Goal: Task Accomplishment & Management: Use online tool/utility

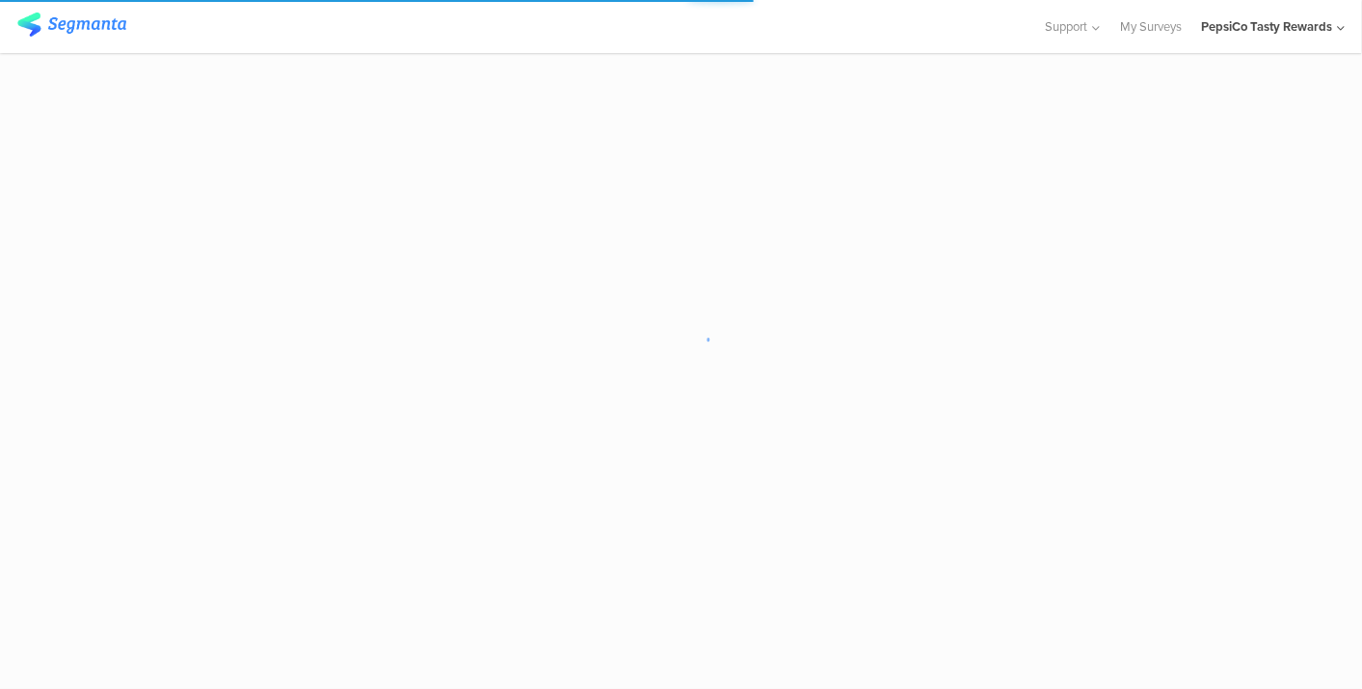
click at [1255, 24] on div "PepsiCo Tasty Rewards" at bounding box center [1266, 26] width 131 height 18
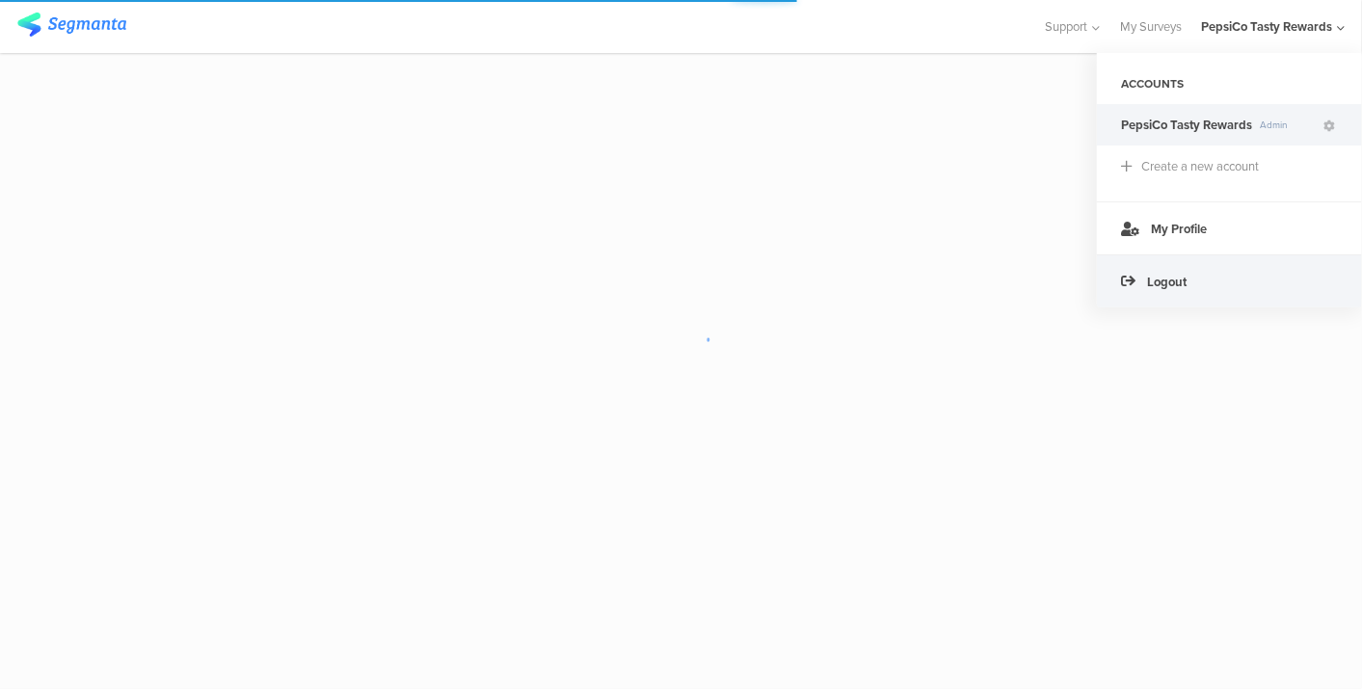
click at [1213, 275] on div "Logout" at bounding box center [1229, 280] width 265 height 53
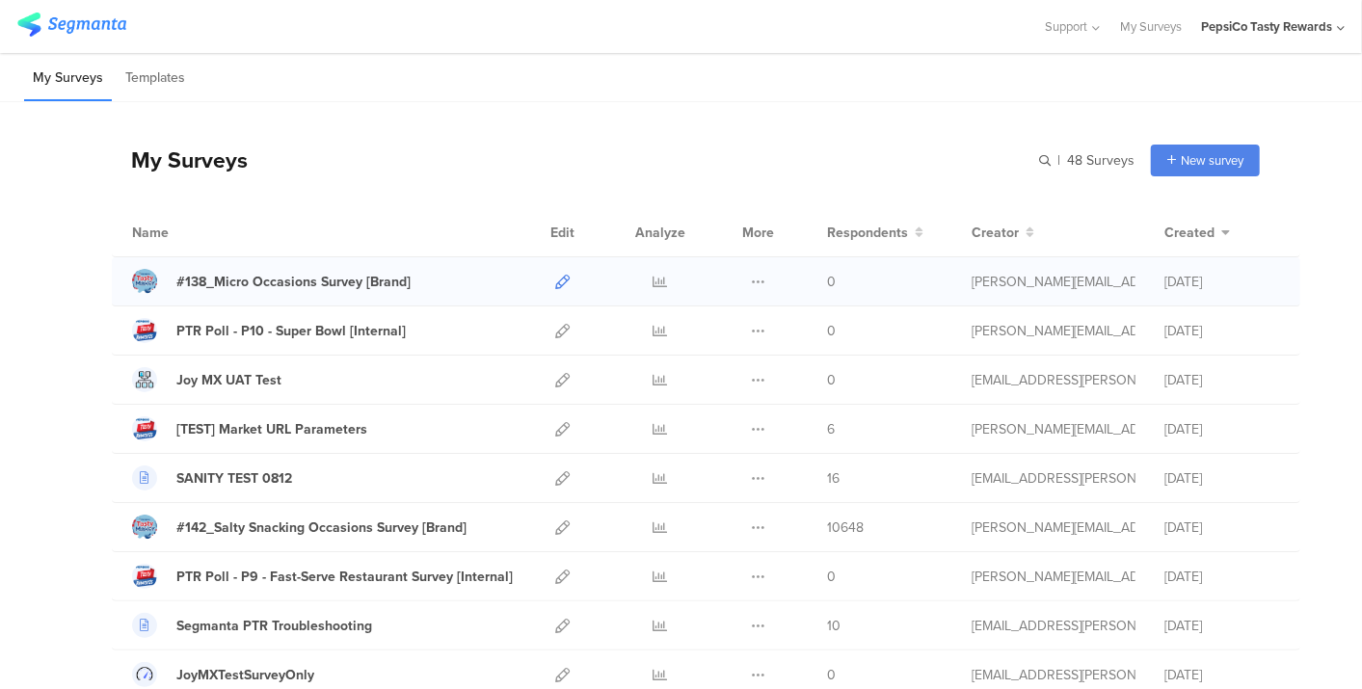
click at [555, 283] on icon at bounding box center [562, 282] width 14 height 14
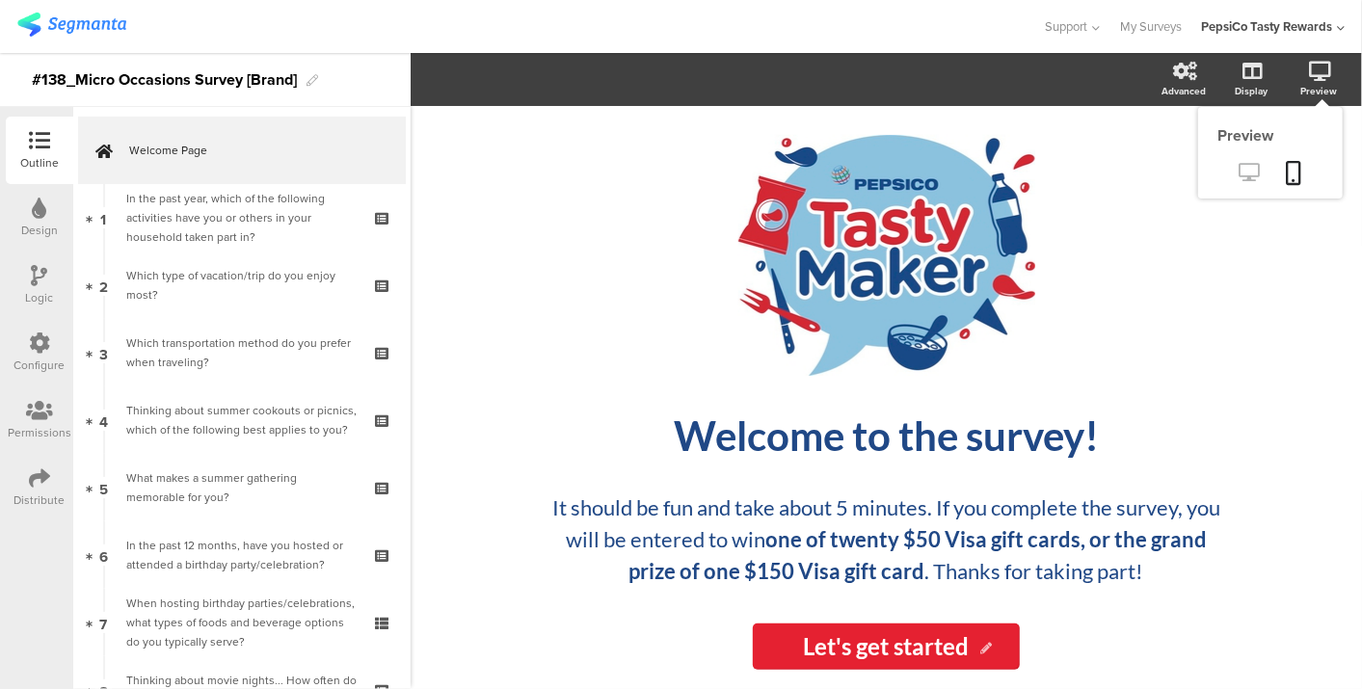
click at [1231, 165] on link at bounding box center [1249, 174] width 47 height 32
click at [1258, 163] on icon at bounding box center [1250, 172] width 20 height 18
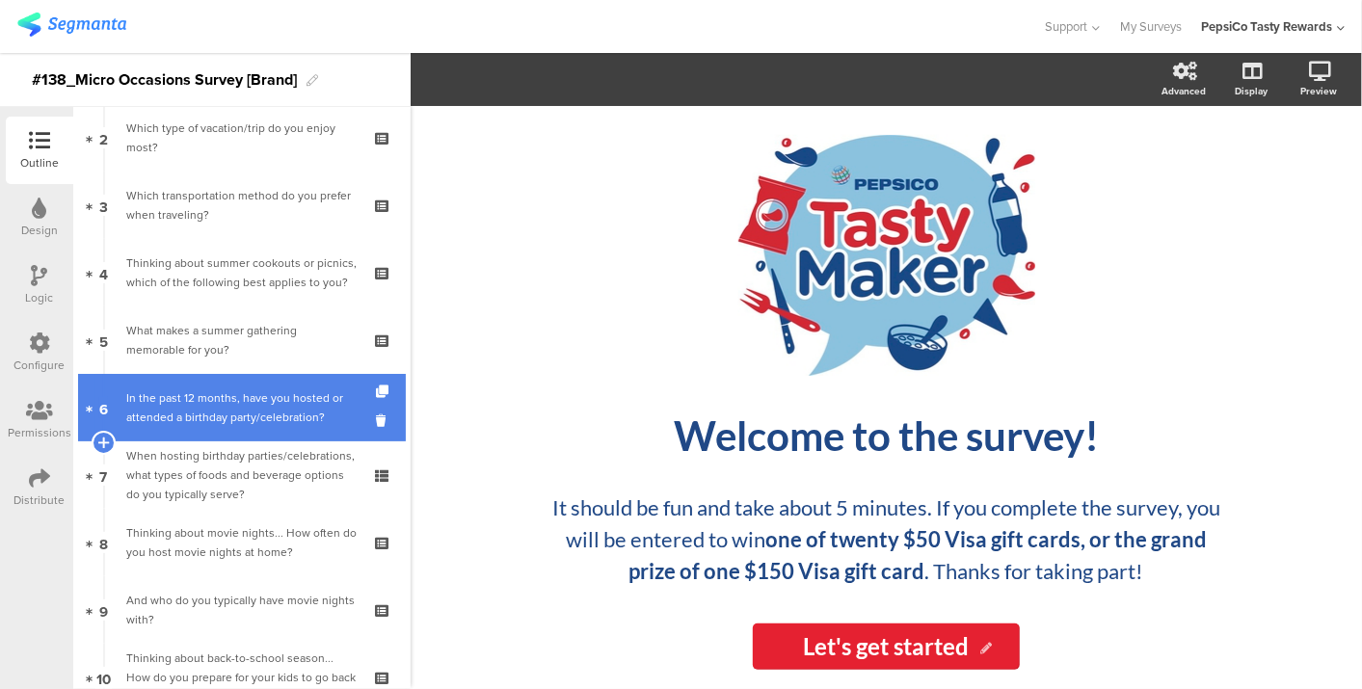
scroll to position [153, 0]
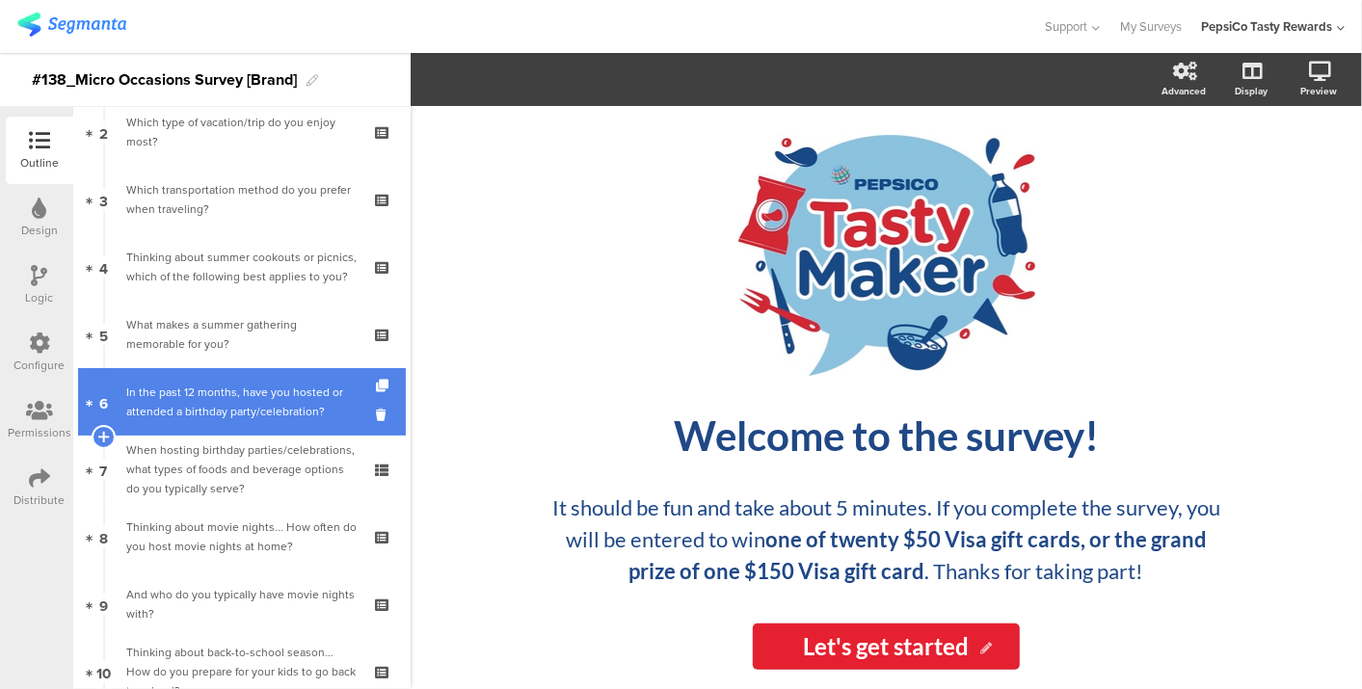
click at [270, 398] on div "In the past 12 months, have you hosted or attended a birthday party/celebration?" at bounding box center [241, 402] width 230 height 39
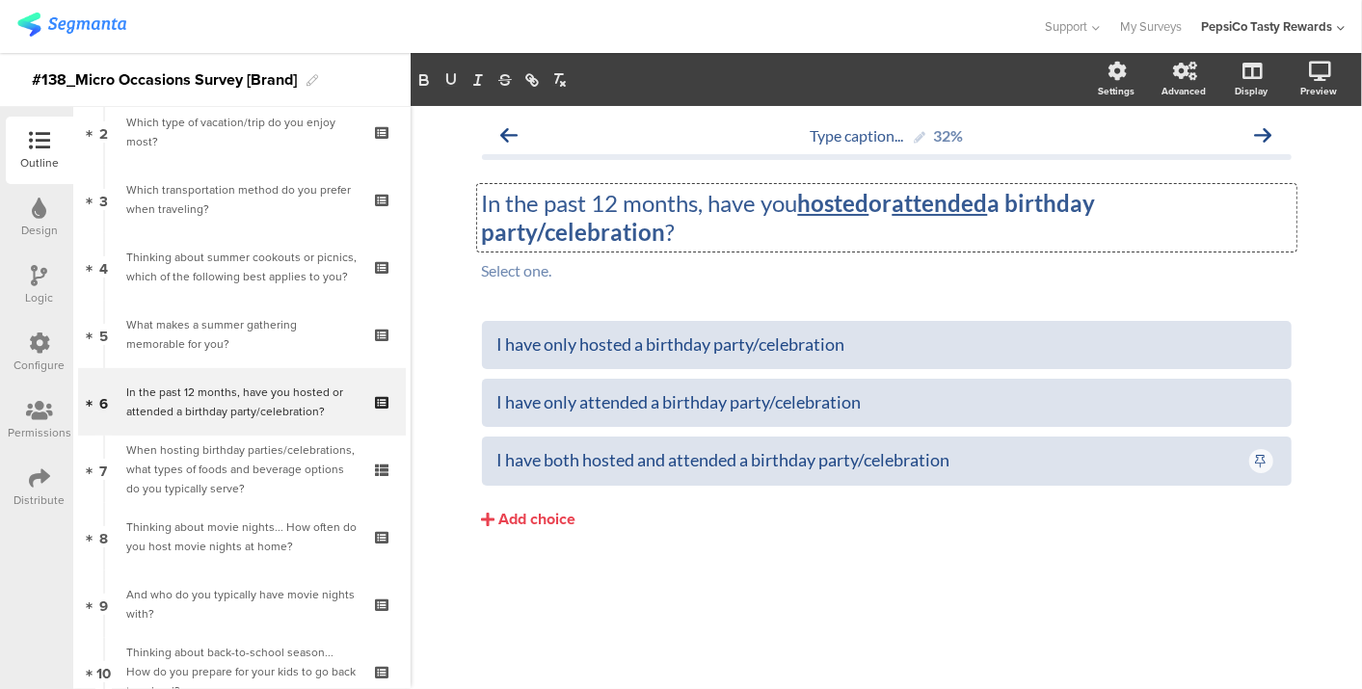
click at [489, 201] on div "In the past 12 months, have you hosted or attended a birthday party/celebration…" at bounding box center [886, 217] width 819 height 67
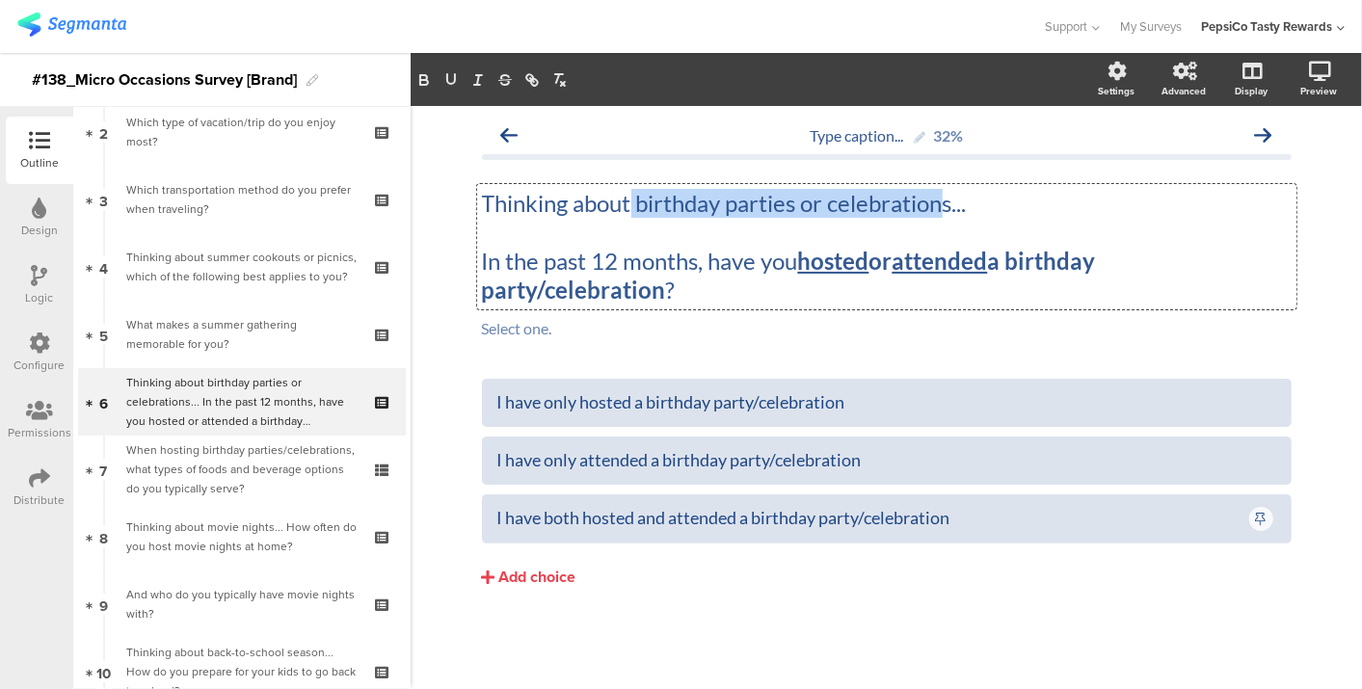
drag, startPoint x: 634, startPoint y: 201, endPoint x: 940, endPoint y: 217, distance: 306.0
click at [940, 217] on p "Thinking about birthday parties or celebrations..." at bounding box center [887, 203] width 810 height 29
drag, startPoint x: 955, startPoint y: 206, endPoint x: 636, endPoint y: 212, distance: 319.1
click at [636, 212] on p "Thinking about birthday parties or celebration ﻿ s..." at bounding box center [887, 203] width 810 height 29
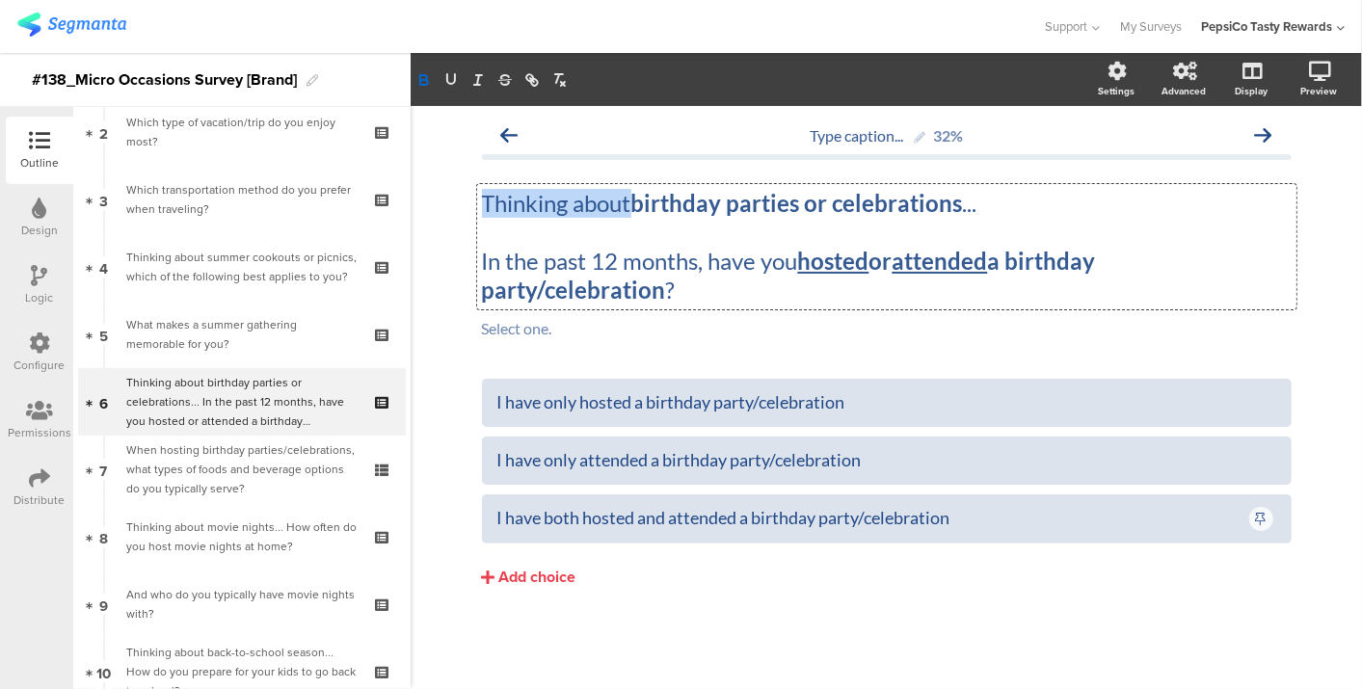
click at [831, 203] on strong "birthday parties or celebration ﻿ s" at bounding box center [797, 203] width 332 height 28
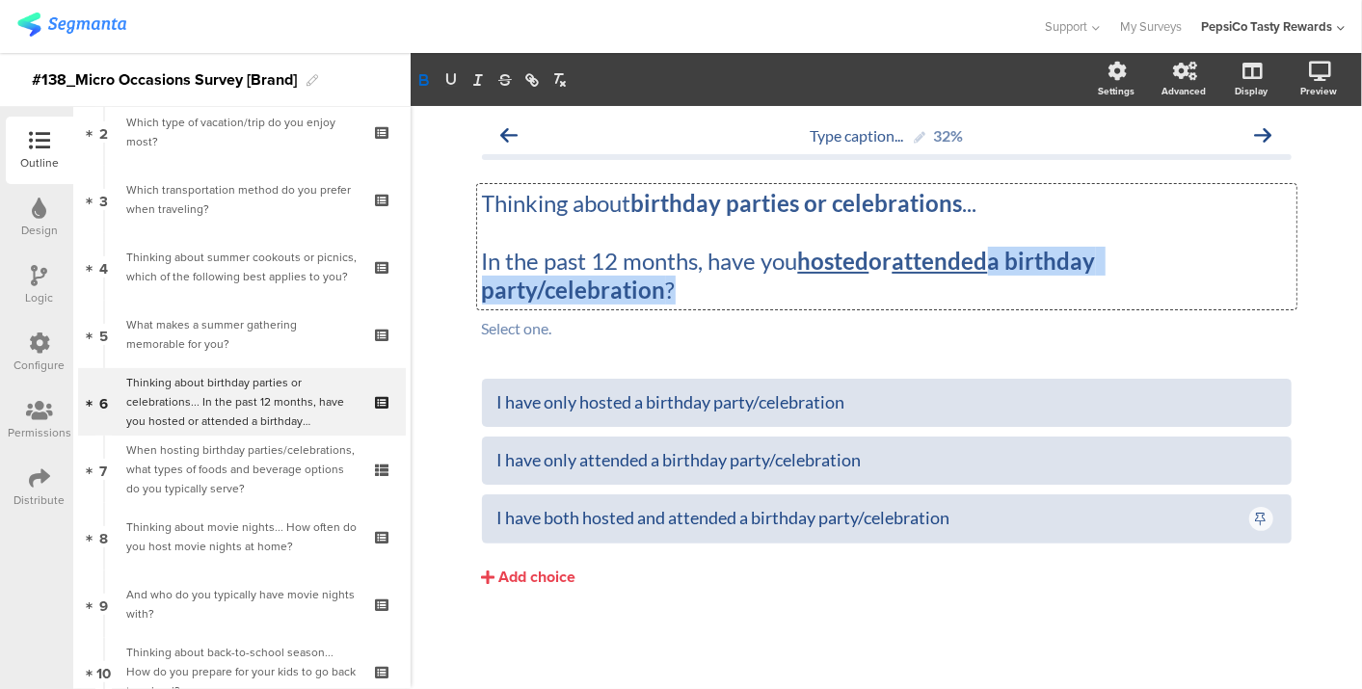
drag, startPoint x: 841, startPoint y: 289, endPoint x: 1000, endPoint y: 264, distance: 161.0
click at [1000, 264] on p "In the past 12 months, have you hosted or attended a birthday party/celebration…" at bounding box center [887, 276] width 810 height 58
click at [1000, 264] on strong "hosted or attended a birthday party/celebration?" at bounding box center [791, 275] width 619 height 57
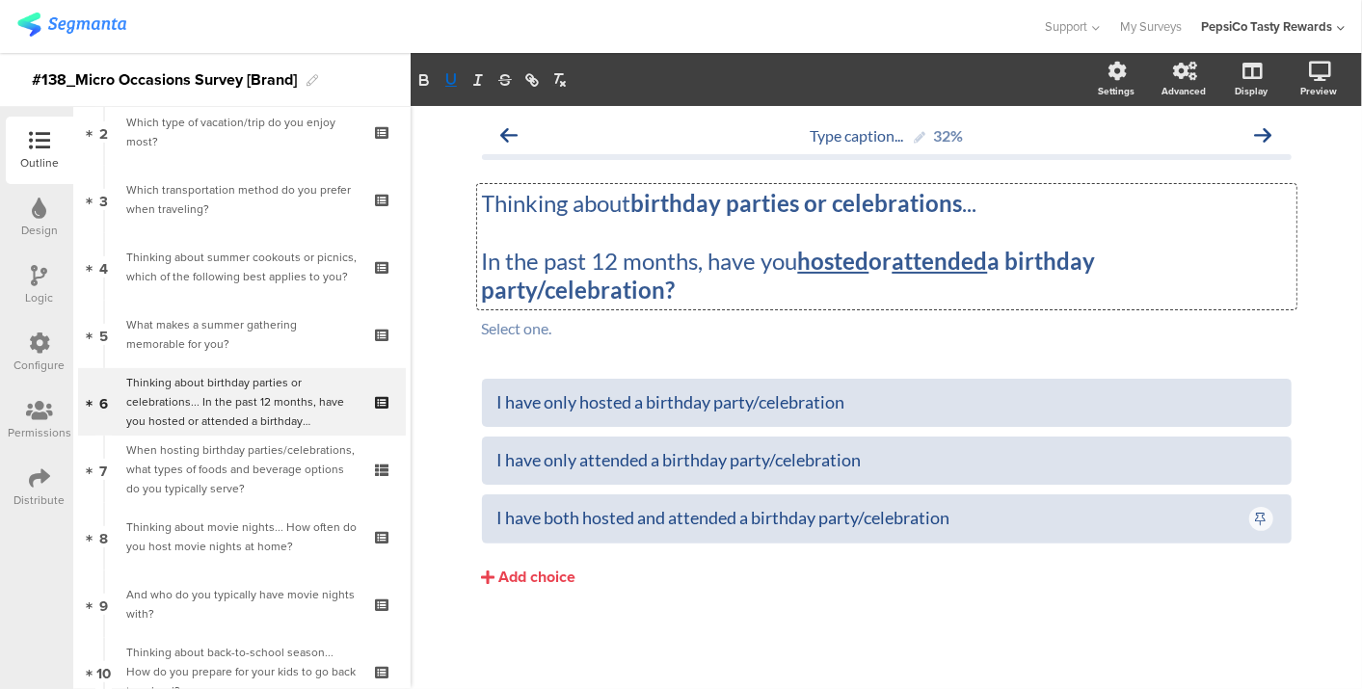
drag, startPoint x: 1005, startPoint y: 263, endPoint x: 1006, endPoint y: 291, distance: 28.0
click at [1006, 291] on p "In the past 12 months, have you hosted or attended ﻿ a birthday party/celebrati…" at bounding box center [887, 276] width 810 height 58
click at [421, 82] on icon "button" at bounding box center [423, 79] width 17 height 17
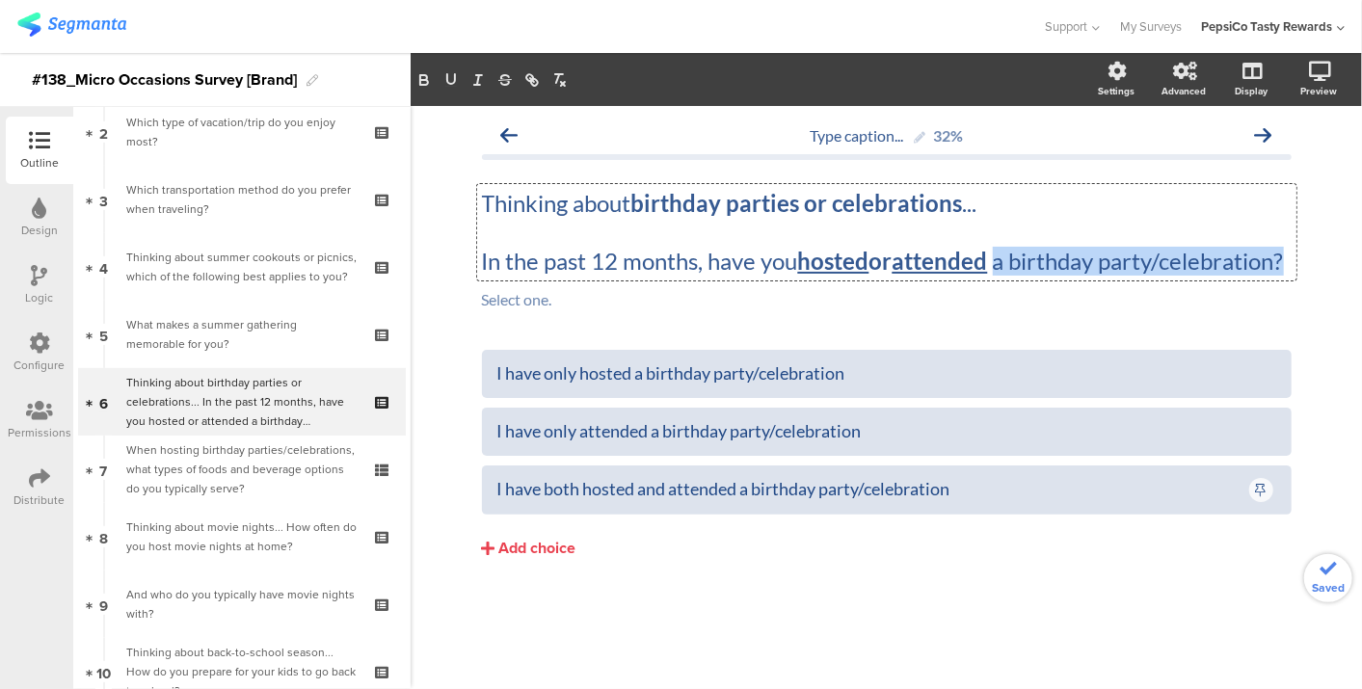
click at [682, 276] on p "In the past 12 months, have you hosted or attended ﻿ a birthday party/celebrati…" at bounding box center [887, 261] width 810 height 29
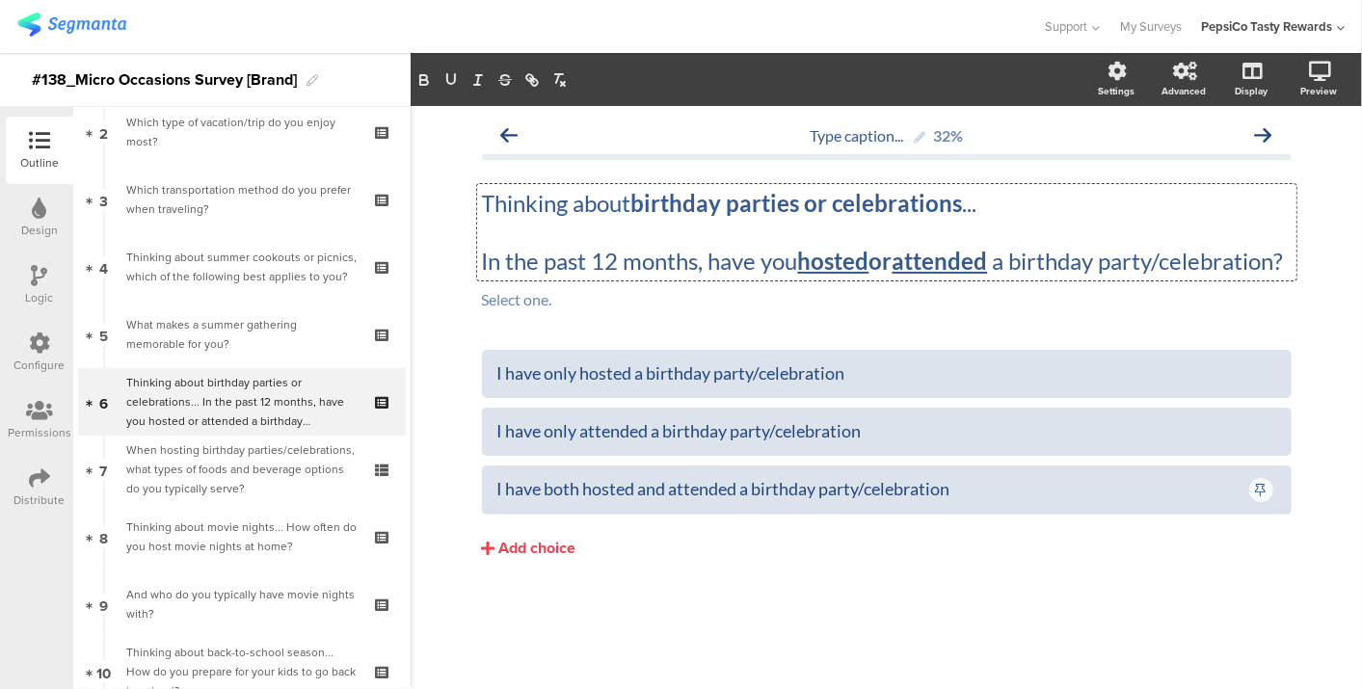
click at [540, 276] on p "In the past 12 months, have you hosted or attended a birthday party/celebration?" at bounding box center [887, 261] width 810 height 29
click at [840, 206] on strong "birthday parties or celebrations" at bounding box center [797, 203] width 332 height 28
click at [794, 276] on p "In the past 12 months, have you hosted or attended a birthday party/celebration?" at bounding box center [887, 261] width 810 height 29
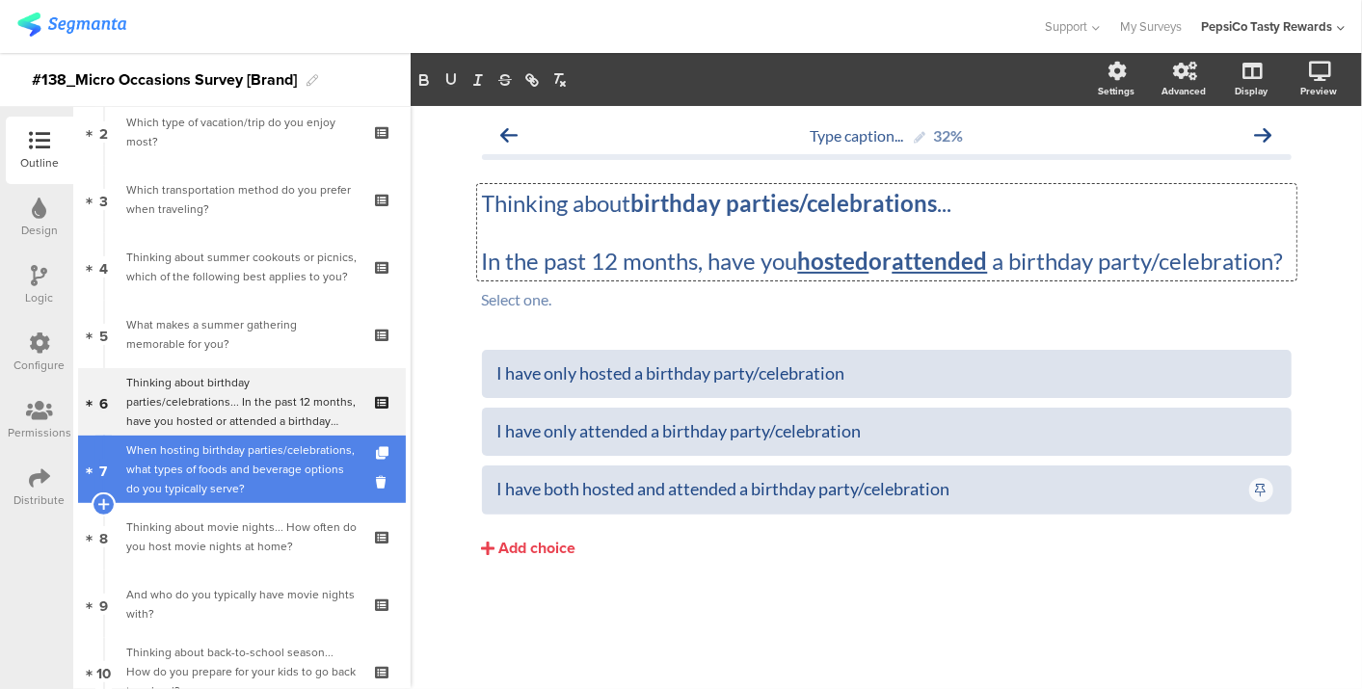
click at [240, 451] on div "When hosting birthday parties/celebrations, what types of foods and beverage op…" at bounding box center [241, 470] width 230 height 58
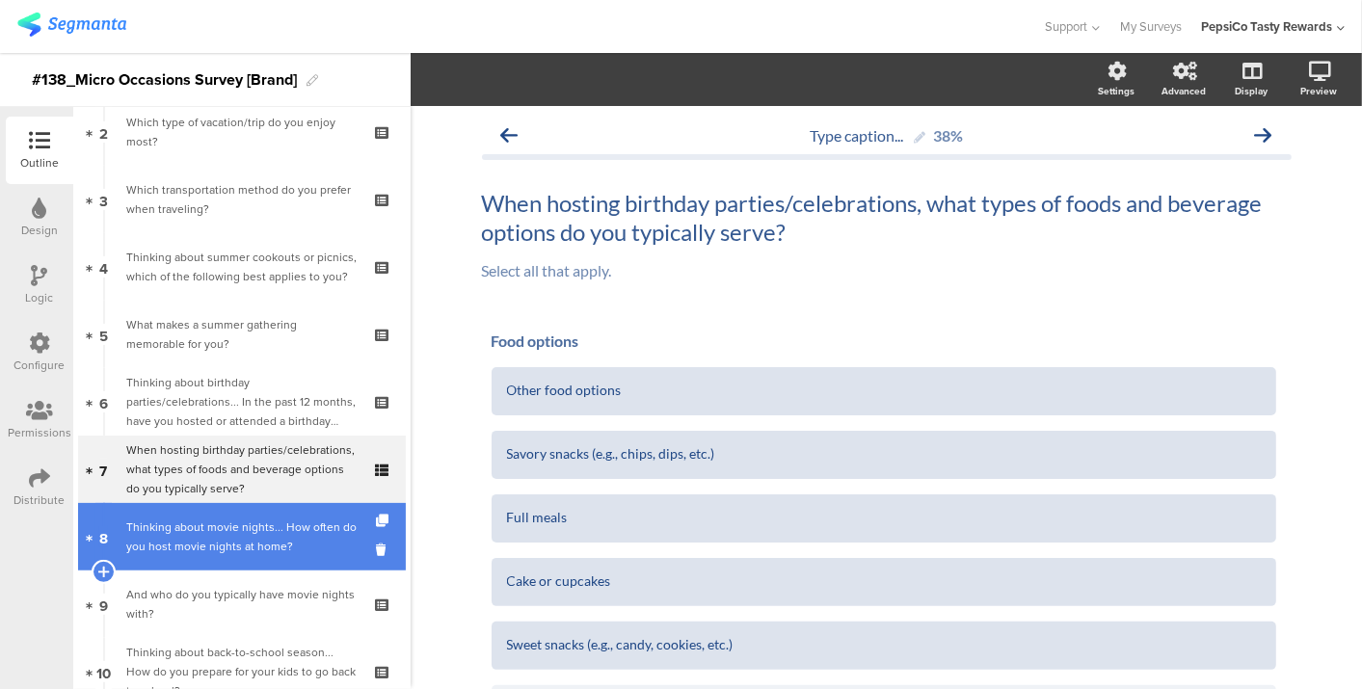
click at [235, 512] on link "8 Thinking about movie nights... How often do you host movie nights at home?" at bounding box center [242, 536] width 328 height 67
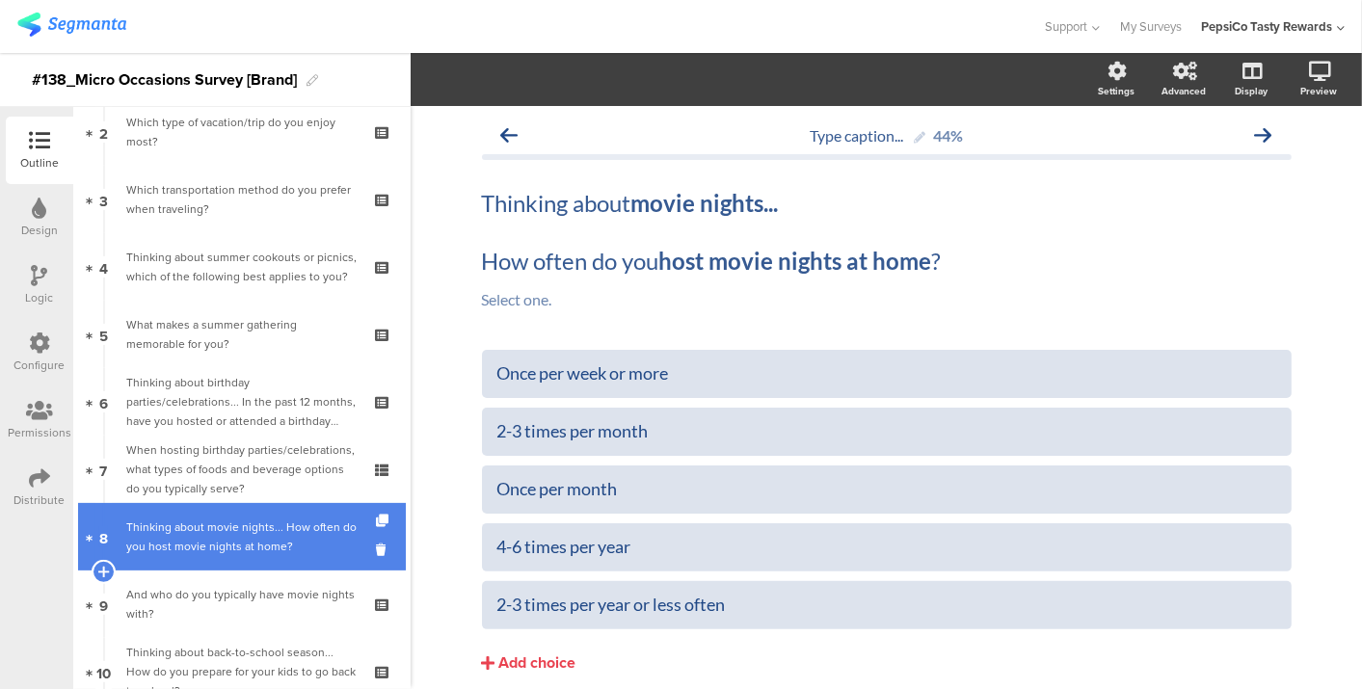
click at [220, 567] on link "8 Thinking about movie nights... How often do you host movie nights at home?" at bounding box center [242, 536] width 328 height 67
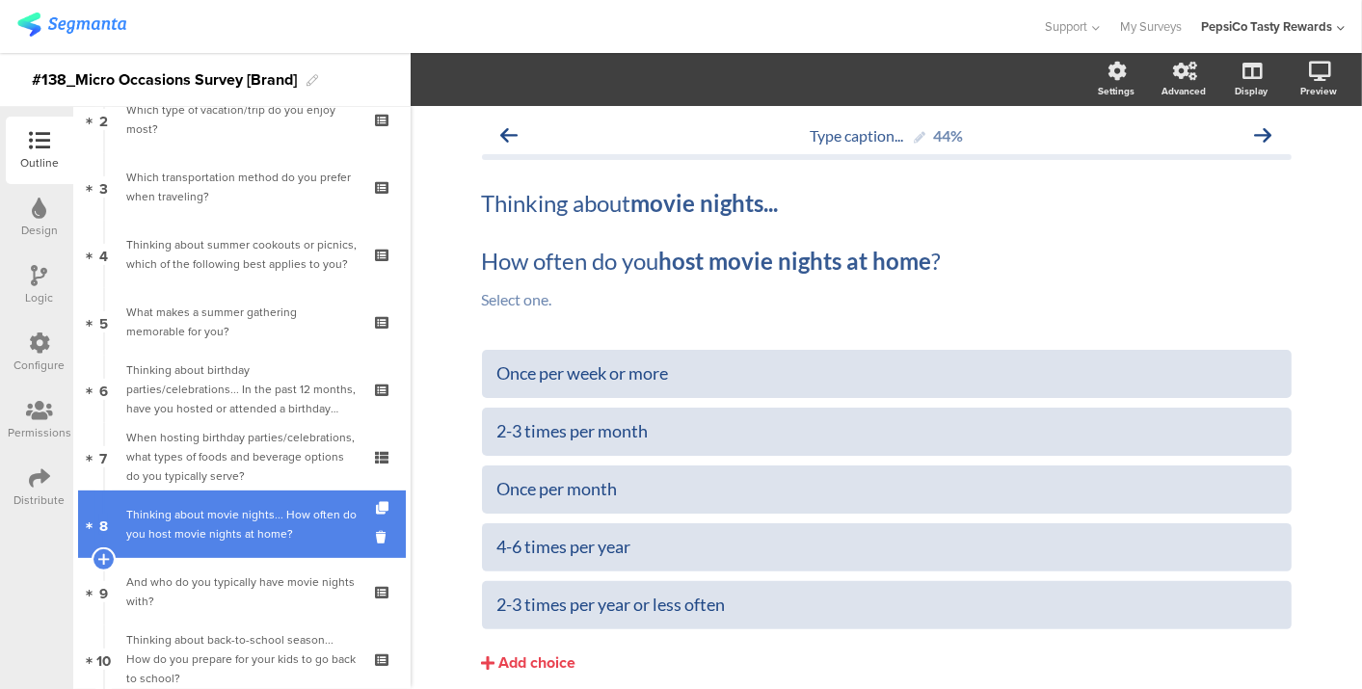
scroll to position [173, 0]
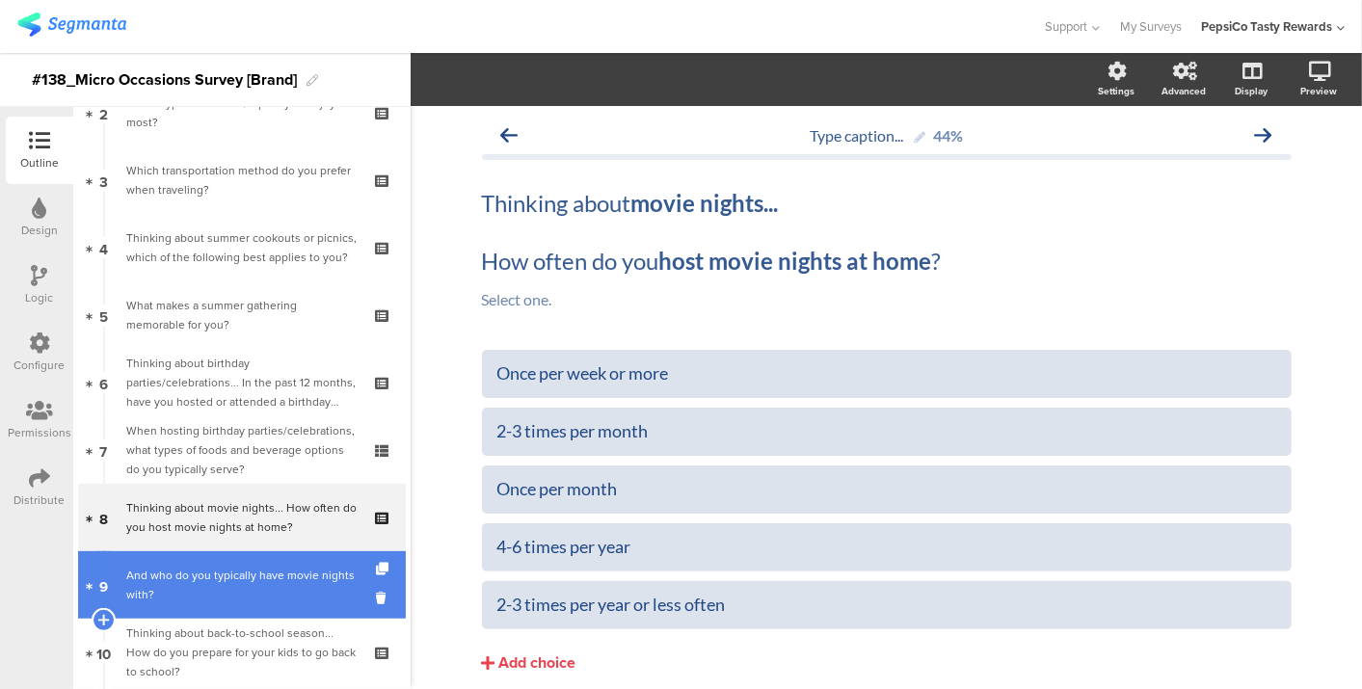
click at [219, 580] on div "And who do you typically have movie nights with?" at bounding box center [241, 585] width 230 height 39
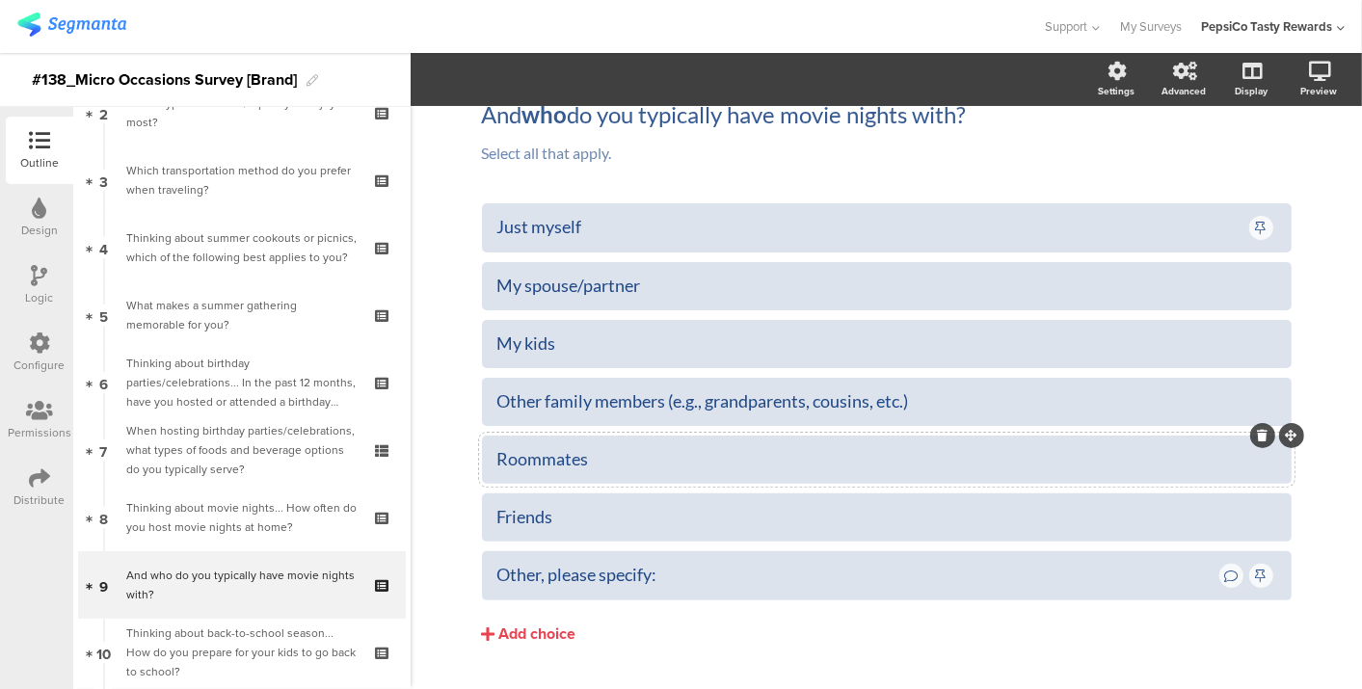
scroll to position [90, 0]
click at [812, 396] on div "Other family members (e.g., grandparents, cousins, etc.)" at bounding box center [886, 400] width 779 height 22
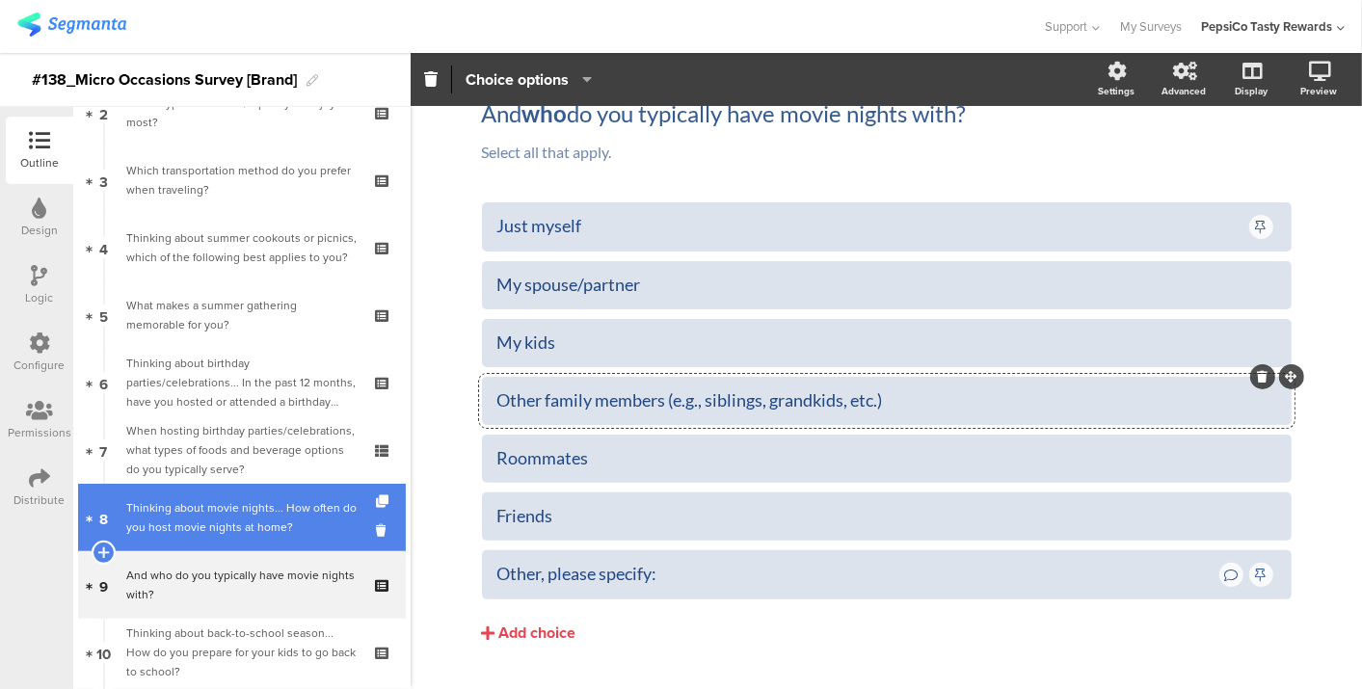
click at [258, 509] on div "Thinking about movie nights... How often do you host movie nights at home?" at bounding box center [241, 517] width 230 height 39
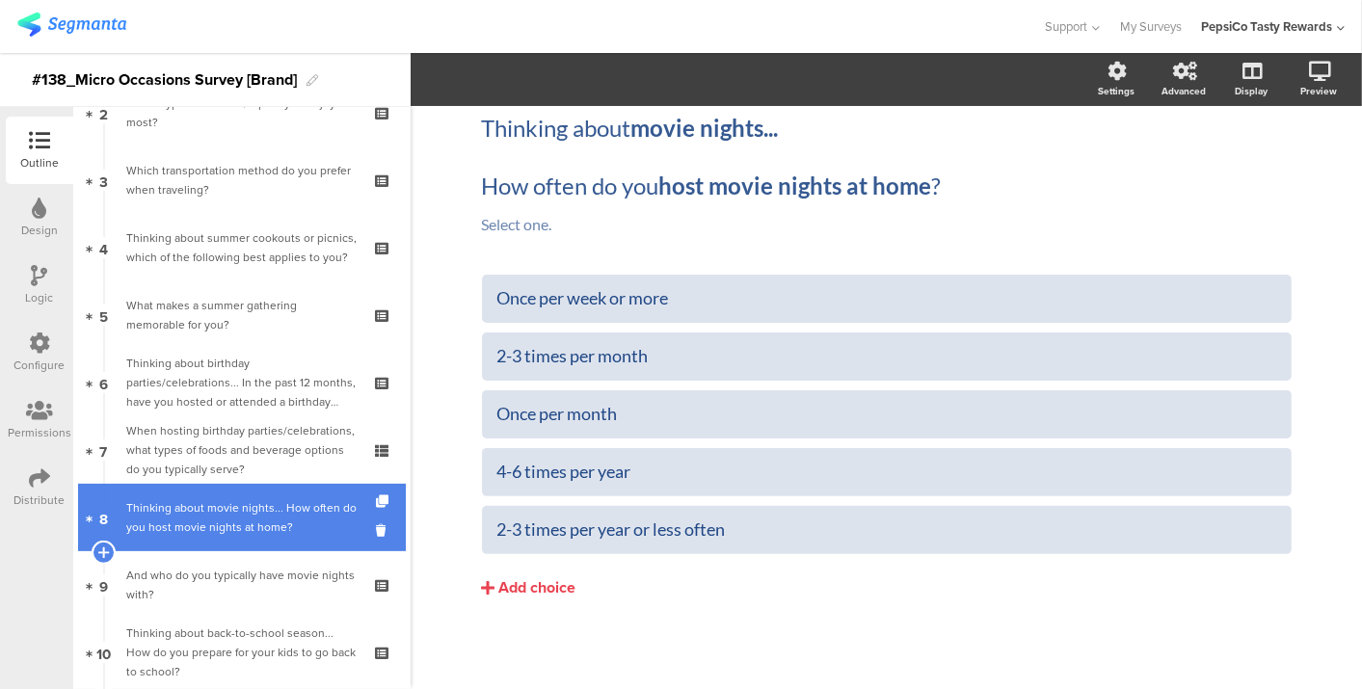
scroll to position [74, 0]
click at [258, 509] on div "Thinking about movie nights... How often do you host movie nights at home?" at bounding box center [241, 517] width 230 height 39
click at [173, 514] on div "Thinking about movie nights... How often do you host movie nights at home?" at bounding box center [241, 517] width 230 height 39
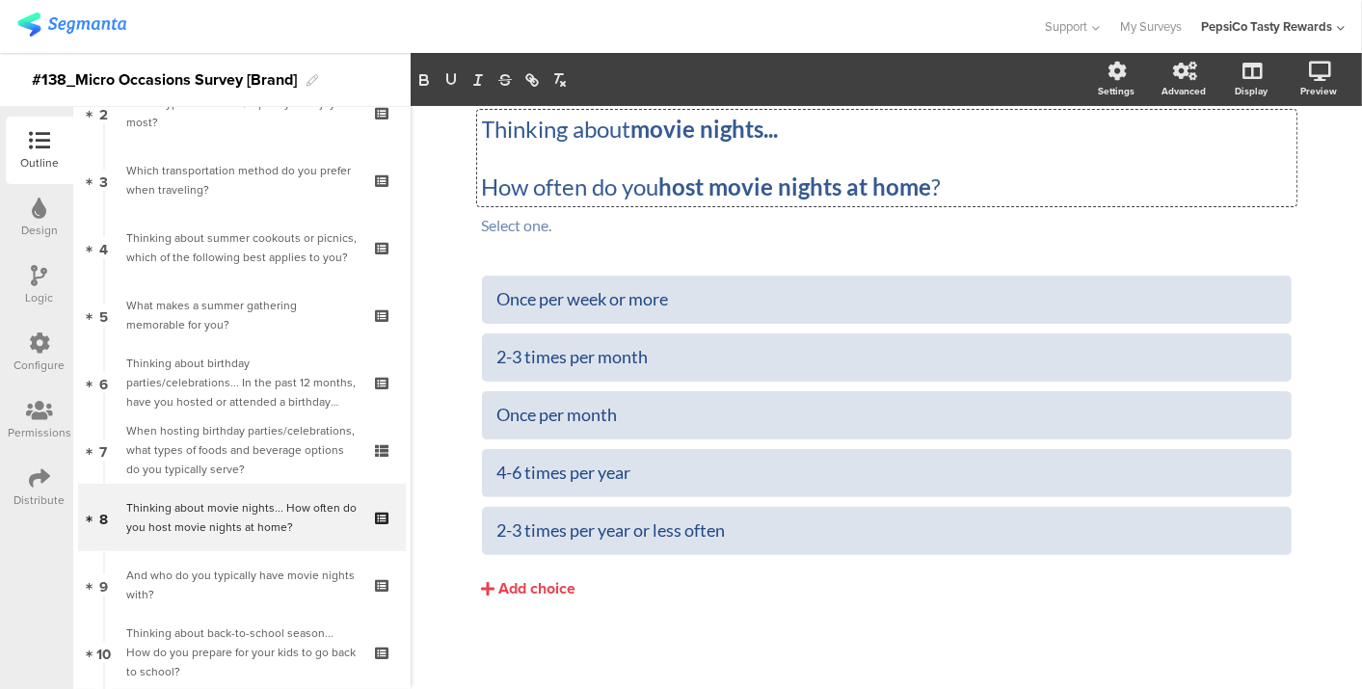
scroll to position [0, 0]
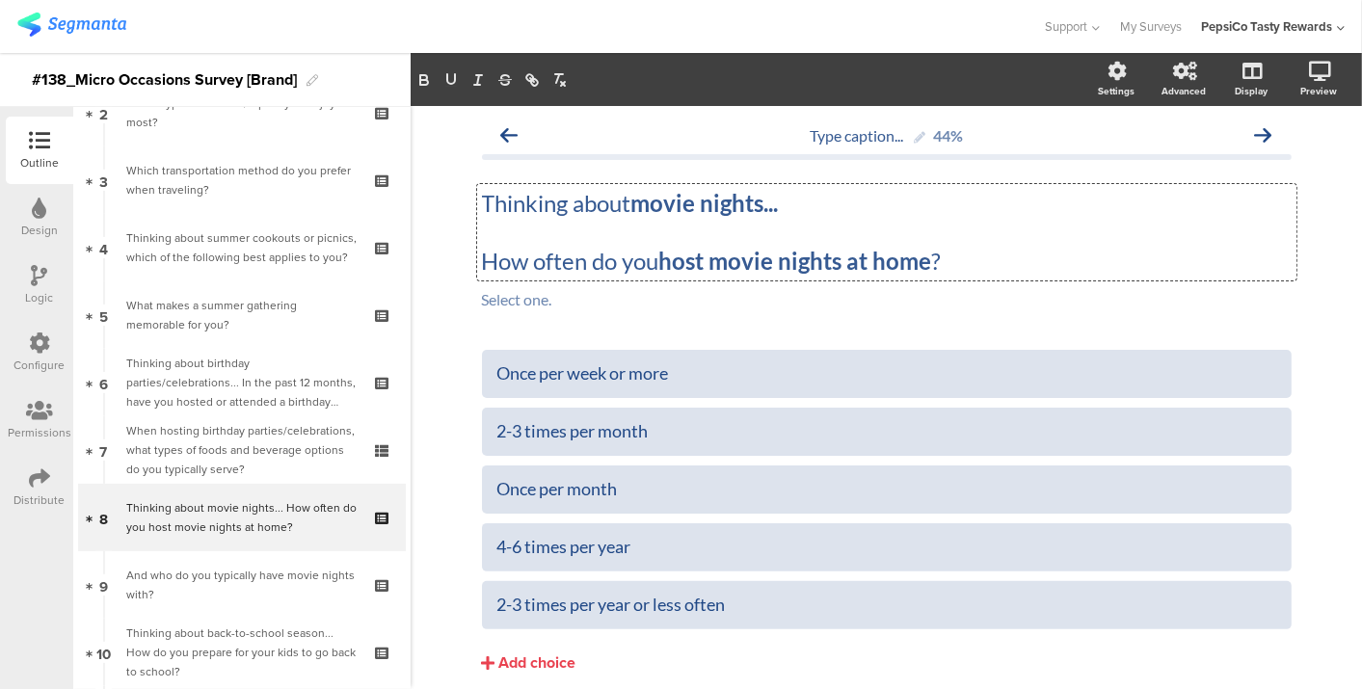
click at [490, 135] on div "Type caption... 44% Thinking about movie nights... How often do you host movie …" at bounding box center [887, 435] width 810 height 639
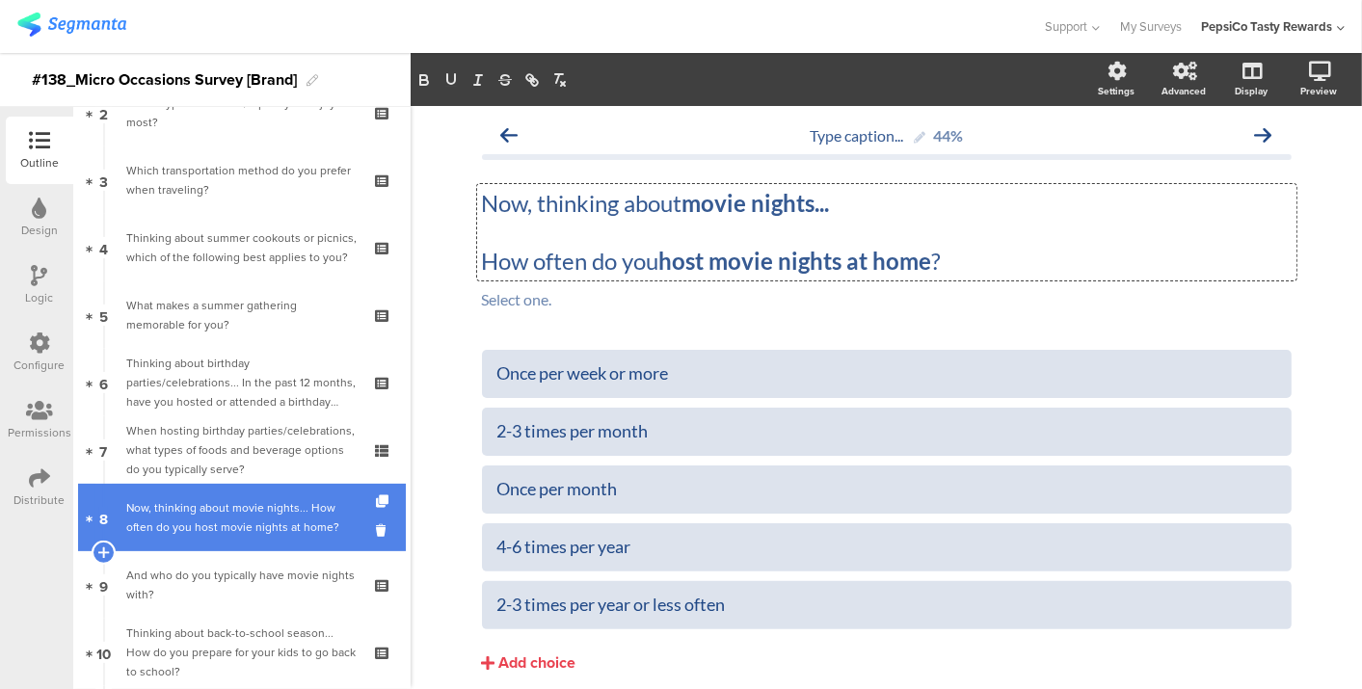
click at [303, 514] on div "Now, thinking about movie nights... How often do you host movie nights at home?" at bounding box center [241, 517] width 230 height 39
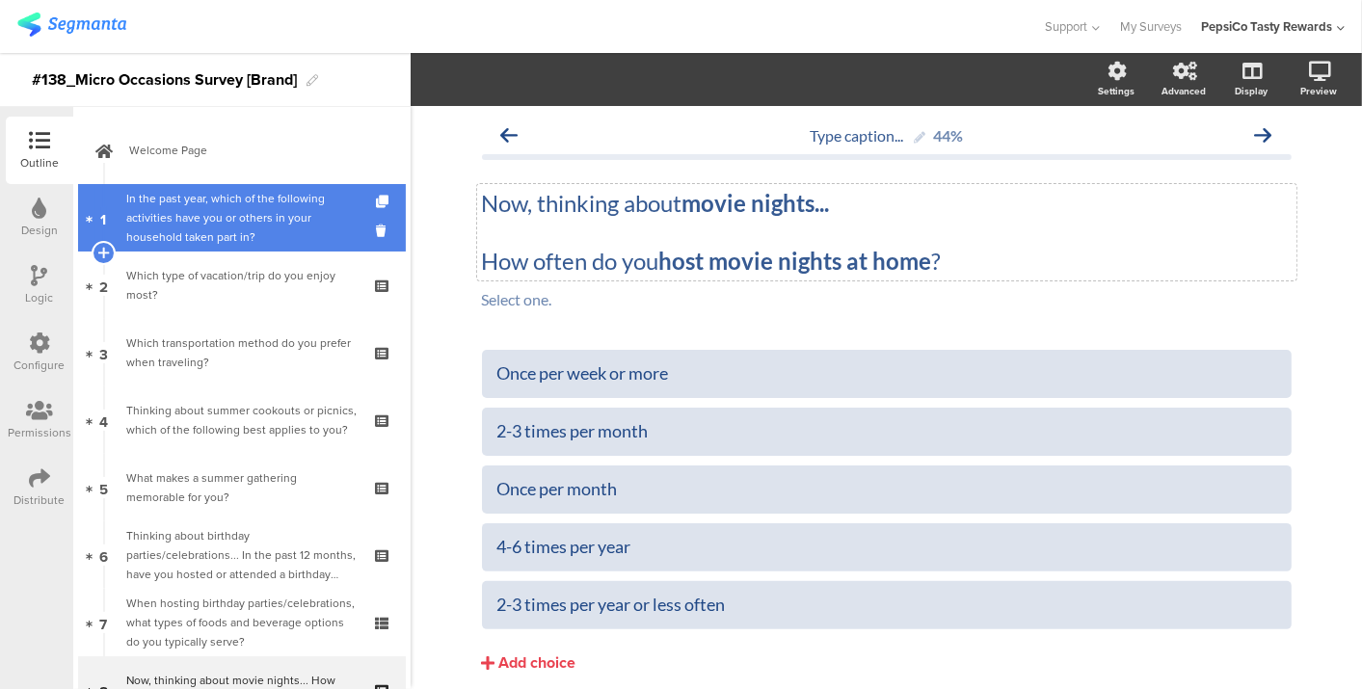
click at [245, 227] on div "In the past year, which of the following activities have you or others in your …" at bounding box center [241, 218] width 230 height 58
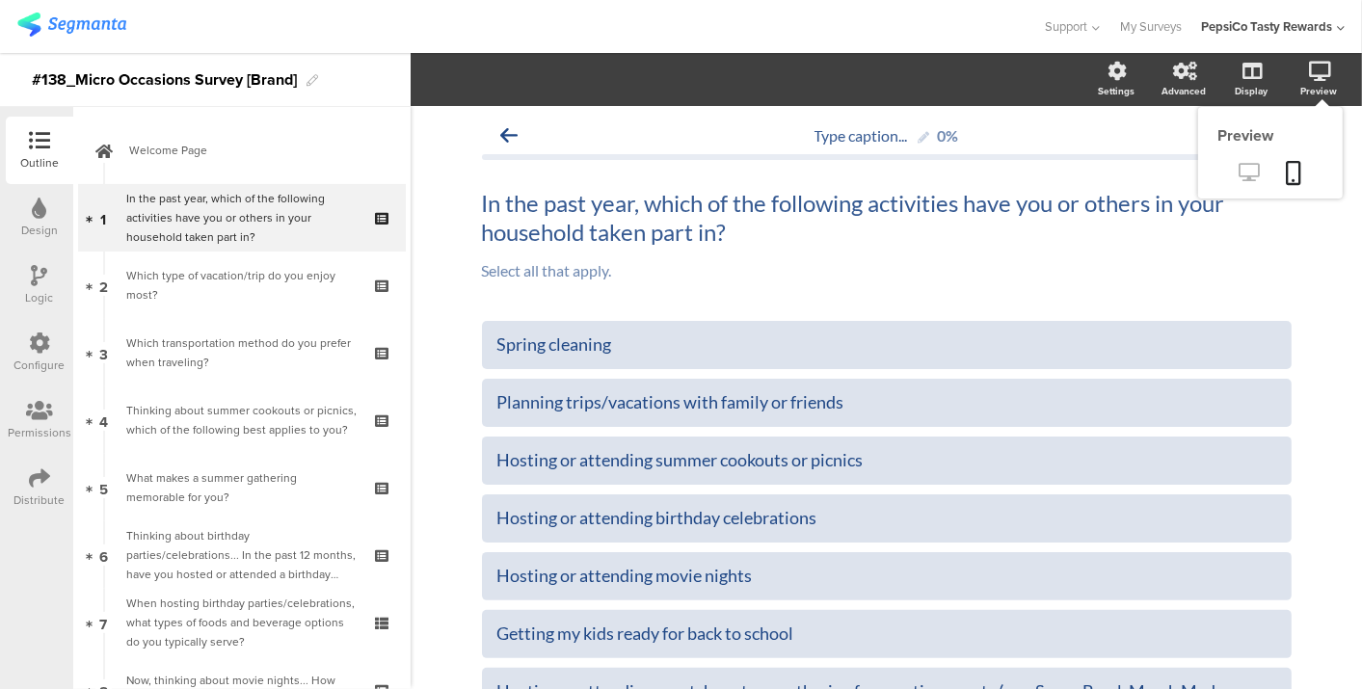
click at [1229, 161] on link at bounding box center [1249, 174] width 47 height 32
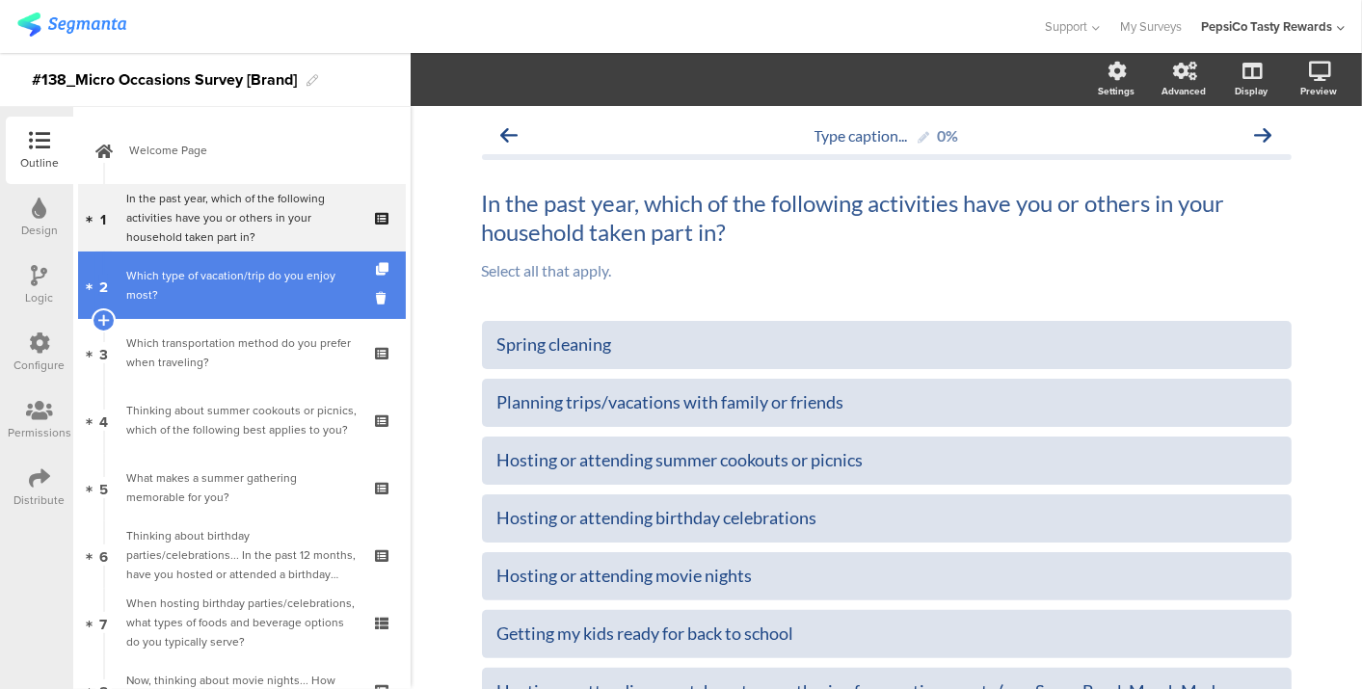
click at [245, 262] on link "2 Which type of vacation/trip do you enjoy m﻿ost?" at bounding box center [242, 285] width 328 height 67
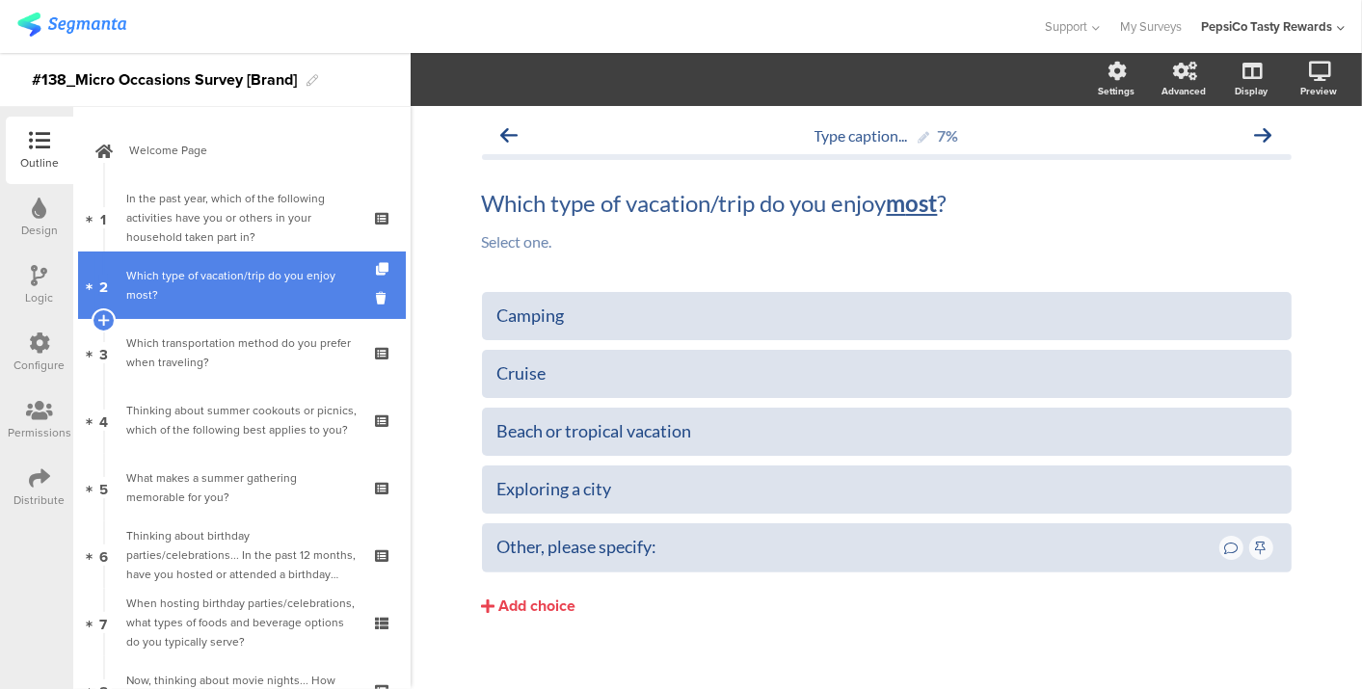
click at [245, 262] on link "2 Which type of vacation/trip do you enjoy m﻿ost?" at bounding box center [242, 285] width 328 height 67
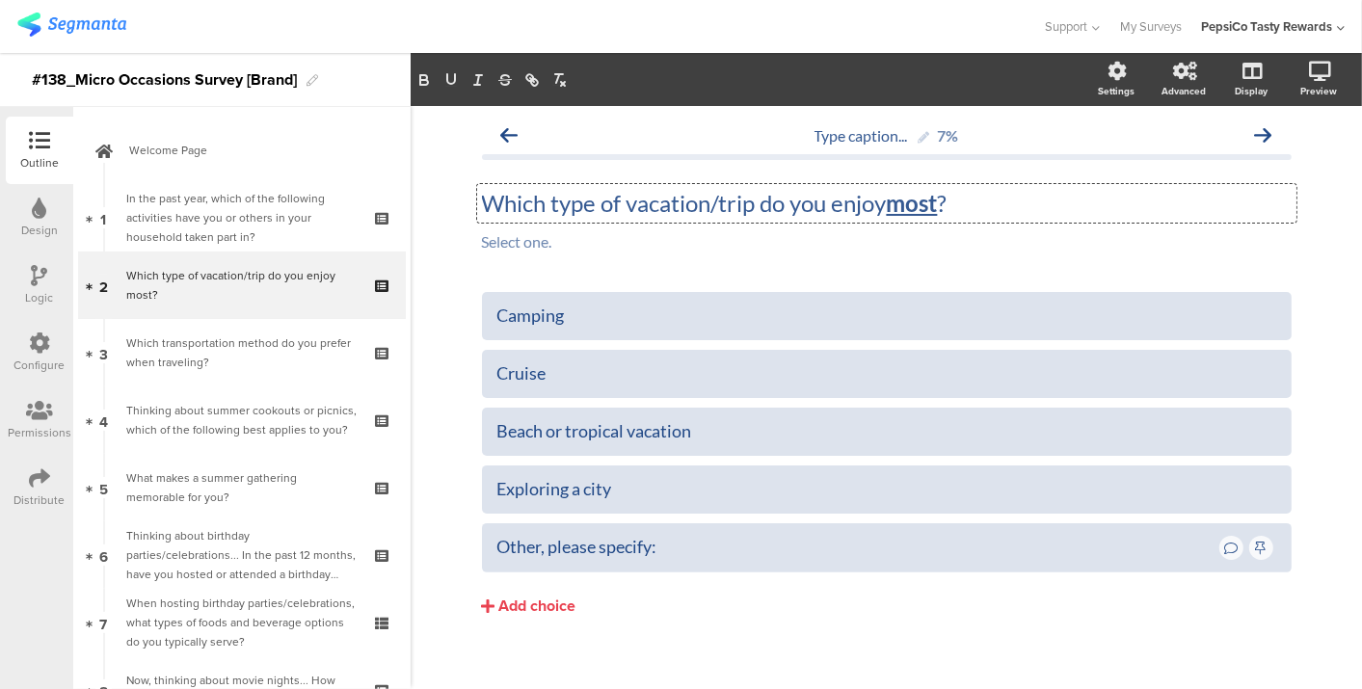
click at [731, 201] on div "Which type of vacation/trip do you enjoy m ﻿ ost ? Which type of vacation/trip …" at bounding box center [886, 203] width 819 height 39
click at [731, 201] on p "Which type of vacation/trip do you enjoy m﻿ost ?" at bounding box center [887, 203] width 810 height 29
drag, startPoint x: 771, startPoint y: 199, endPoint x: 617, endPoint y: 194, distance: 154.3
click at [617, 194] on p "Which type of trip or vacation do you enjoy m﻿ost ?" at bounding box center [887, 203] width 810 height 29
click at [702, 605] on button "Add choice" at bounding box center [887, 606] width 810 height 48
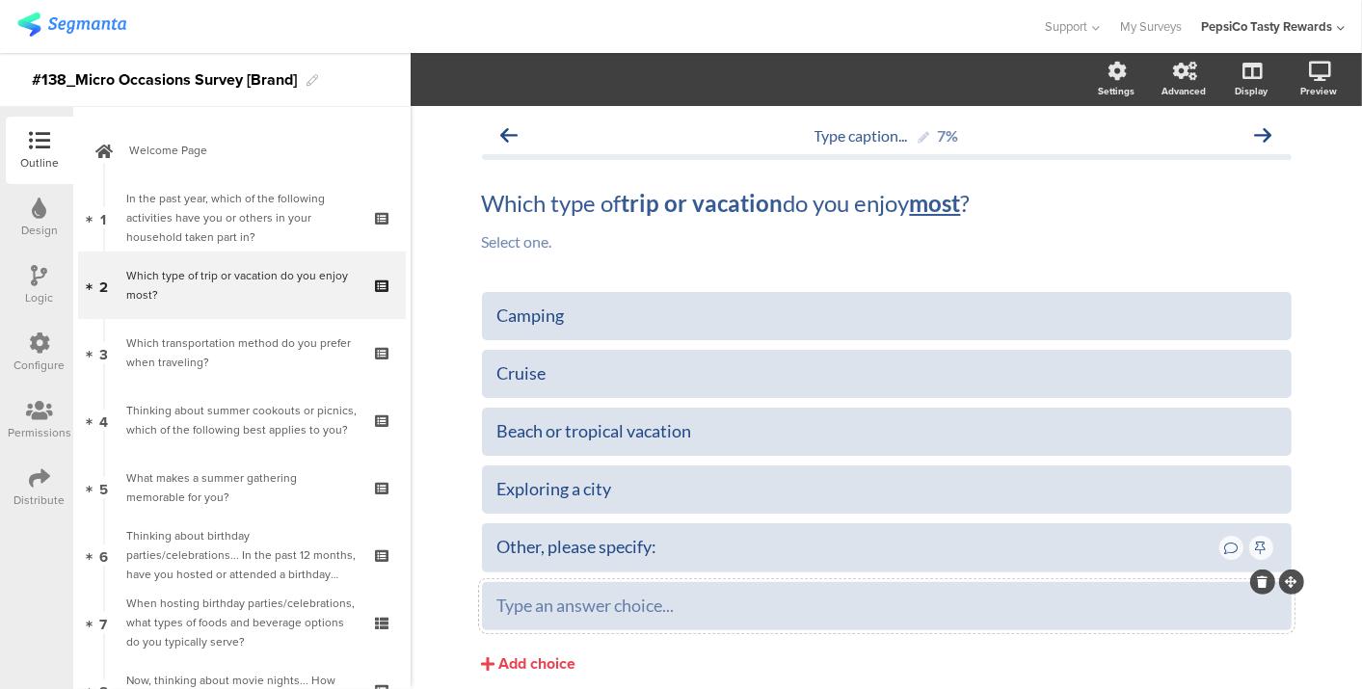
click at [1258, 590] on div at bounding box center [1262, 582] width 25 height 25
click at [1257, 586] on icon at bounding box center [1262, 582] width 11 height 12
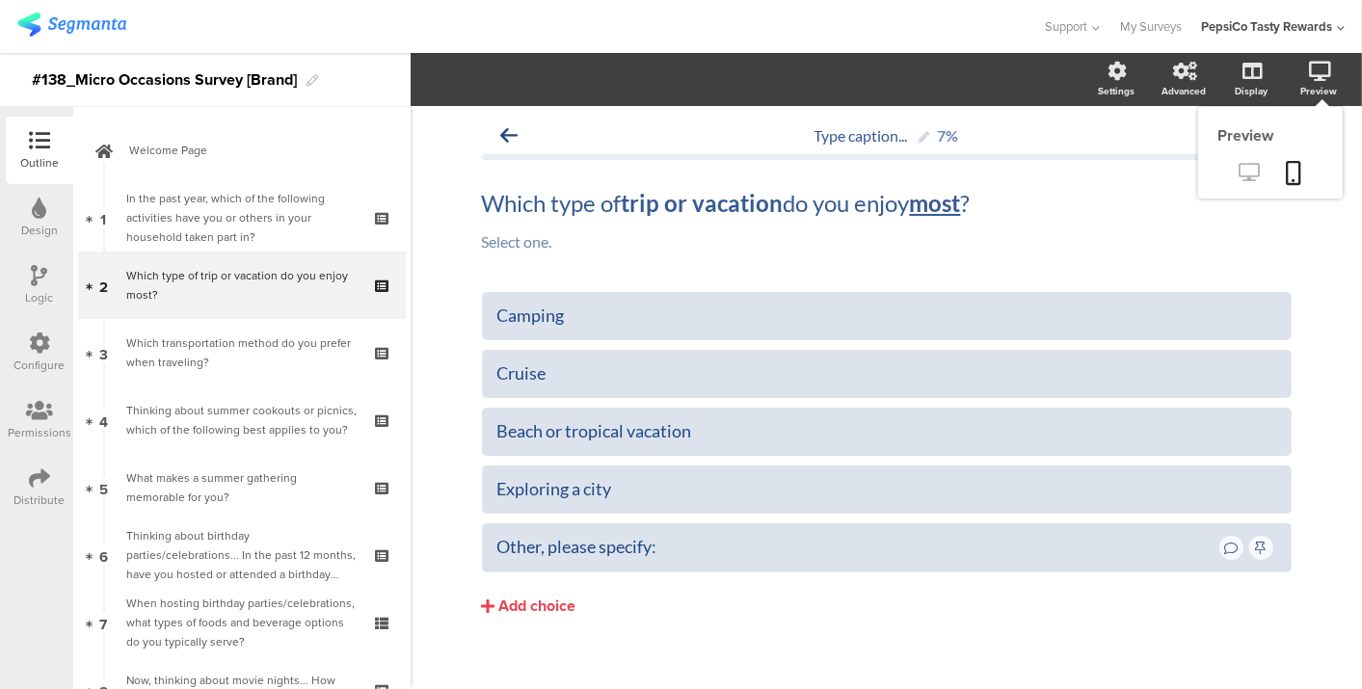
click at [1240, 164] on icon at bounding box center [1250, 172] width 20 height 18
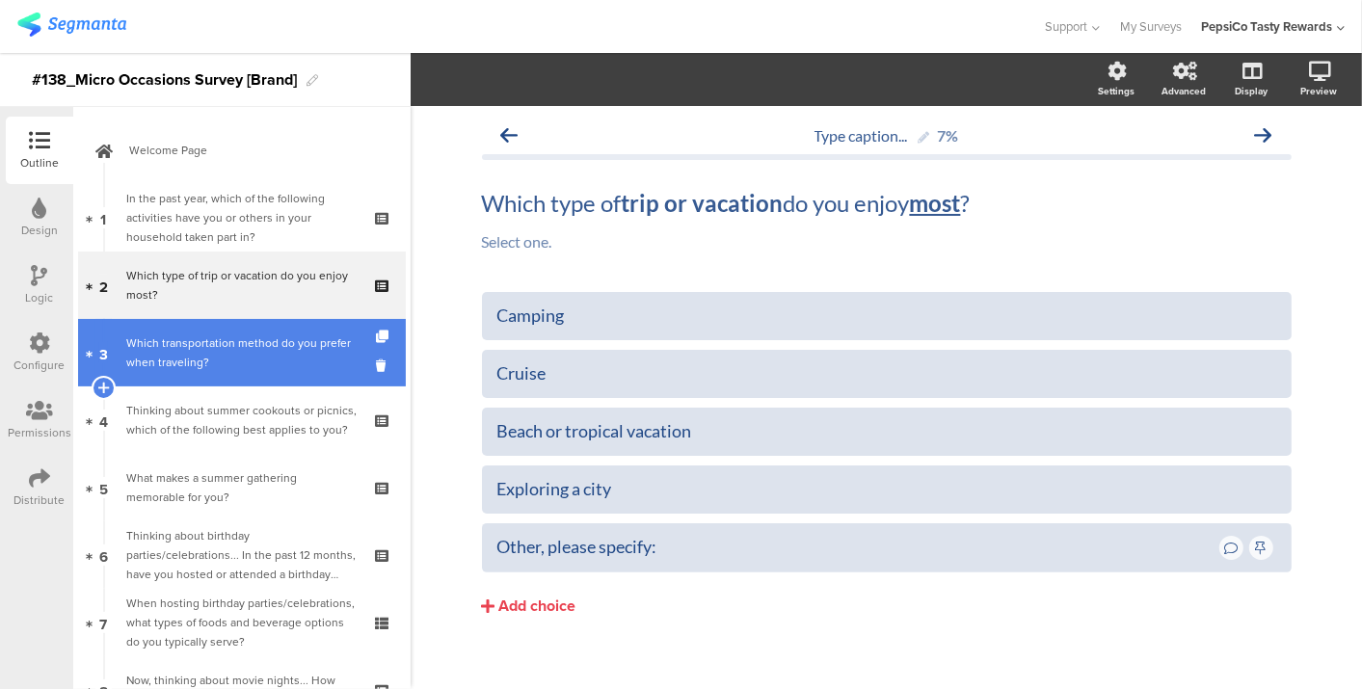
click at [220, 347] on div "Which transportation method do you prefer when traveling?" at bounding box center [241, 353] width 230 height 39
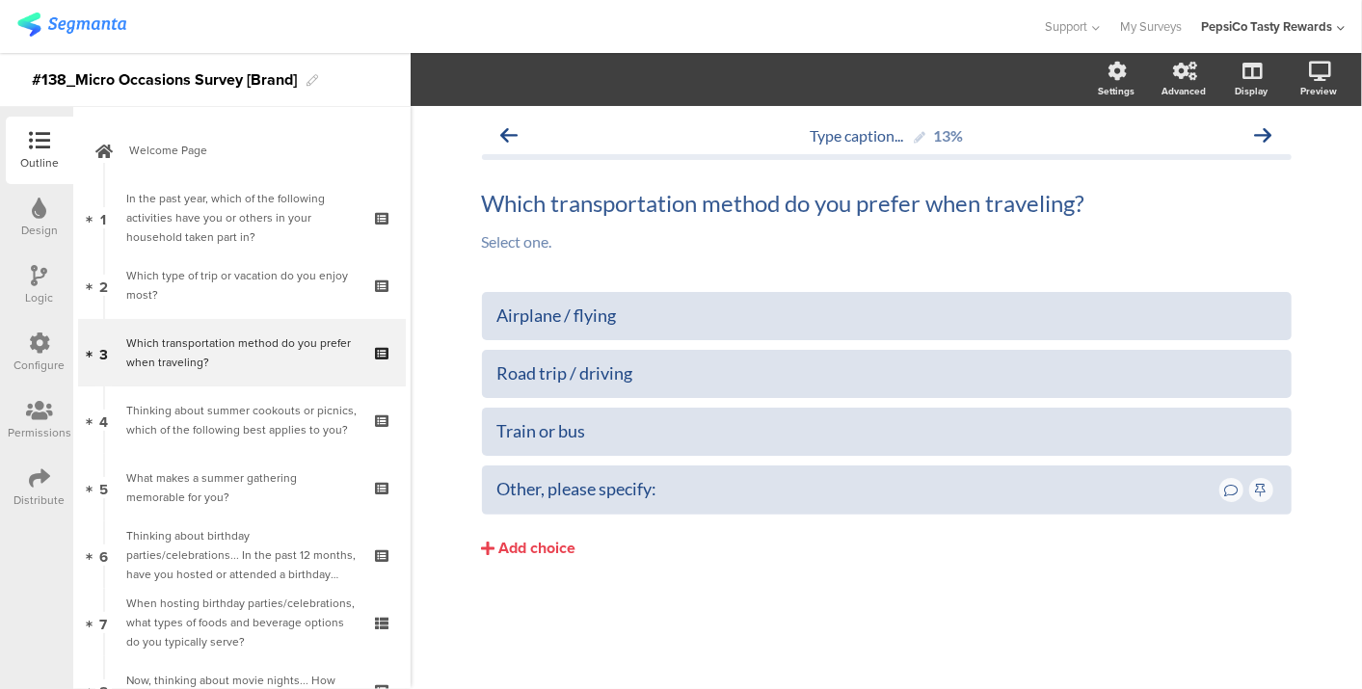
click at [40, 275] on icon at bounding box center [40, 275] width 16 height 21
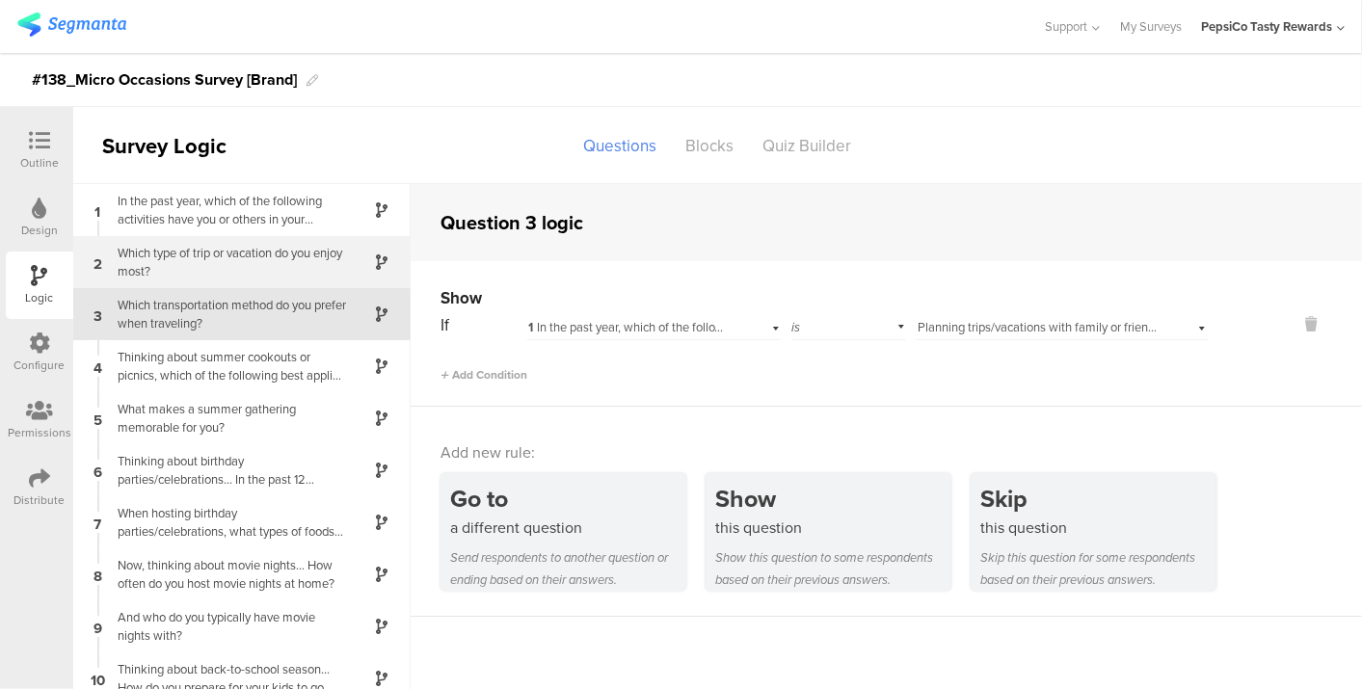
click at [228, 257] on div "Which type of trip or vacation do you enjoy m﻿ost?" at bounding box center [226, 262] width 241 height 37
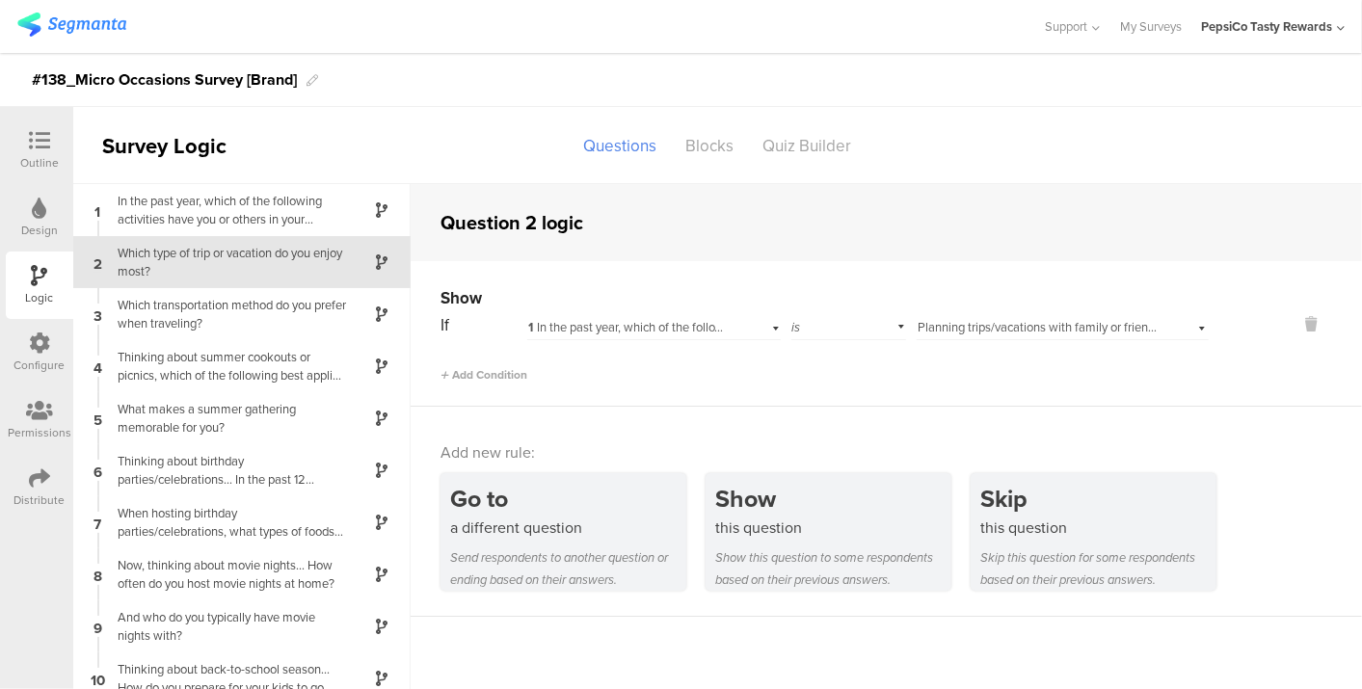
click at [52, 132] on div at bounding box center [39, 142] width 39 height 24
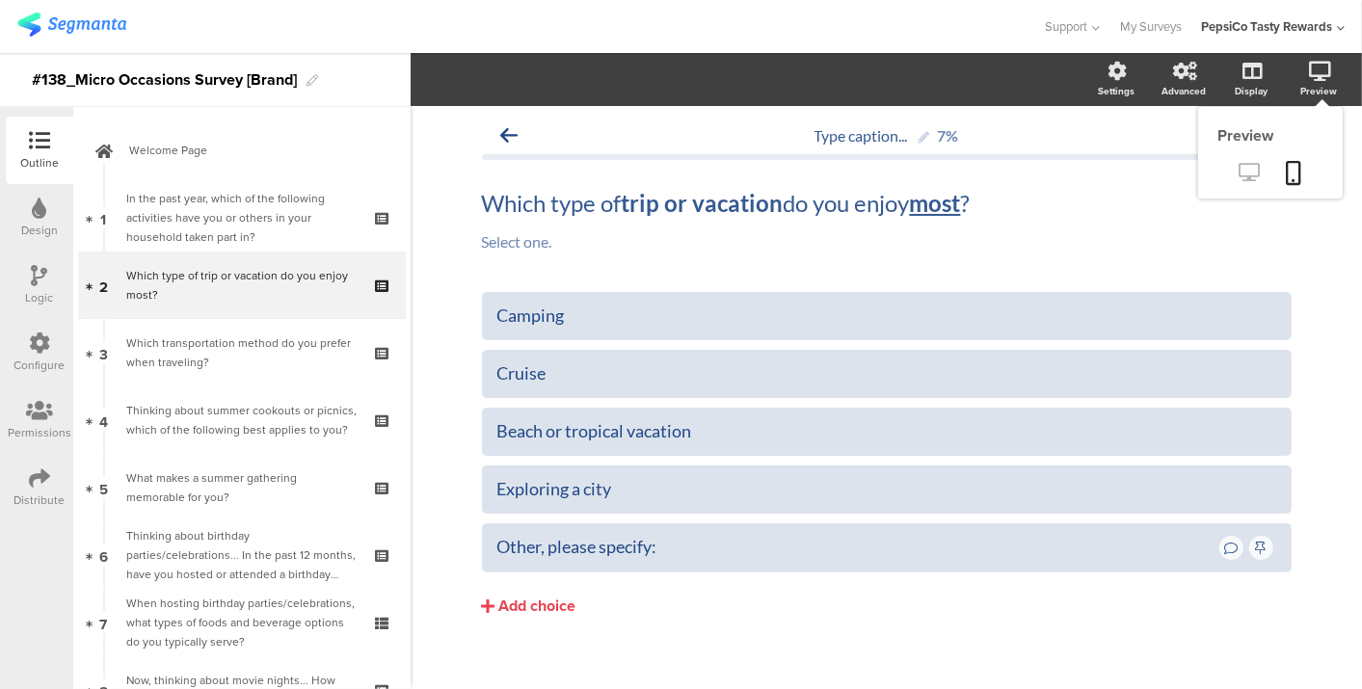
click at [1240, 173] on icon at bounding box center [1250, 172] width 20 height 18
click at [30, 289] on div "Logic" at bounding box center [40, 297] width 28 height 17
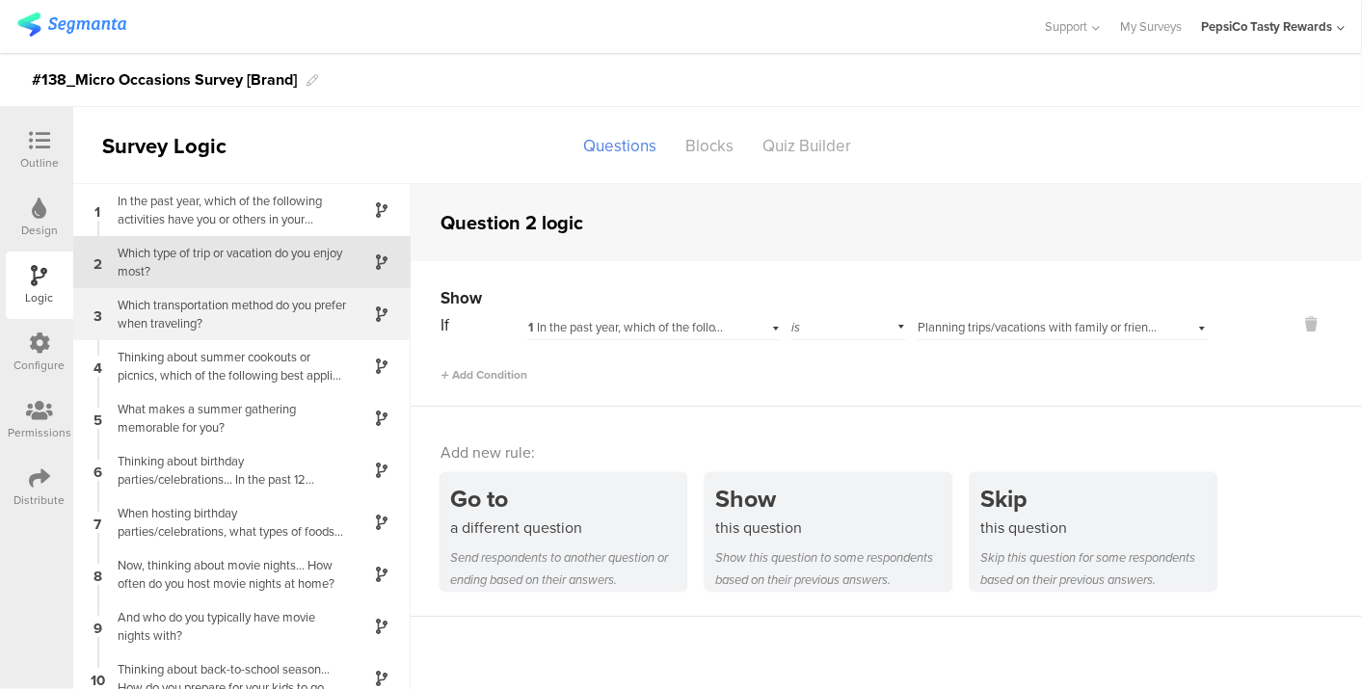
click at [161, 335] on div "3 Which transportation method do you prefer when traveling?" at bounding box center [241, 314] width 337 height 52
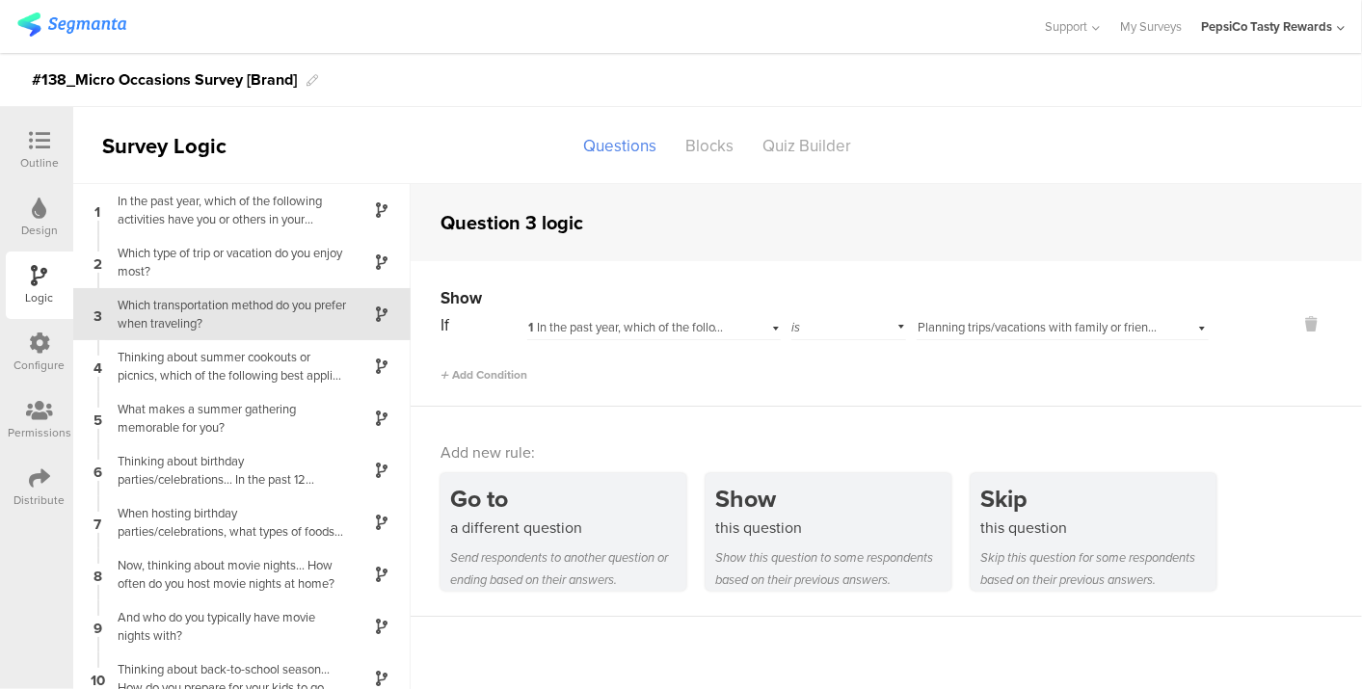
click at [720, 330] on span "1 In the past year, which of the following activities have you or others in you…" at bounding box center [797, 327] width 538 height 18
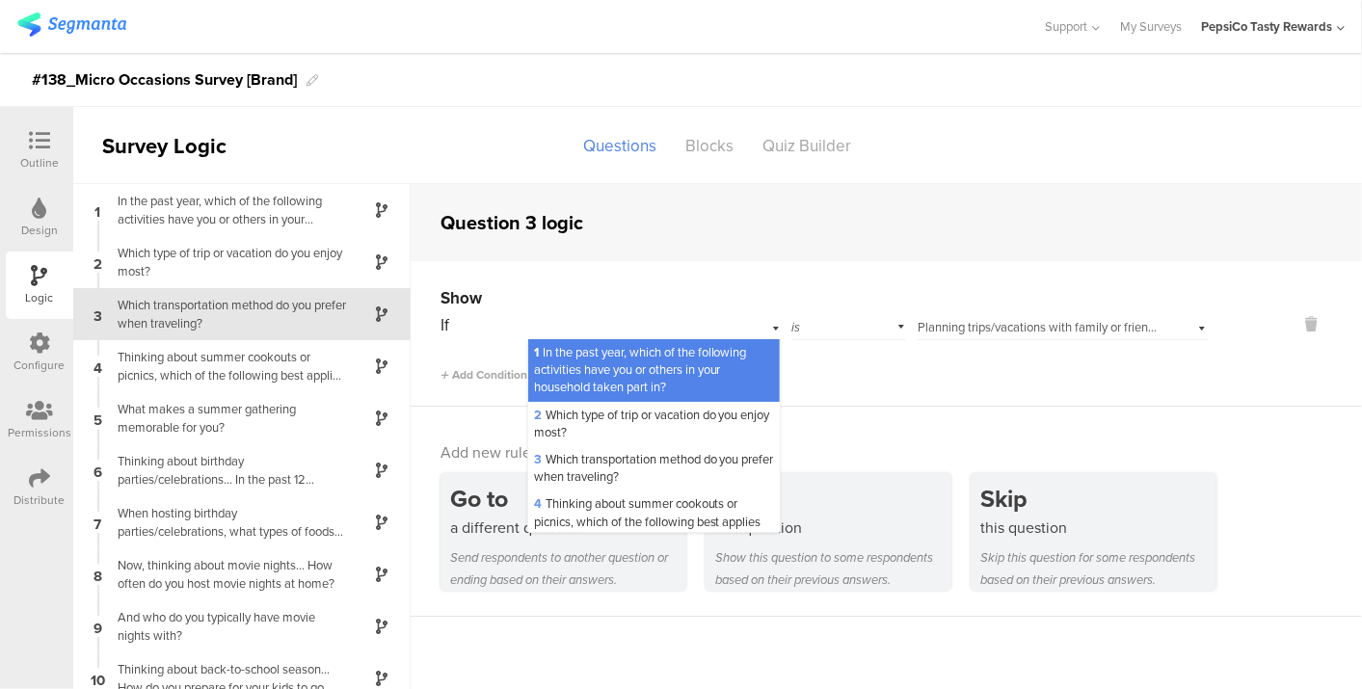
click at [678, 377] on span "1 In the past year, which of the following activities have you or others in you…" at bounding box center [640, 369] width 213 height 53
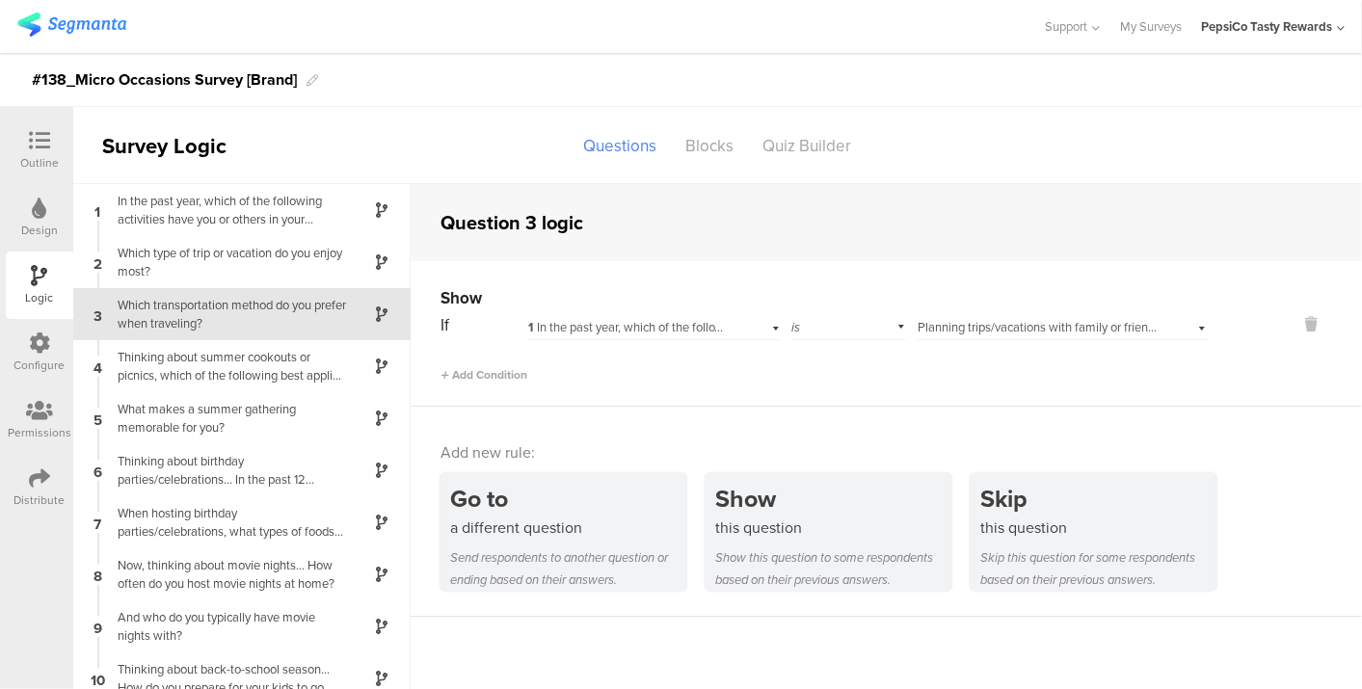
click at [845, 328] on div "is" at bounding box center [849, 325] width 116 height 30
click at [837, 347] on div "is" at bounding box center [849, 352] width 114 height 27
click at [1015, 322] on span "Planning trips/vacations with family or friends" at bounding box center [1039, 327] width 243 height 18
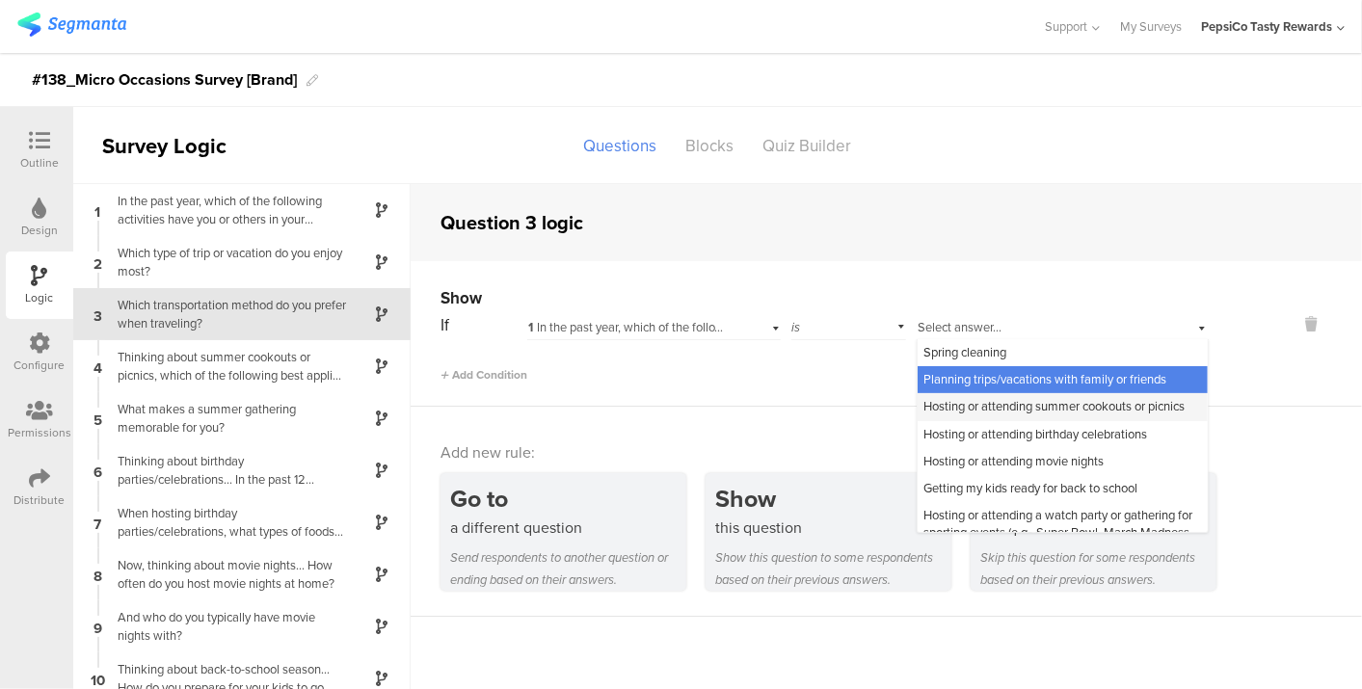
click at [1005, 406] on span "Hosting or attending summer cookouts or picnics" at bounding box center [1054, 406] width 261 height 18
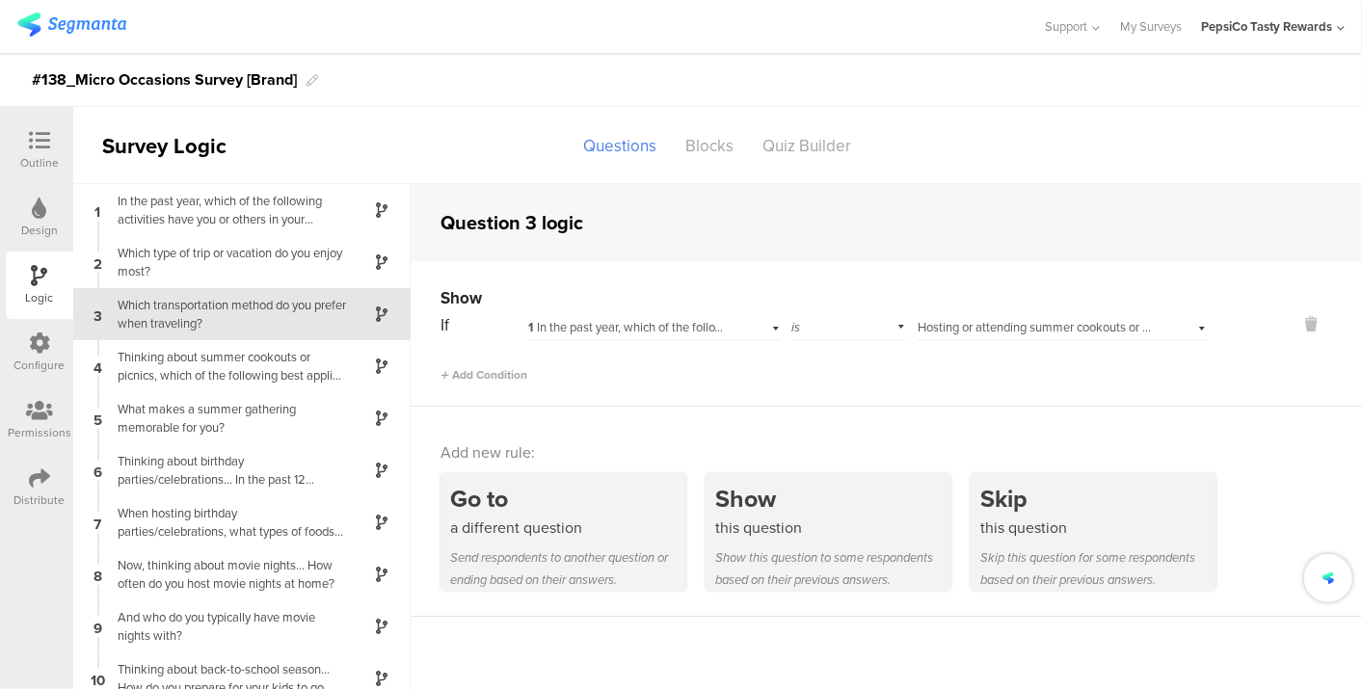
click at [1003, 325] on span "Hosting or attending summer cookouts or picnics" at bounding box center [1048, 327] width 261 height 18
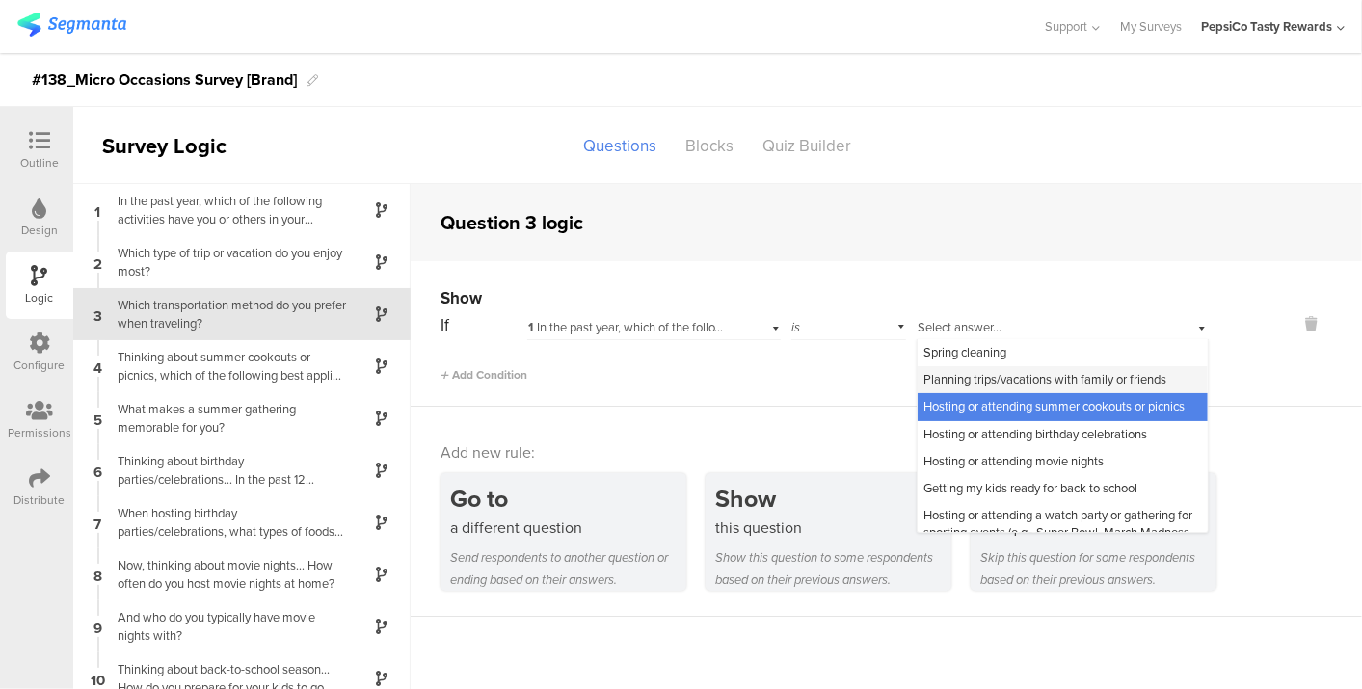
click at [1000, 368] on div "Planning trips/vacations with family or friends" at bounding box center [1063, 379] width 290 height 27
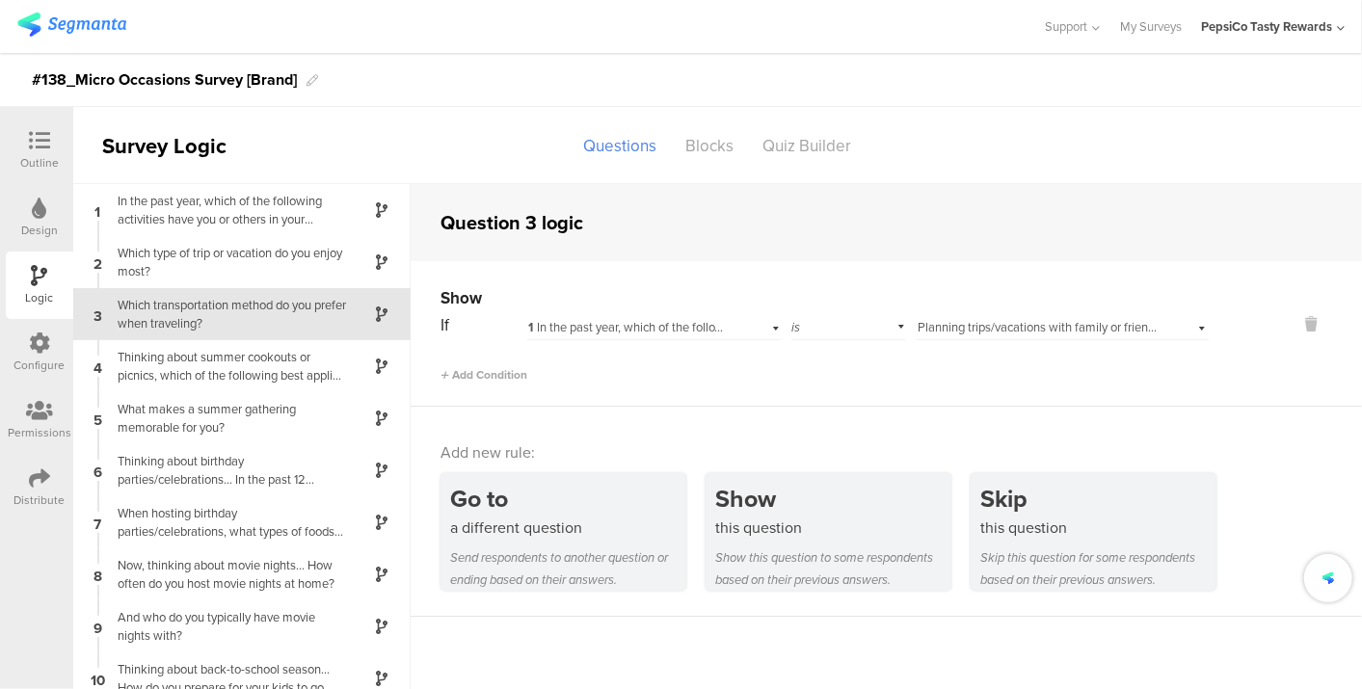
click at [949, 392] on div "Show If 1 In the past year, which of the following activities have you or other…" at bounding box center [886, 334] width 951 height 146
click at [202, 317] on div "Which transportation method do you prefer when traveling?" at bounding box center [226, 314] width 241 height 37
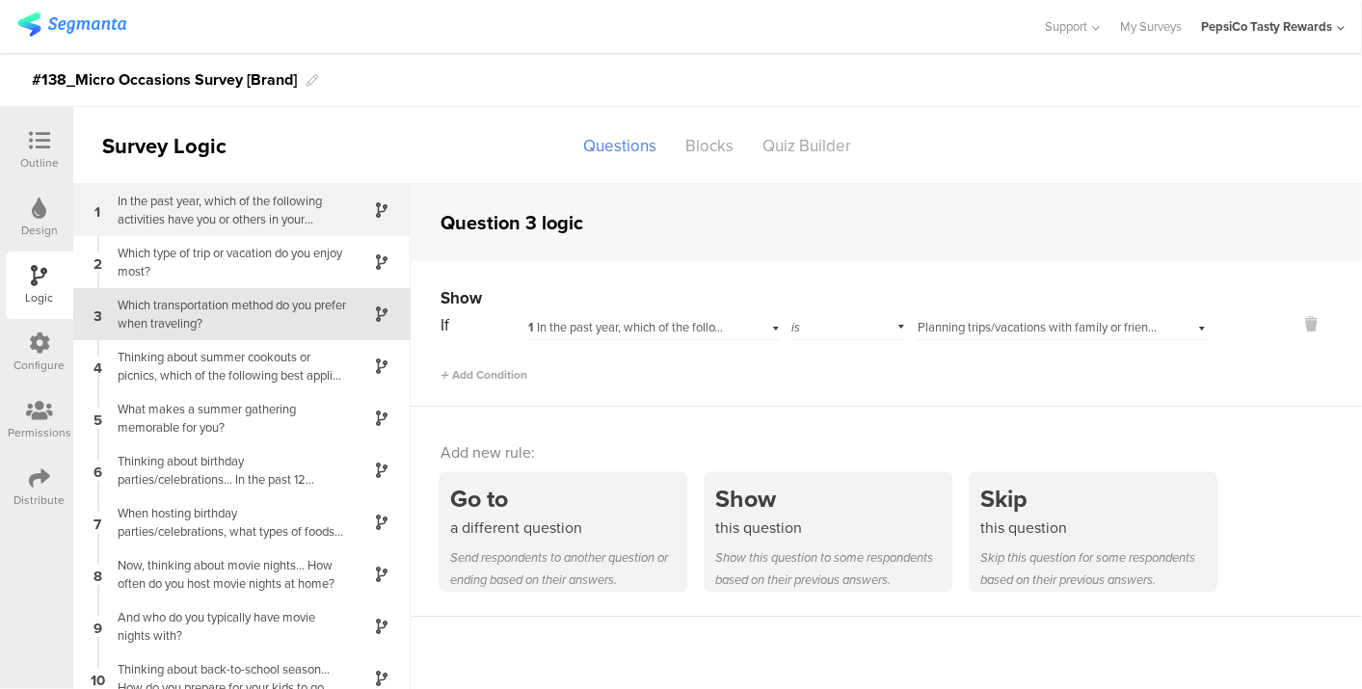
click at [226, 185] on div "1 In the past year, which of the following activities have you or others in you…" at bounding box center [241, 210] width 337 height 52
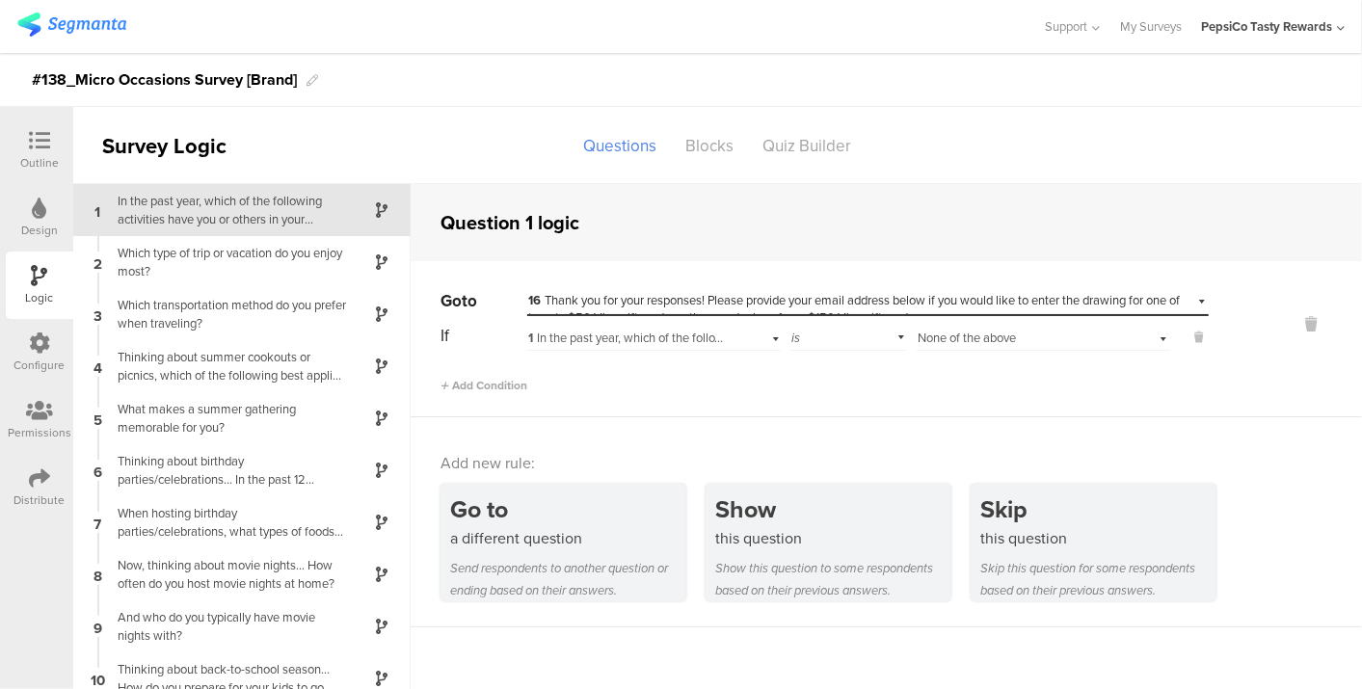
click at [26, 161] on div "Outline" at bounding box center [39, 162] width 39 height 17
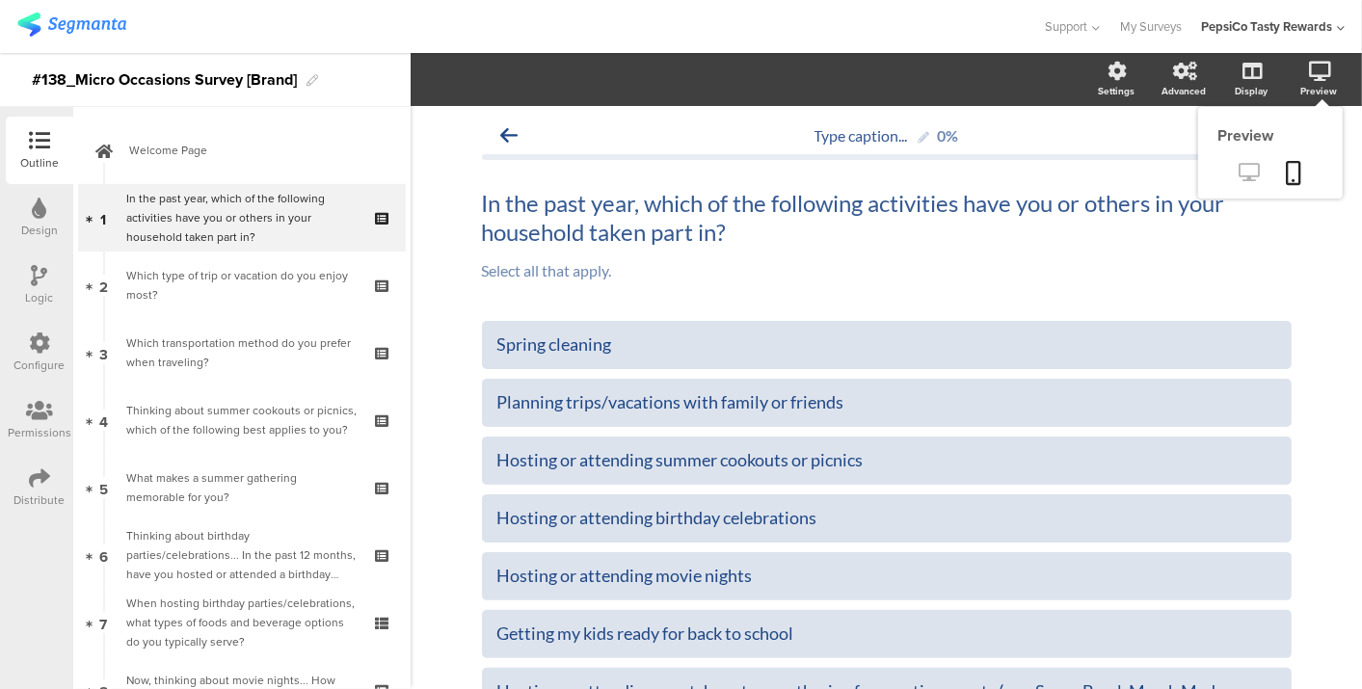
click at [1240, 170] on icon at bounding box center [1250, 172] width 20 height 18
click at [1240, 169] on icon at bounding box center [1250, 172] width 20 height 18
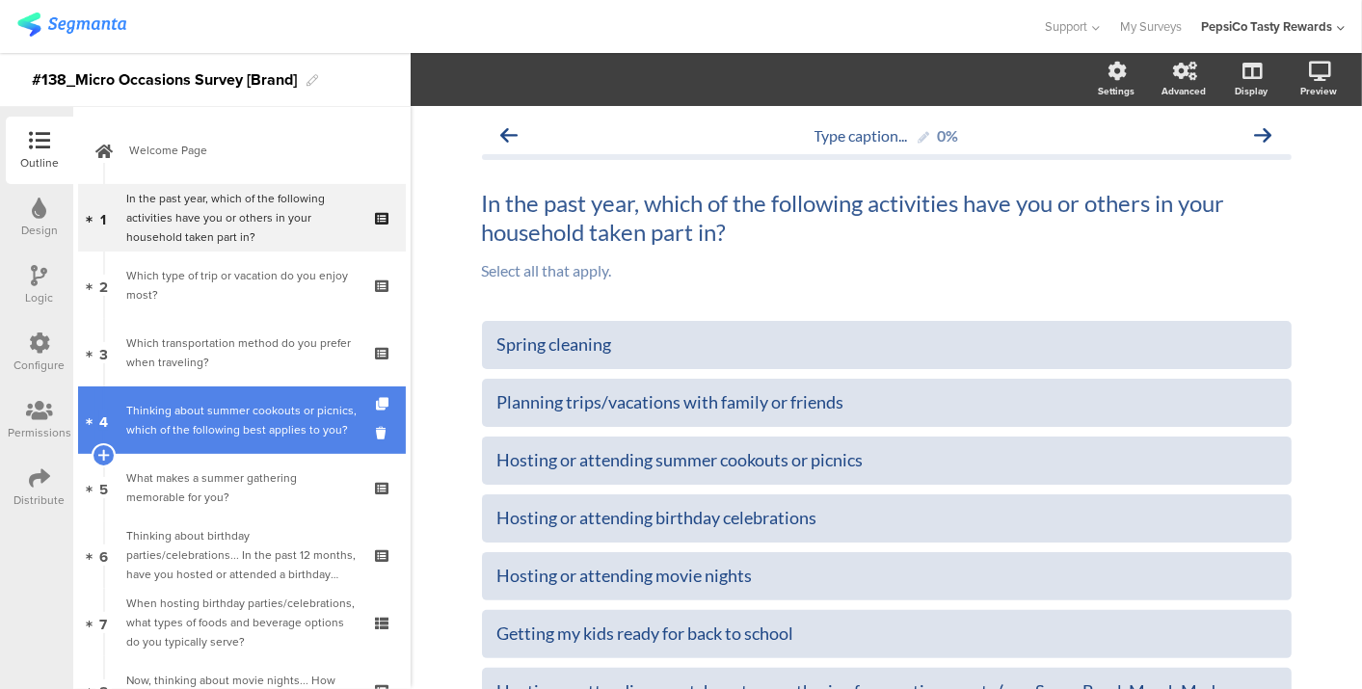
click at [241, 406] on div "Thinking about summer cookouts or picnics, which of the following best applies …" at bounding box center [241, 420] width 230 height 39
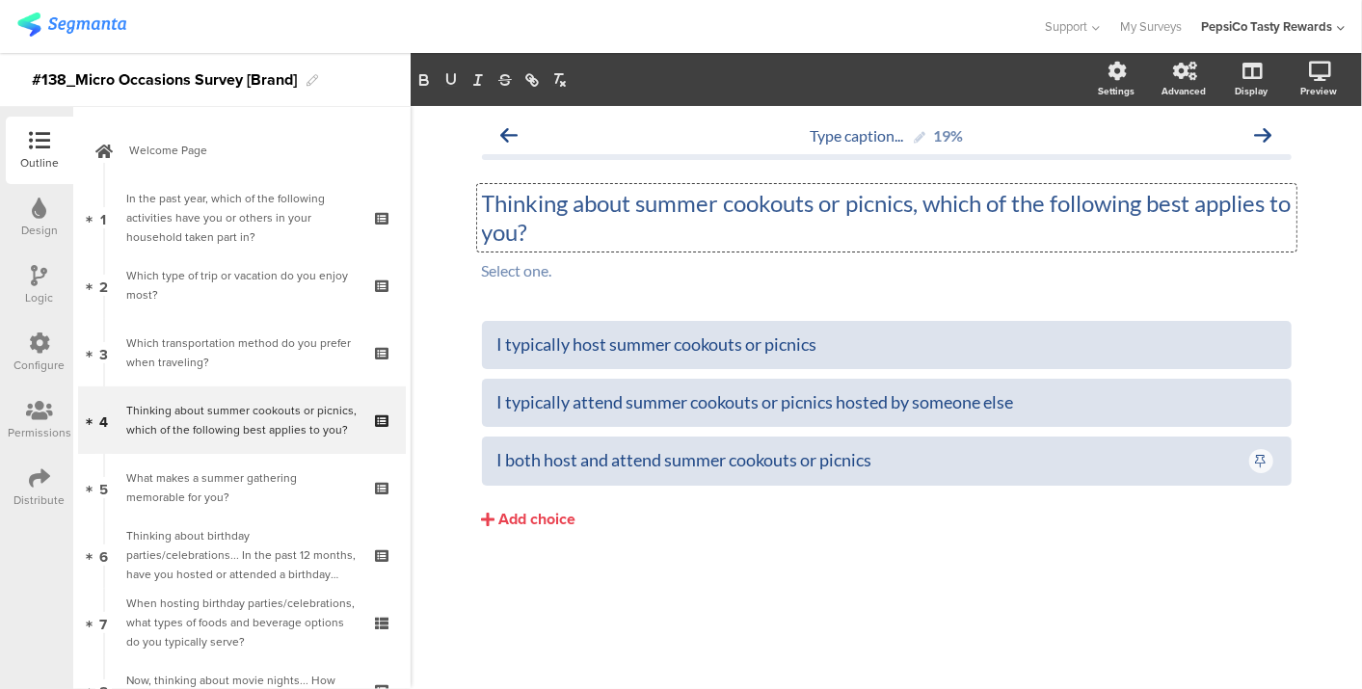
click at [929, 209] on div "Thinking about summer cookouts or picnics, which of the following best applies …" at bounding box center [886, 217] width 819 height 67
drag, startPoint x: 638, startPoint y: 215, endPoint x: 917, endPoint y: 212, distance: 278.6
click at [917, 212] on p "Thinking about summer cookouts or picnics, which of the following best applies …" at bounding box center [887, 218] width 810 height 58
click at [964, 522] on button "Add choice" at bounding box center [887, 520] width 810 height 48
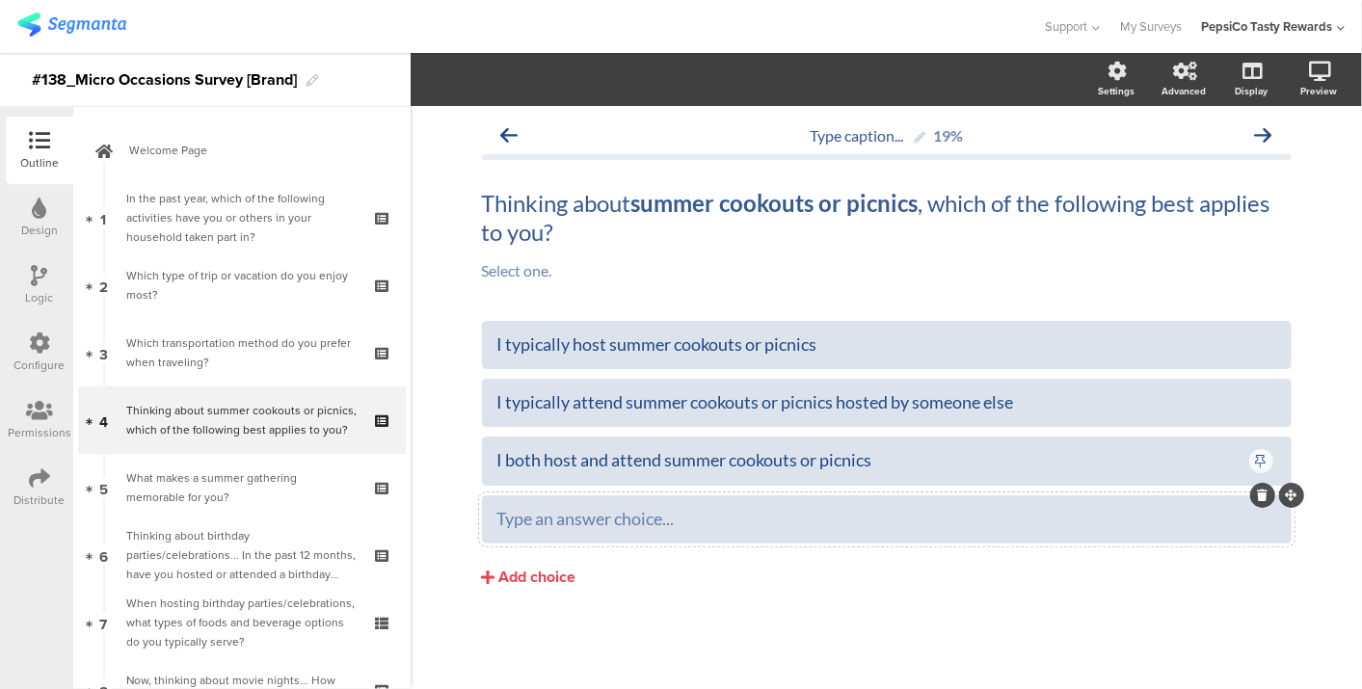
click at [1254, 490] on div at bounding box center [1262, 495] width 25 height 25
click at [1262, 486] on div at bounding box center [1262, 495] width 25 height 25
click at [1138, 529] on div at bounding box center [886, 519] width 779 height 22
click at [1259, 497] on icon at bounding box center [1262, 496] width 11 height 12
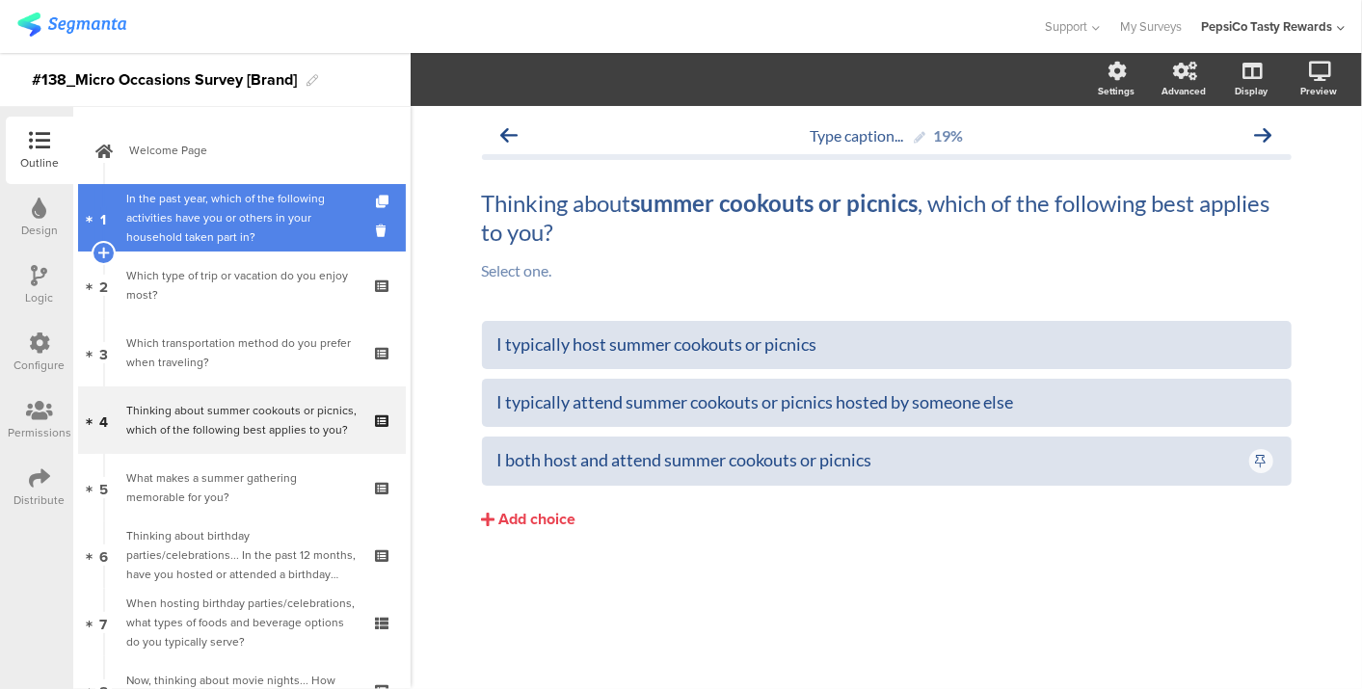
click at [135, 216] on div "In the past year, which of the following activities have you or others in your …" at bounding box center [241, 218] width 230 height 58
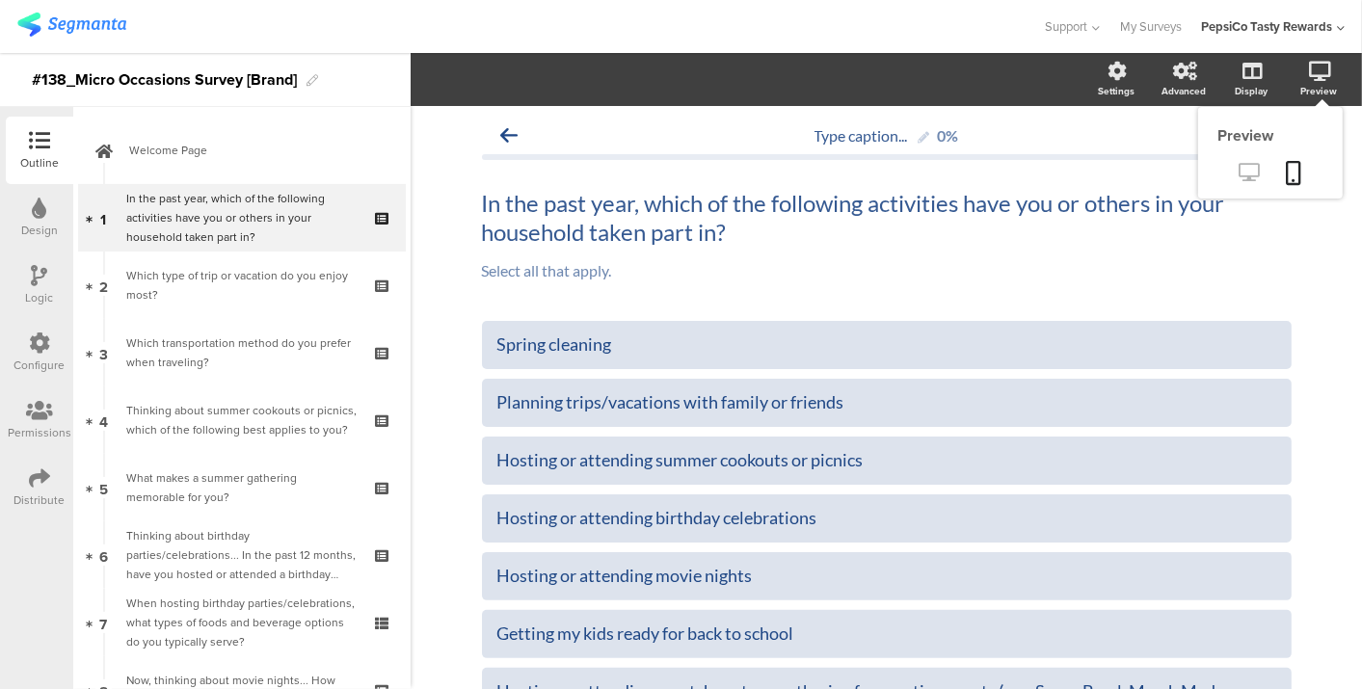
click at [1240, 168] on icon at bounding box center [1250, 172] width 20 height 18
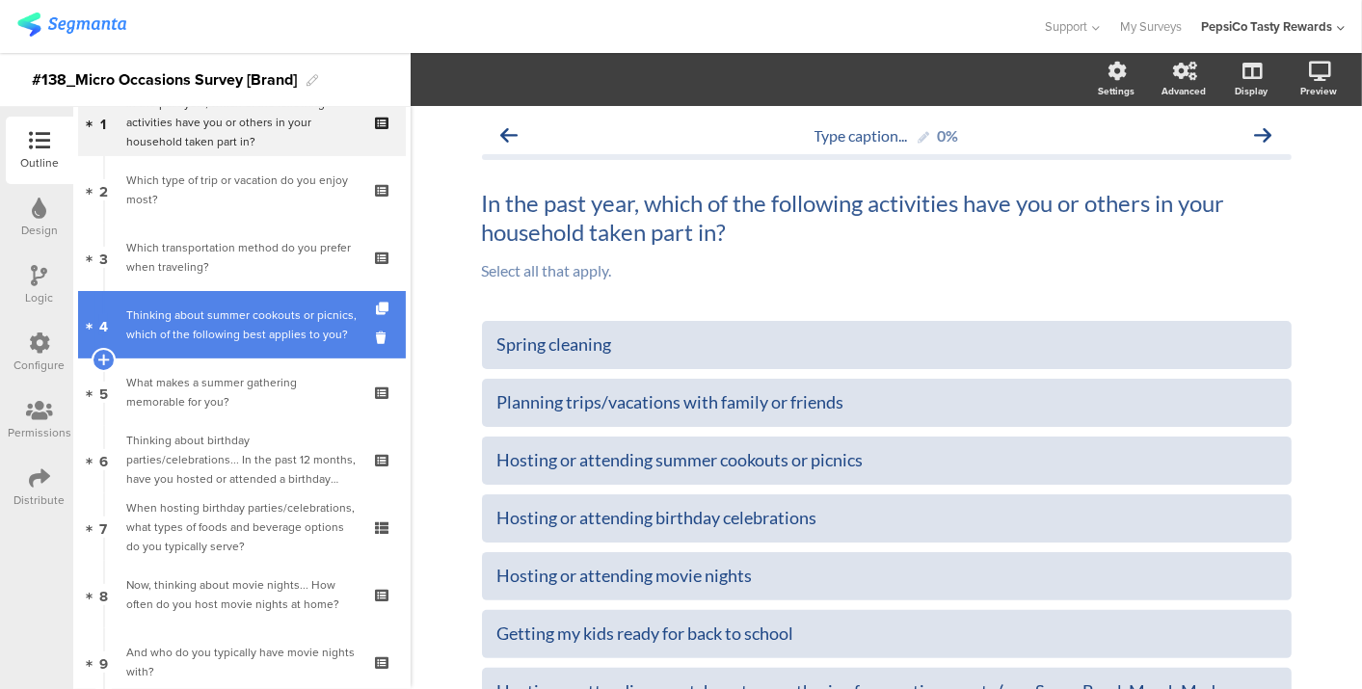
scroll to position [96, 0]
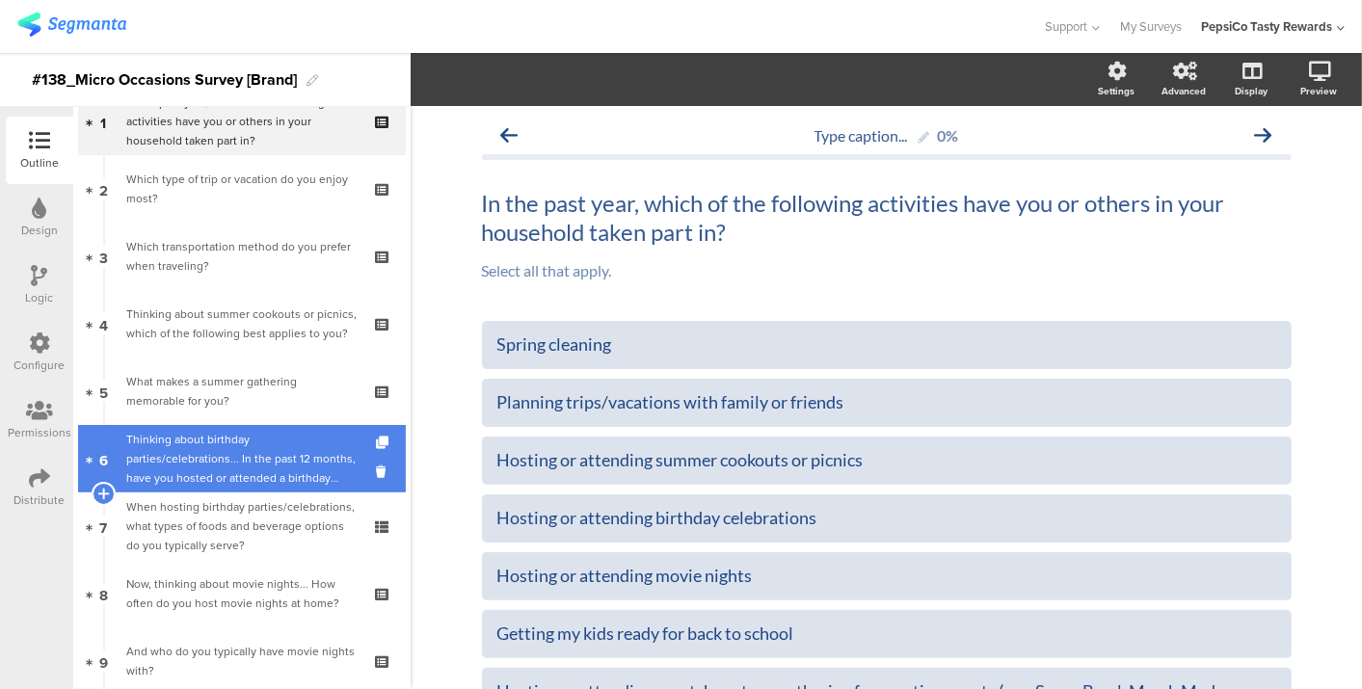
click at [284, 449] on div "Thinking about birthday parties/celebrations... In the past 12 months, have you…" at bounding box center [241, 459] width 230 height 58
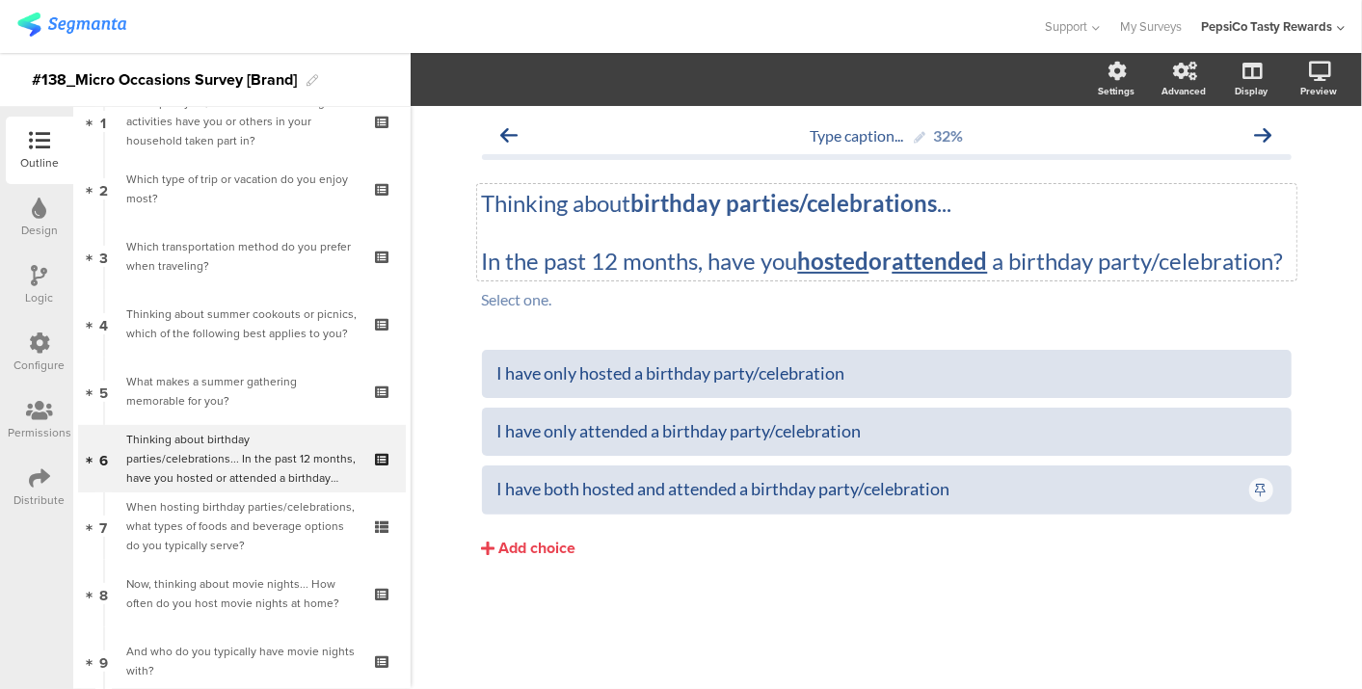
click at [608, 260] on div "Thinking about birthday parties/celebrations ... In the past 12 months, have yo…" at bounding box center [886, 232] width 819 height 96
click at [628, 261] on p "In the past 12 months, have you hosted or attended a birthday party/celebration?" at bounding box center [887, 261] width 810 height 29
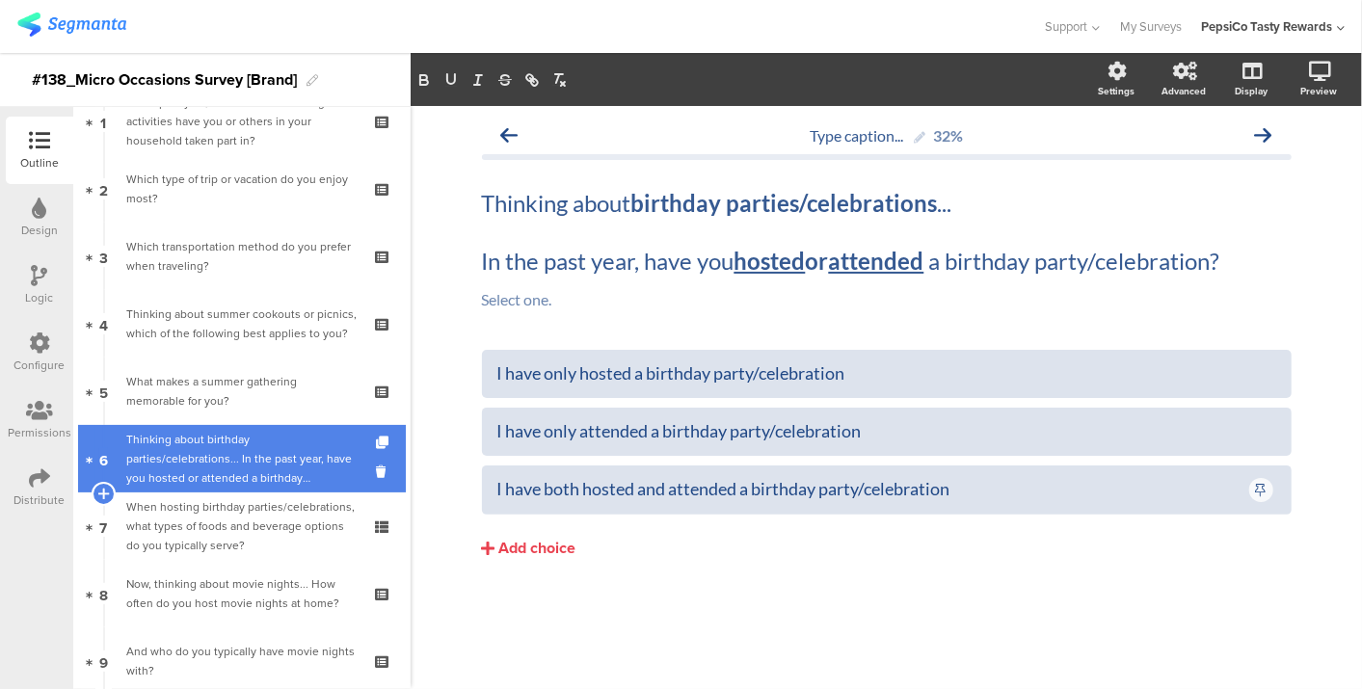
click at [170, 483] on div "Thinking about birthday parties/celebrations... In the past year, have you host…" at bounding box center [241, 459] width 230 height 58
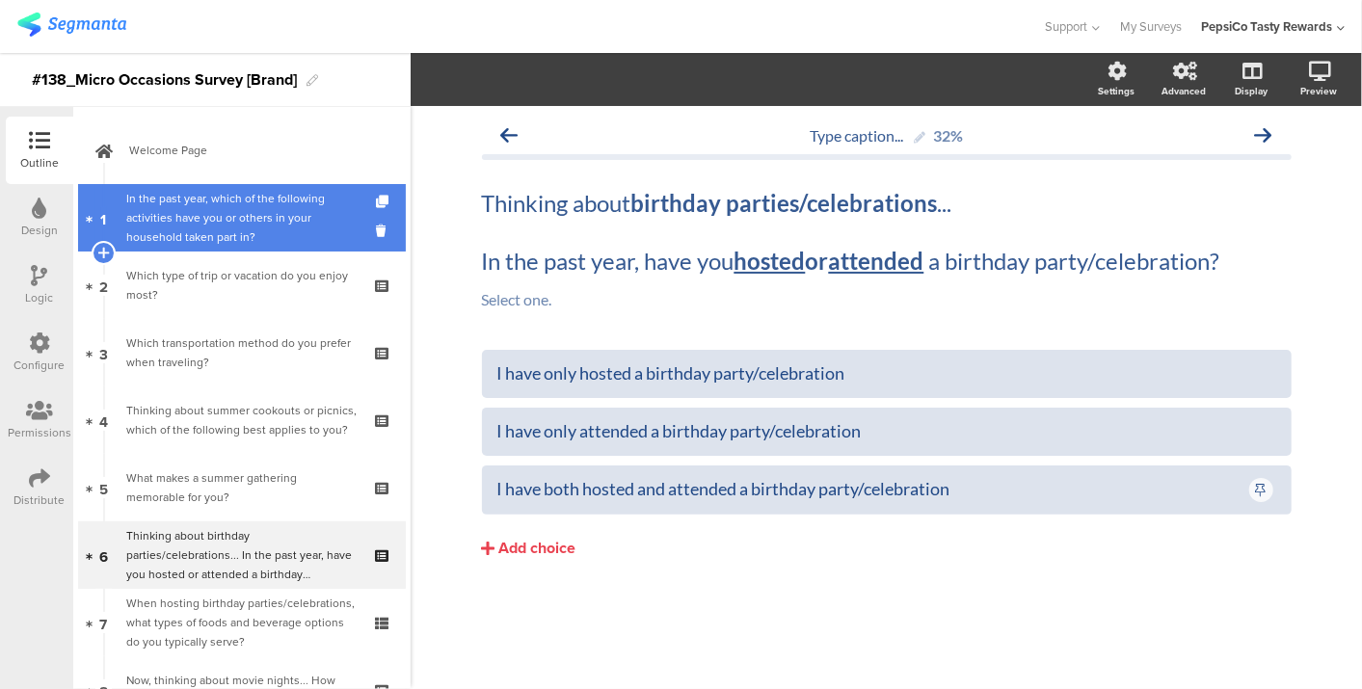
click at [218, 236] on div "In the past year, which of the following activities have you or others in your …" at bounding box center [241, 218] width 230 height 58
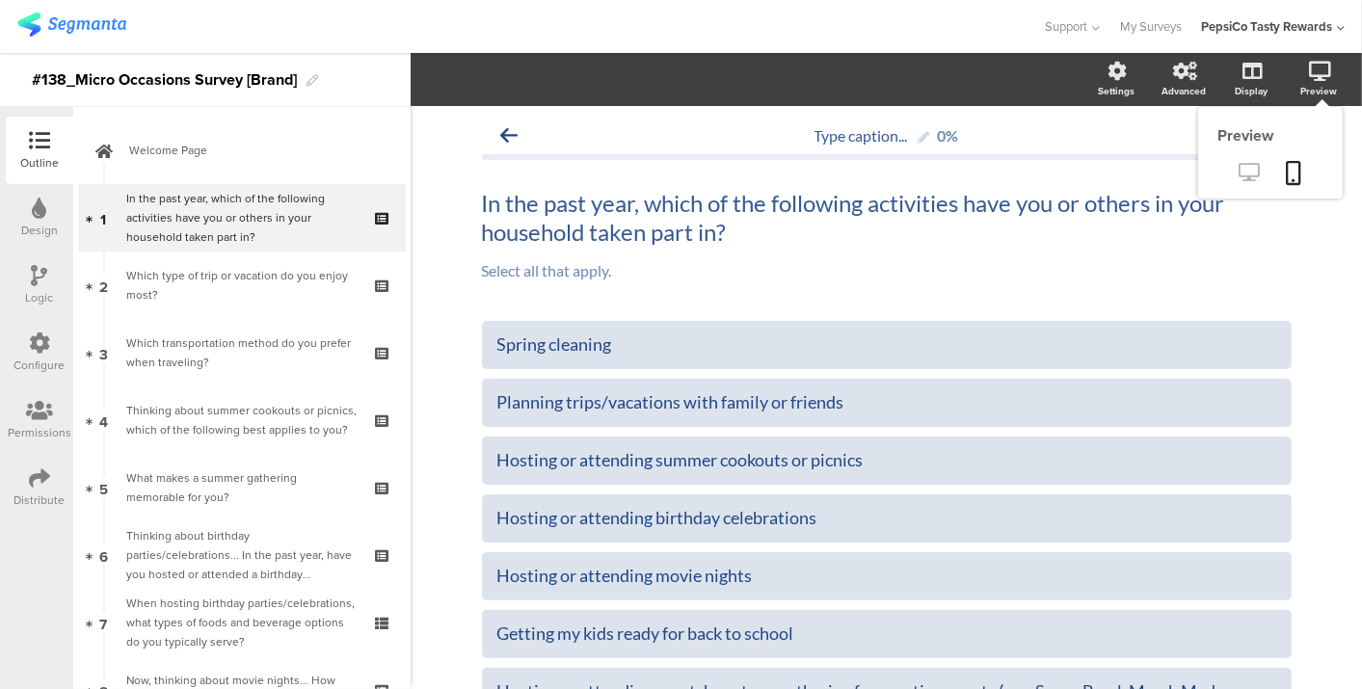
click at [1240, 165] on icon at bounding box center [1250, 172] width 20 height 18
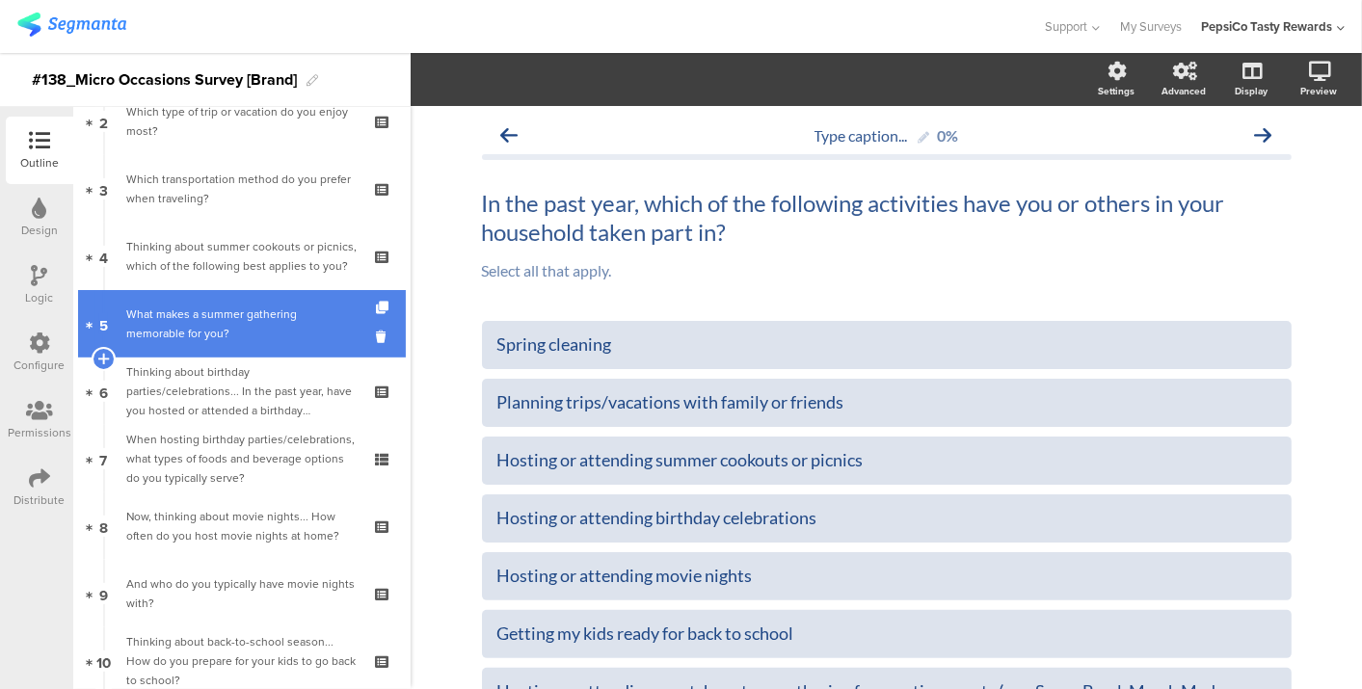
scroll to position [175, 0]
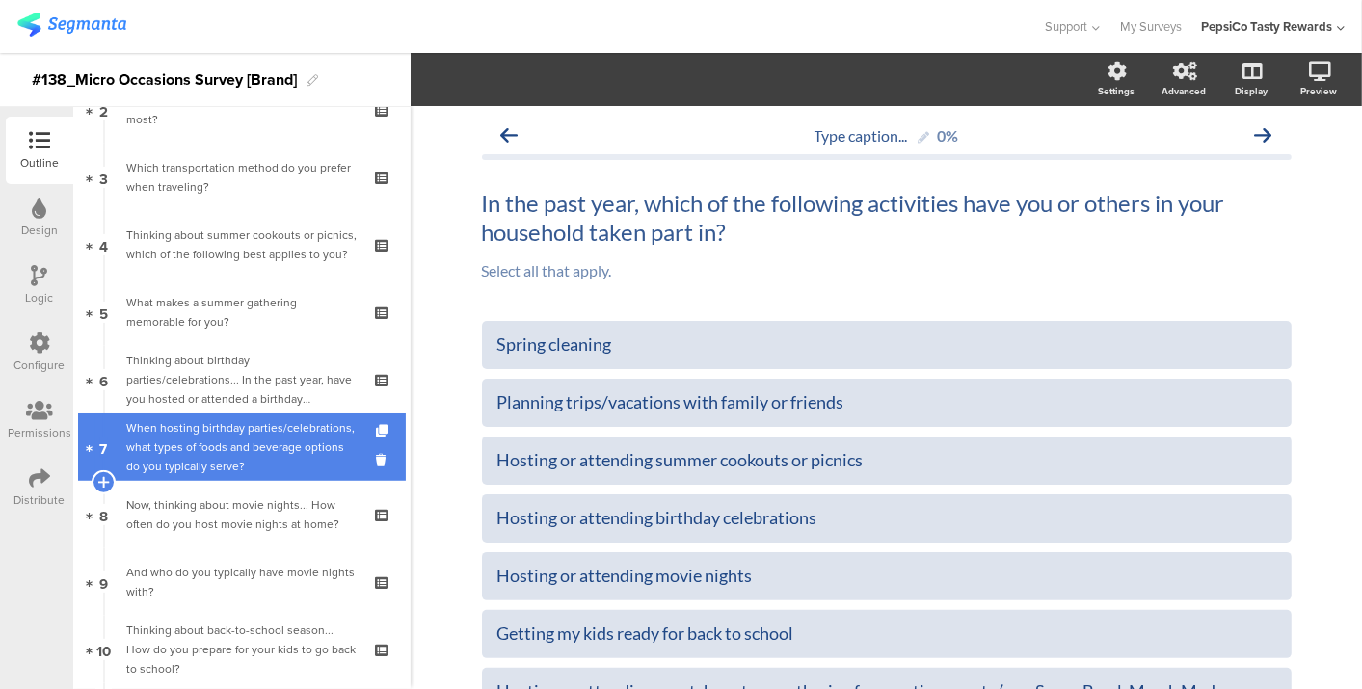
click at [194, 449] on div "When hosting birthday parties/celebrations, what types of foods and beverage op…" at bounding box center [241, 447] width 230 height 58
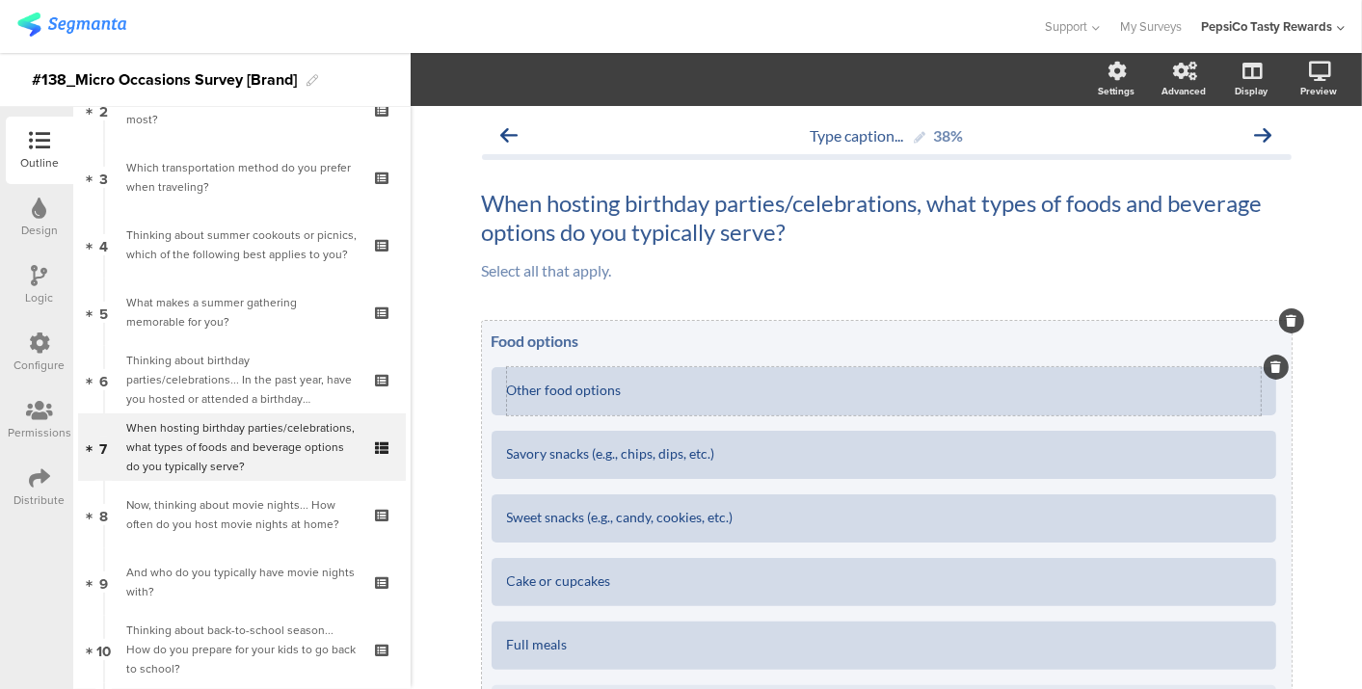
click at [639, 407] on div "Other food options" at bounding box center [884, 391] width 754 height 48
click at [606, 397] on textarea "Other food options" at bounding box center [884, 391] width 754 height 15
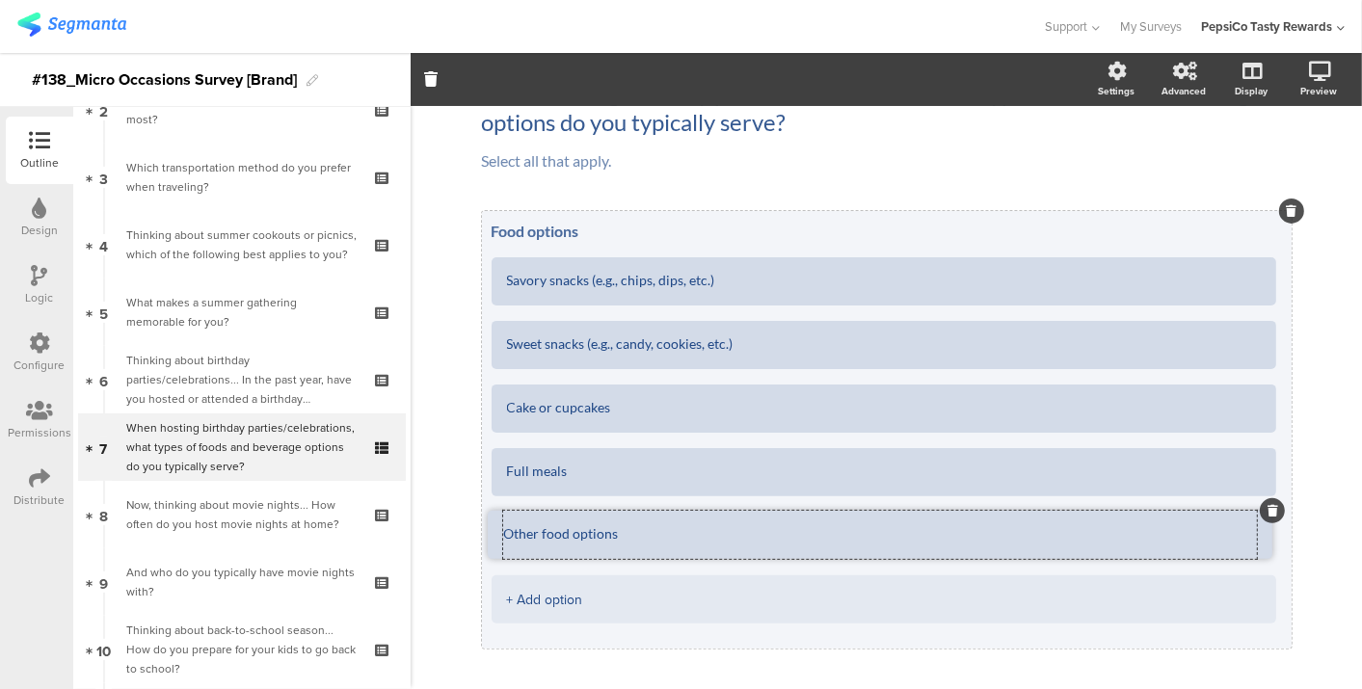
drag, startPoint x: 1200, startPoint y: 263, endPoint x: 1197, endPoint y: 517, distance: 253.6
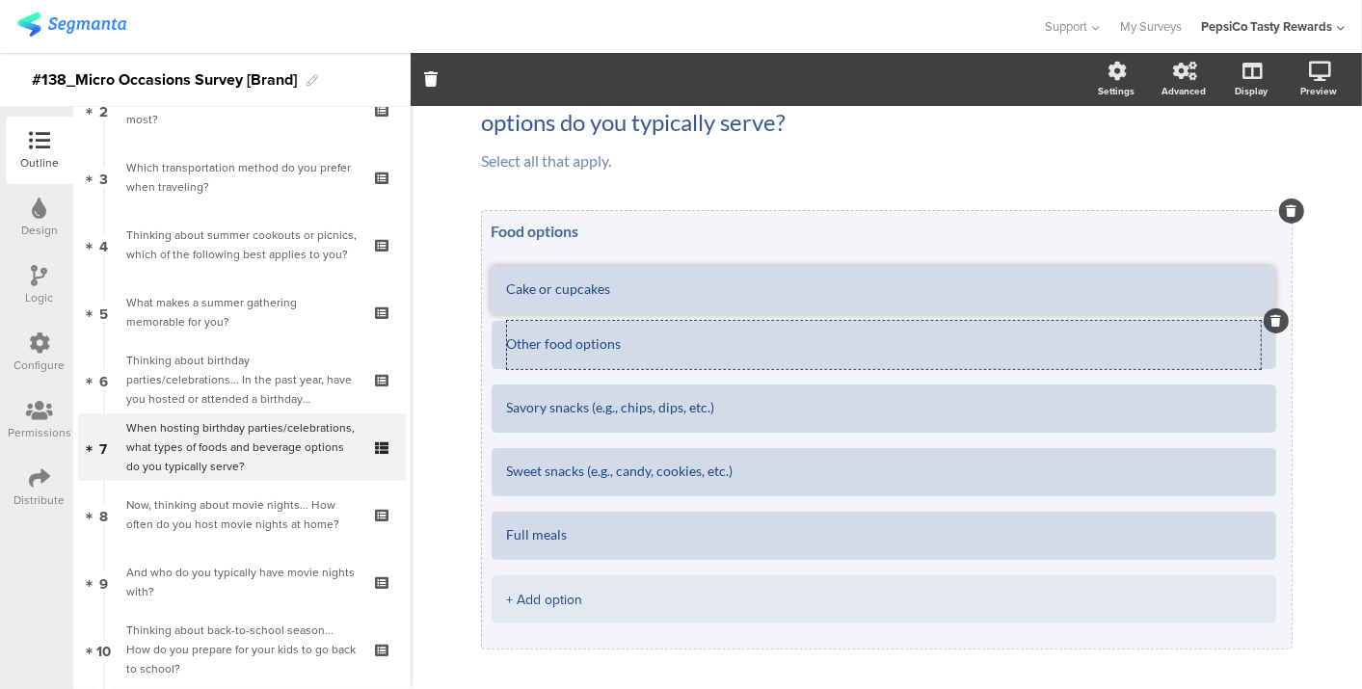
drag, startPoint x: 1172, startPoint y: 488, endPoint x: 1171, endPoint y: 306, distance: 182.2
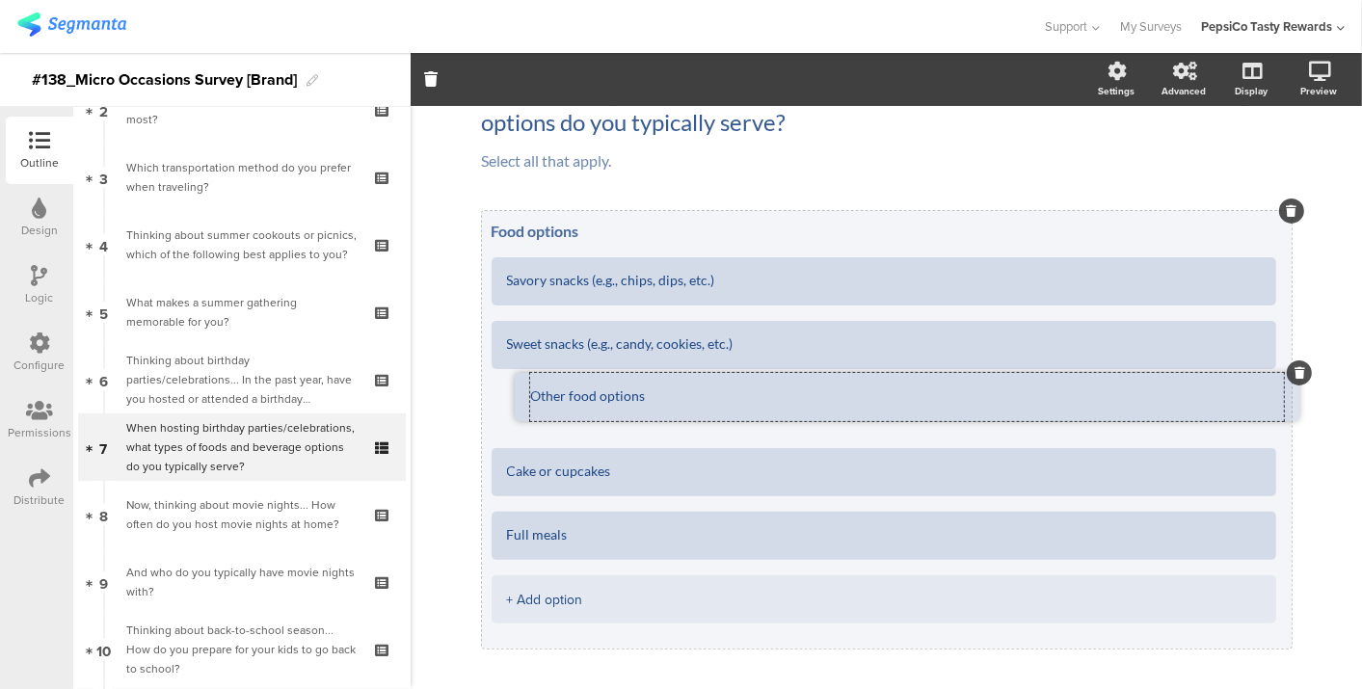
drag, startPoint x: 559, startPoint y: 290, endPoint x: 583, endPoint y: 406, distance: 118.2
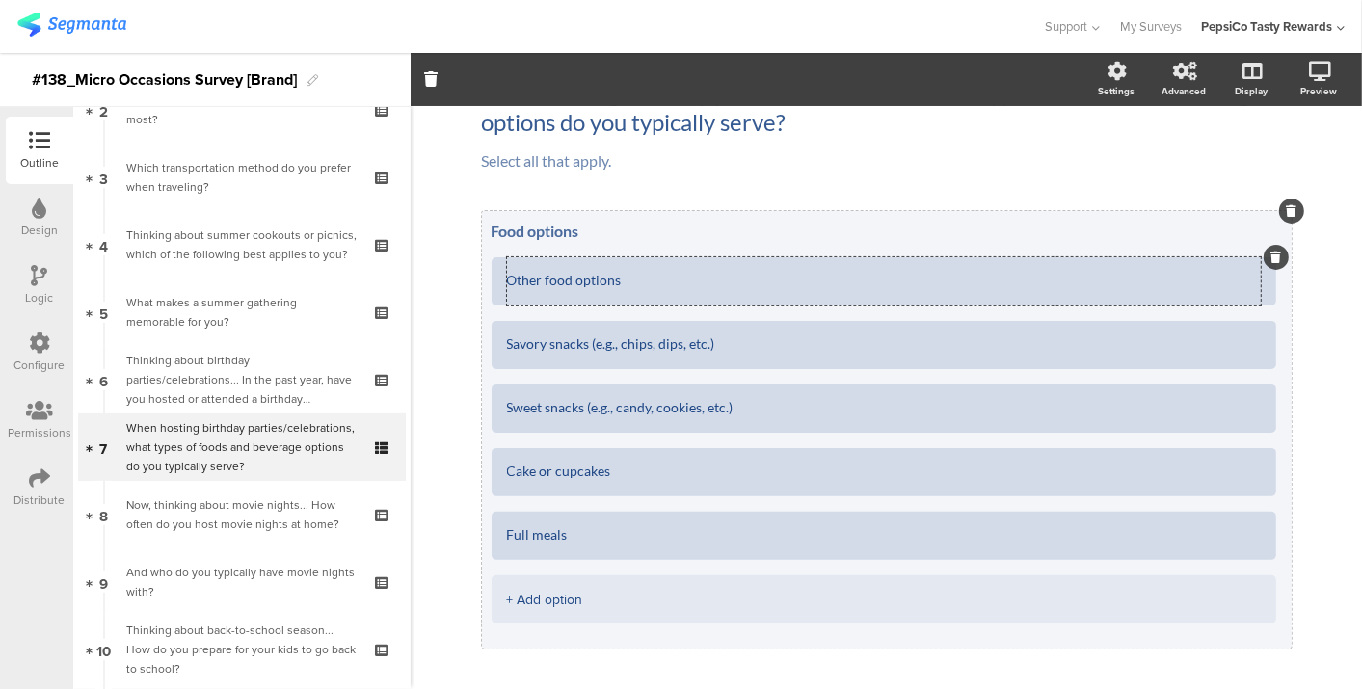
click at [587, 291] on div "Other food options" at bounding box center [884, 281] width 754 height 48
click at [801, 347] on textarea "Savory snacks (e.g., chips, dips, etc.)" at bounding box center [884, 344] width 754 height 15
click at [579, 281] on textarea "Other food options" at bounding box center [884, 281] width 754 height 15
click at [592, 258] on div "Other food options" at bounding box center [884, 281] width 754 height 48
click at [581, 213] on div "Food options Other food options Savory snacks (e.g., chips, dips, etc.) Sweet s…" at bounding box center [887, 430] width 810 height 438
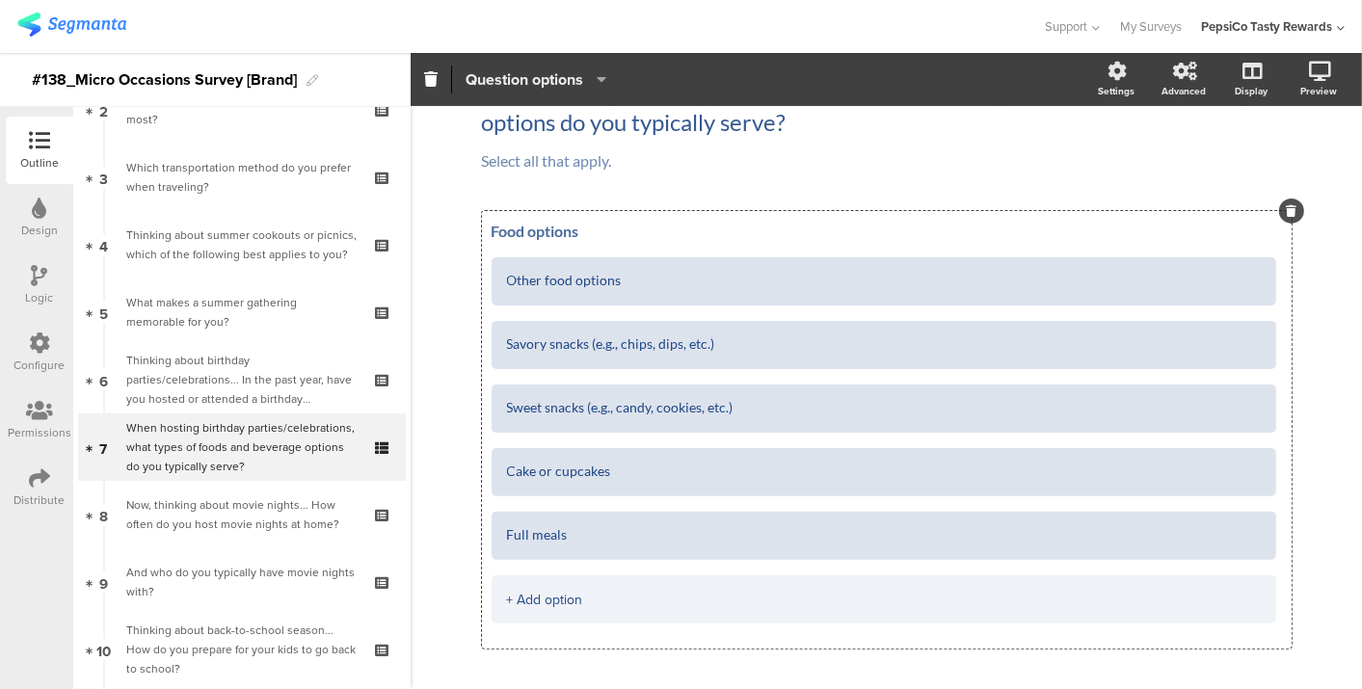
click at [506, 90] on span "Question options" at bounding box center [525, 79] width 118 height 22
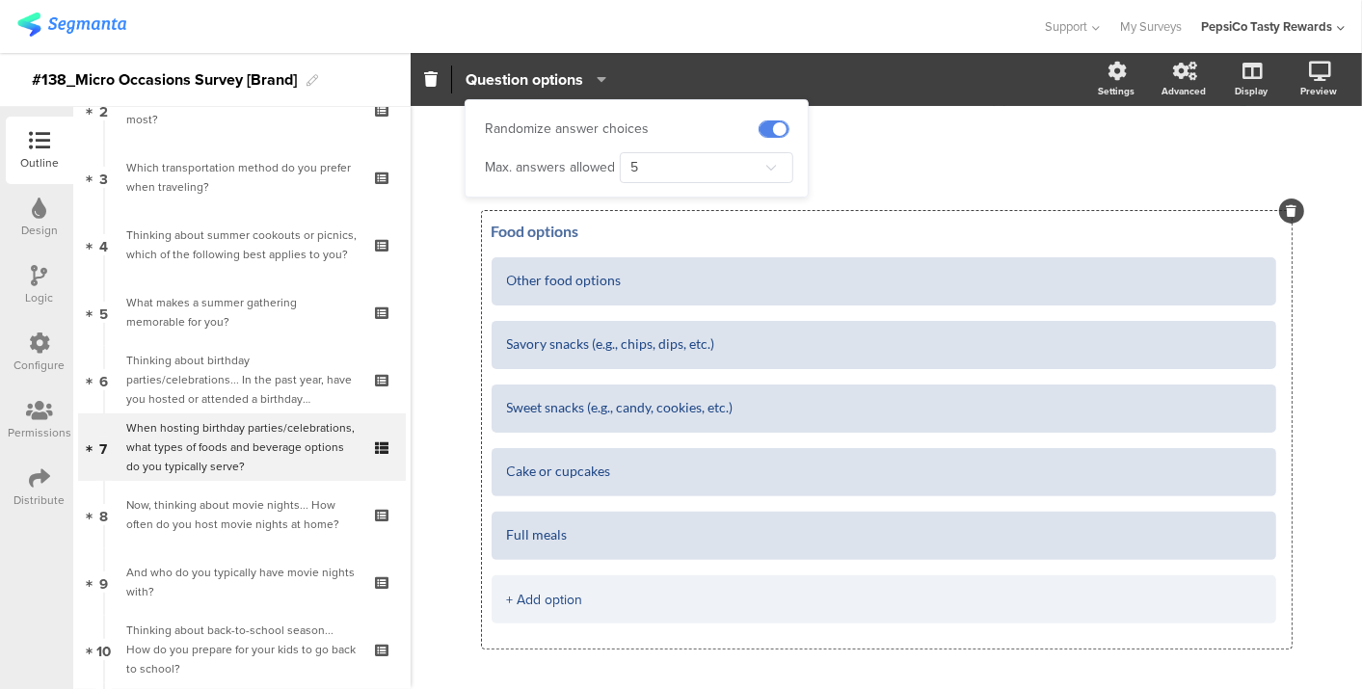
click at [763, 125] on span at bounding box center [774, 128] width 29 height 15
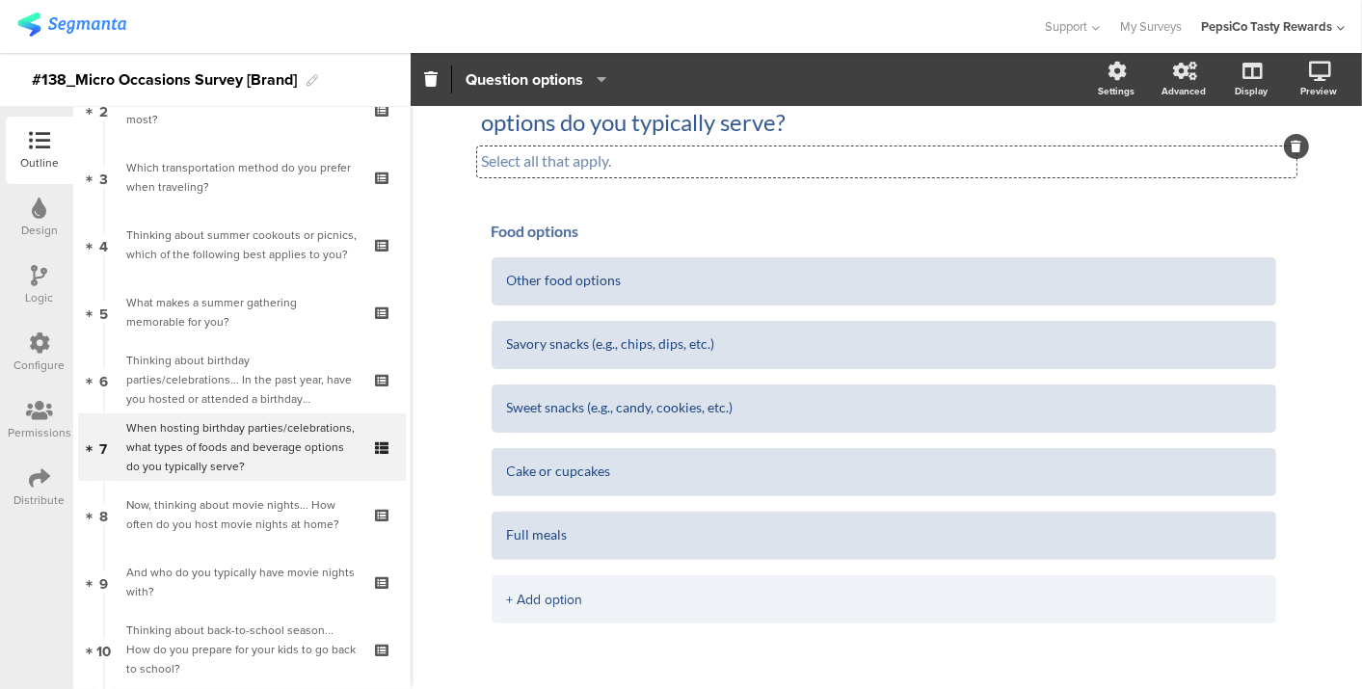
click at [851, 148] on div "Select all that apply. Select all that apply. Select all that apply." at bounding box center [886, 162] width 819 height 31
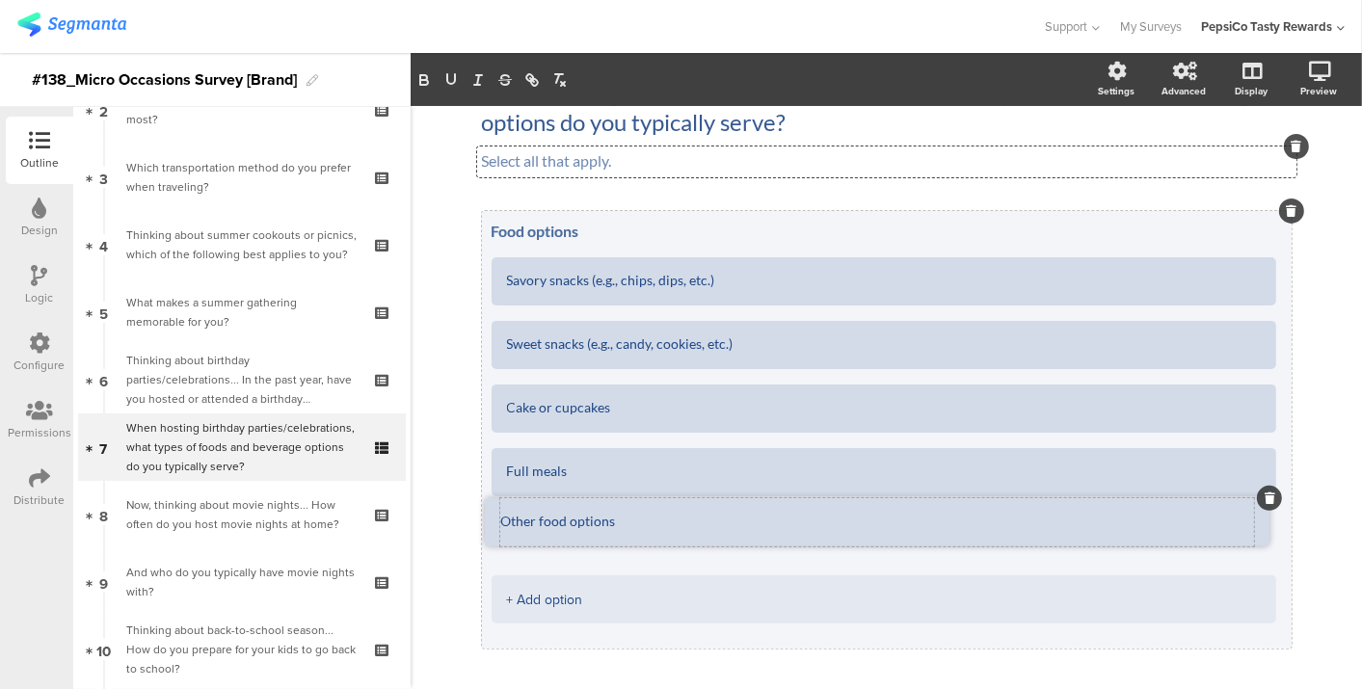
drag, startPoint x: 583, startPoint y: 299, endPoint x: 578, endPoint y: 542, distance: 243.0
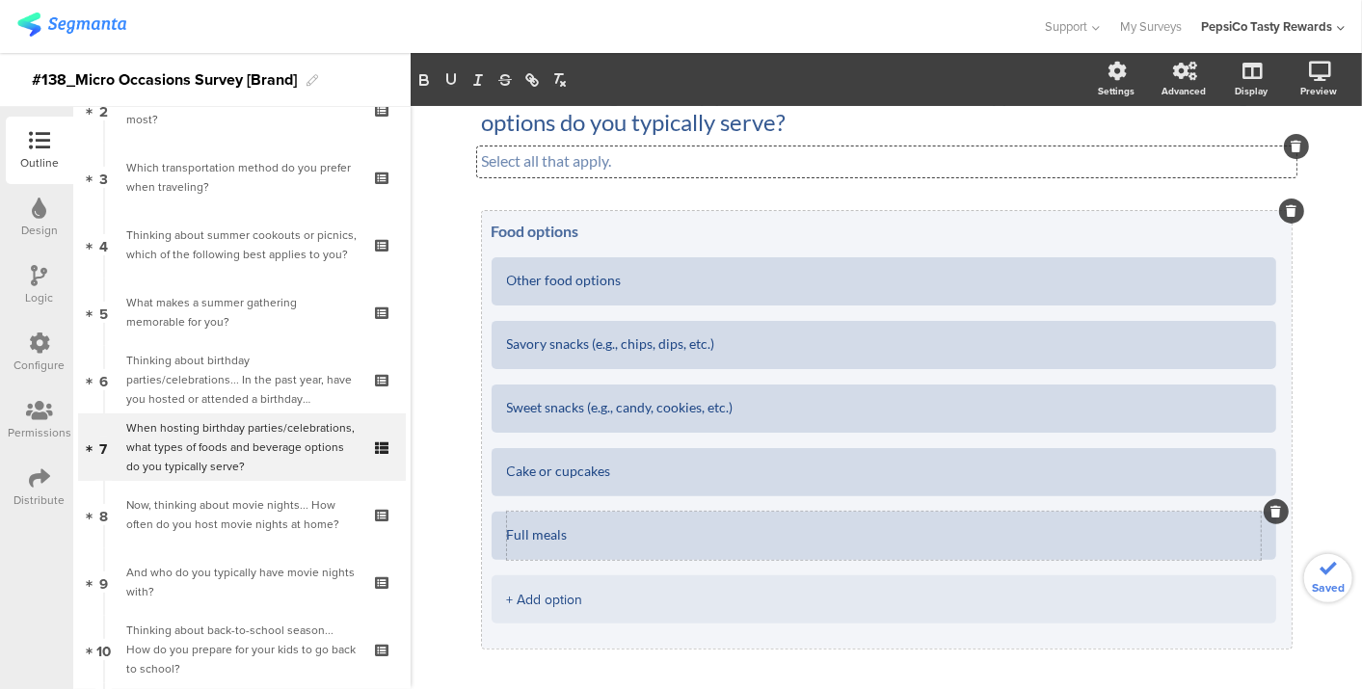
click at [578, 534] on textarea "Full meals" at bounding box center [884, 535] width 754 height 15
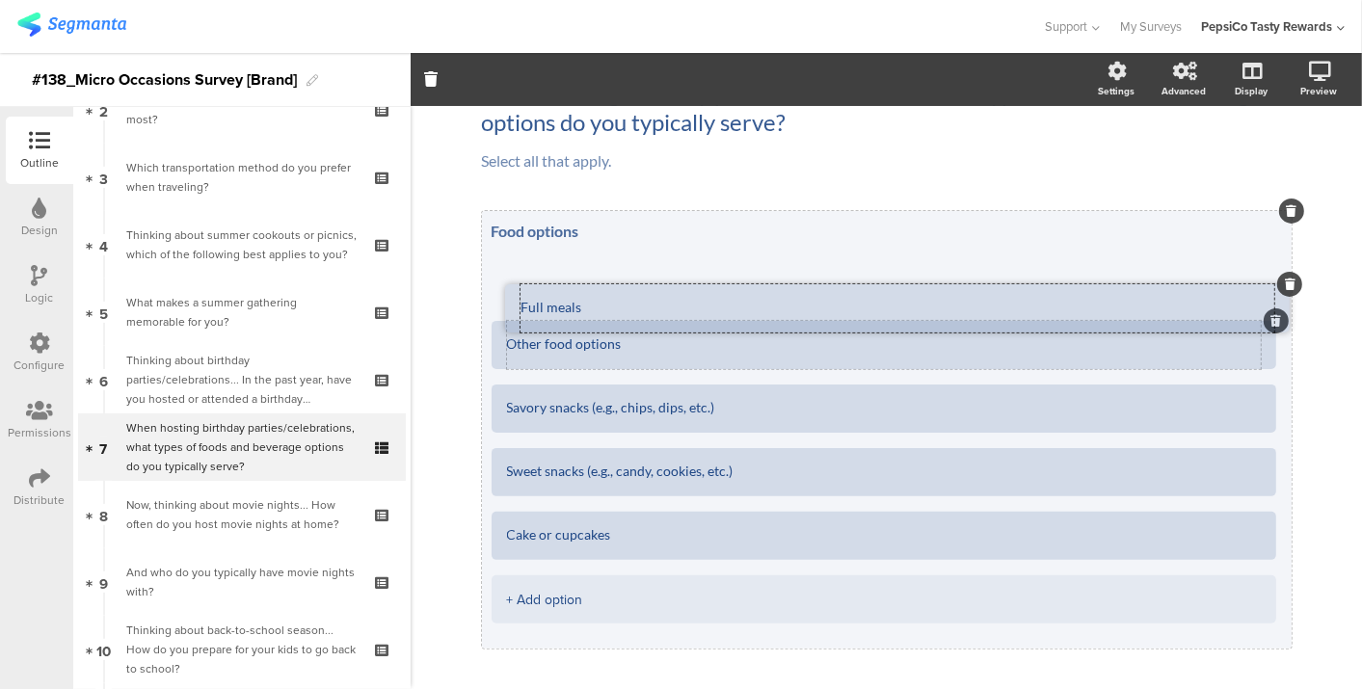
drag, startPoint x: 575, startPoint y: 517, endPoint x: 589, endPoint y: 291, distance: 226.0
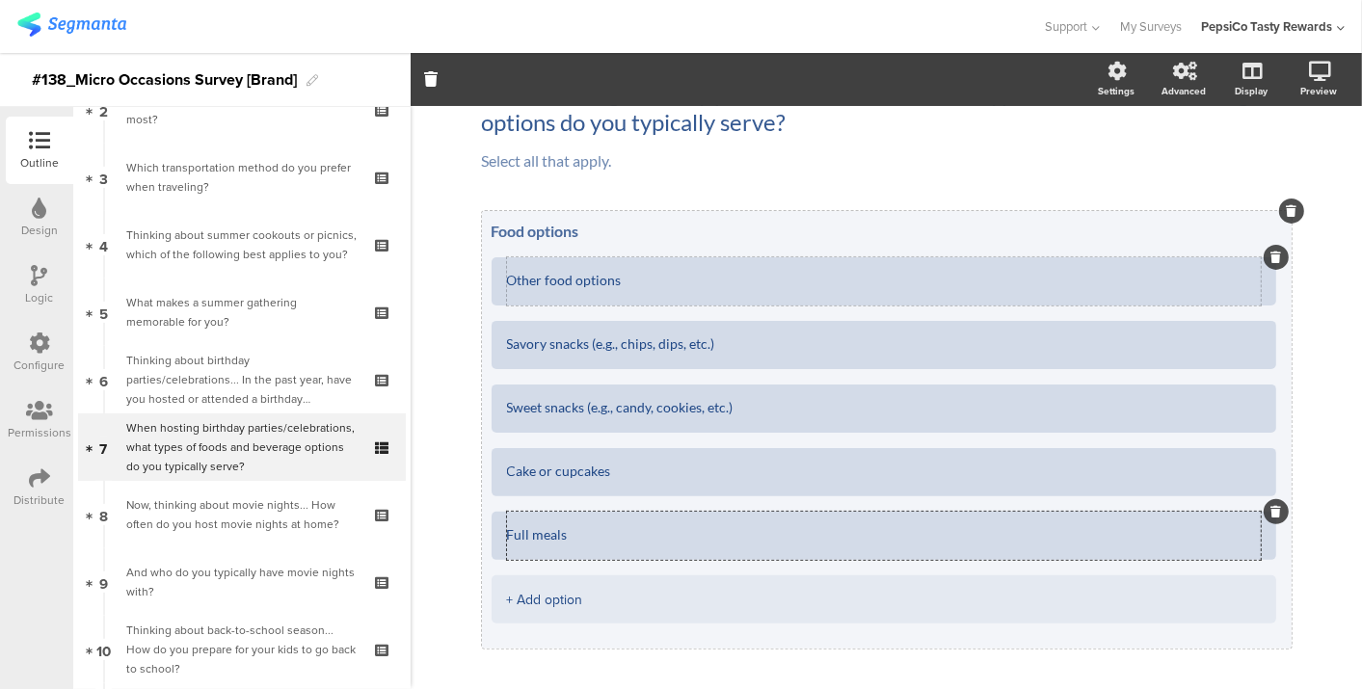
click at [534, 275] on textarea "Other food options" at bounding box center [884, 281] width 754 height 15
type textarea "Full meals"
click at [561, 540] on textarea "Full meals" at bounding box center [884, 535] width 754 height 15
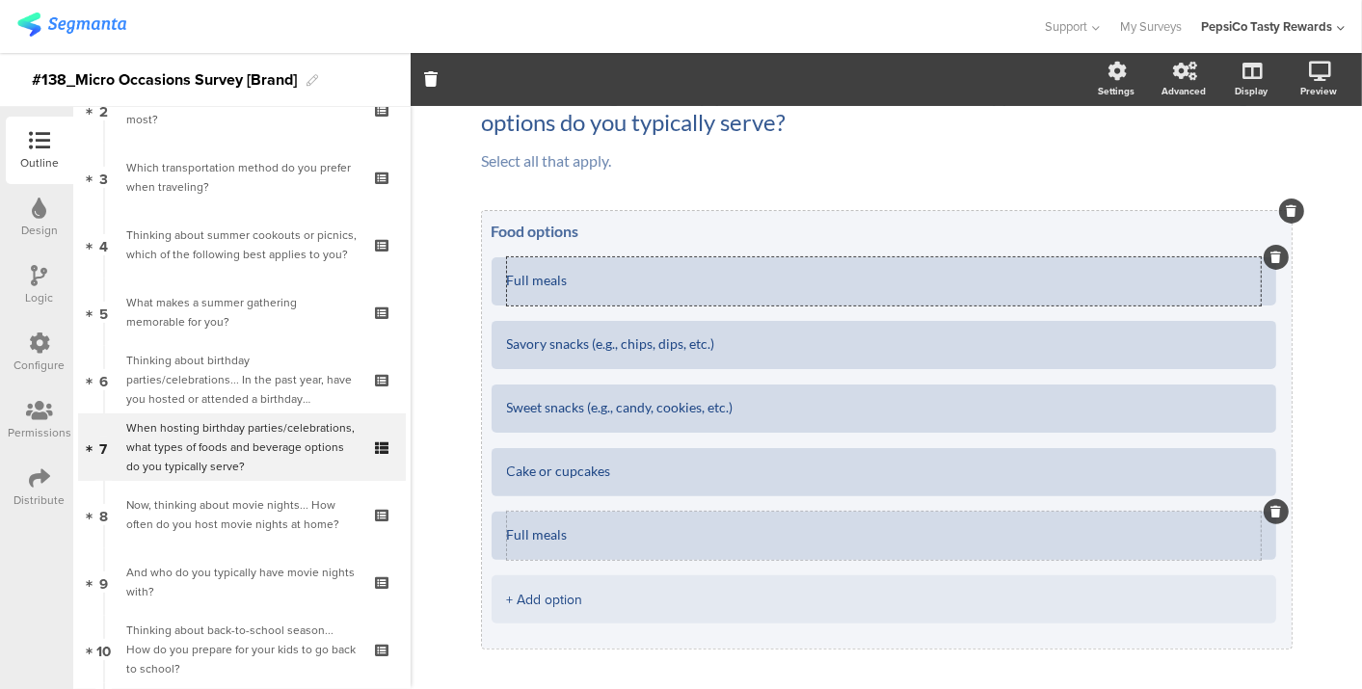
click at [561, 540] on textarea "Full meals" at bounding box center [884, 535] width 754 height 15
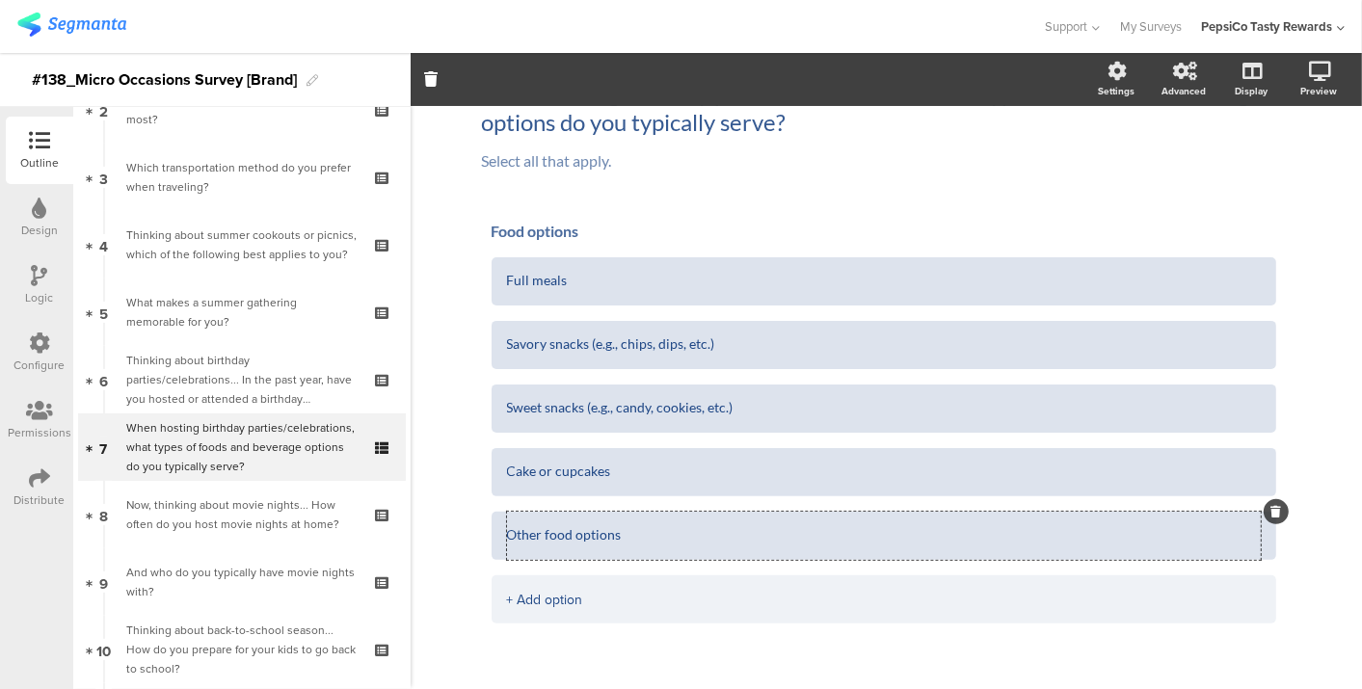
type textarea "Other food options"
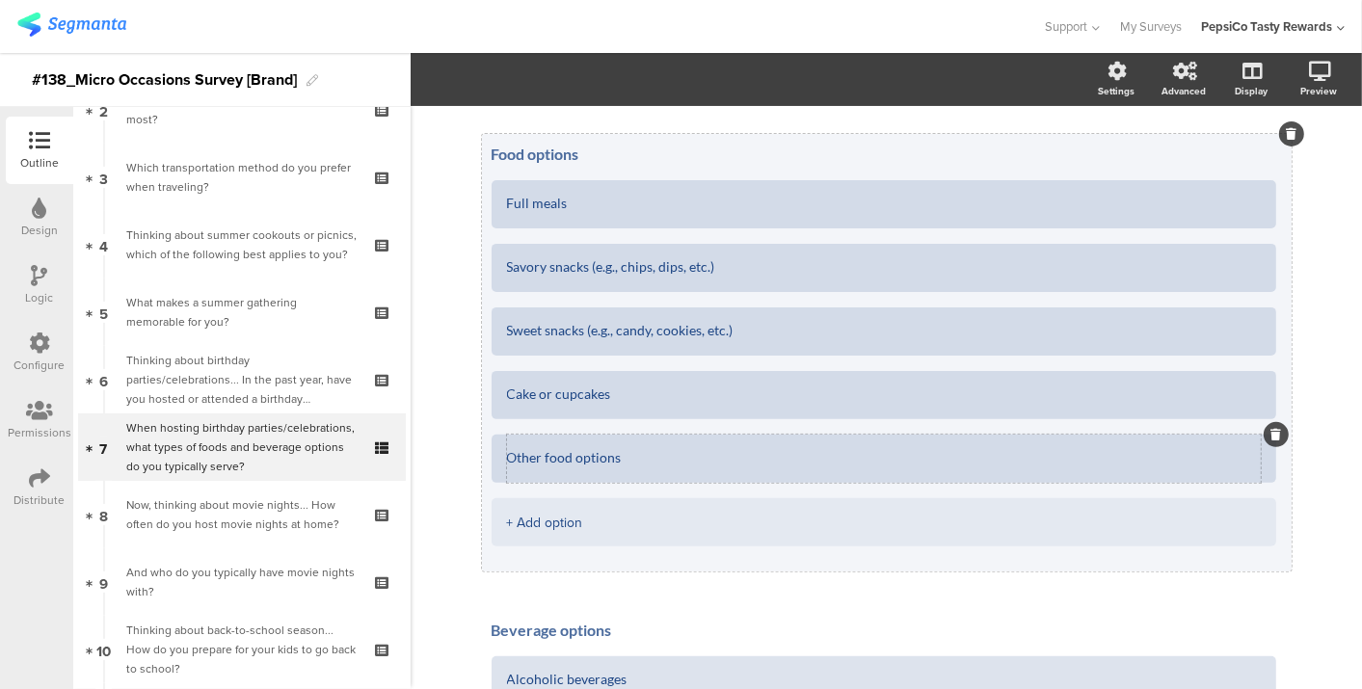
scroll to position [188, 0]
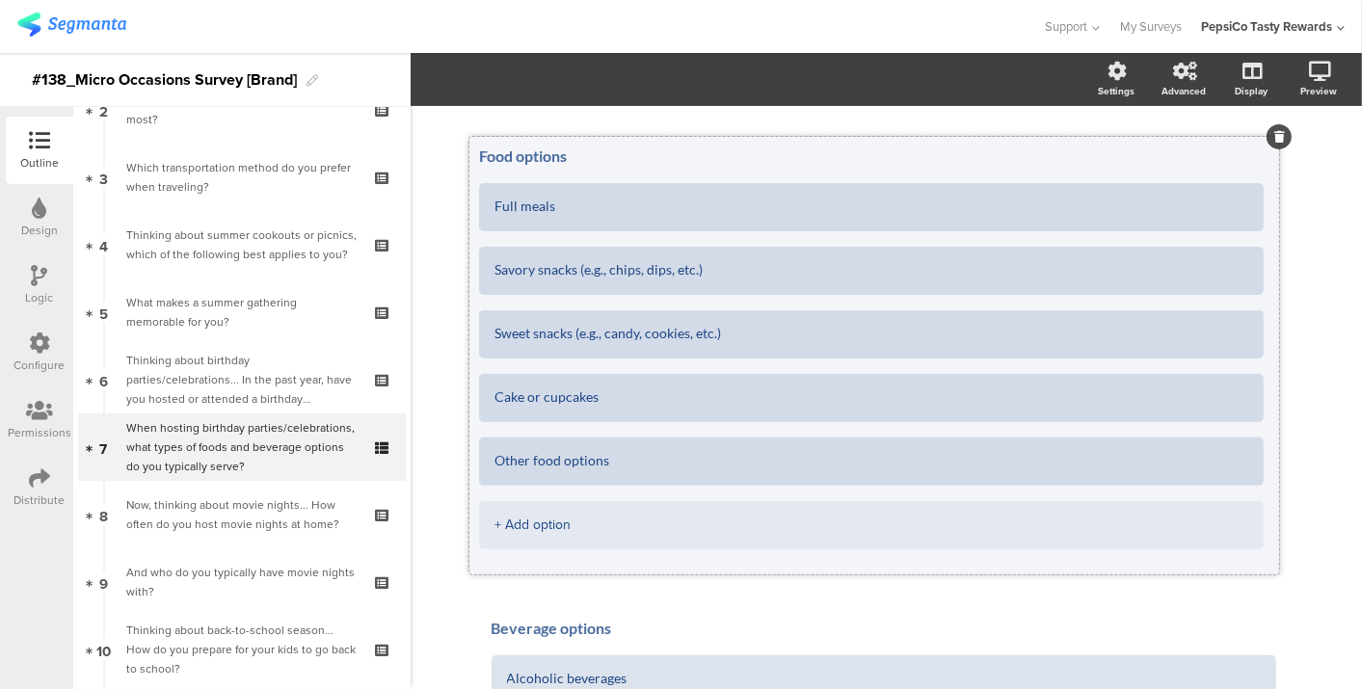
drag, startPoint x: 595, startPoint y: 421, endPoint x: 583, endPoint y: 426, distance: 12.5
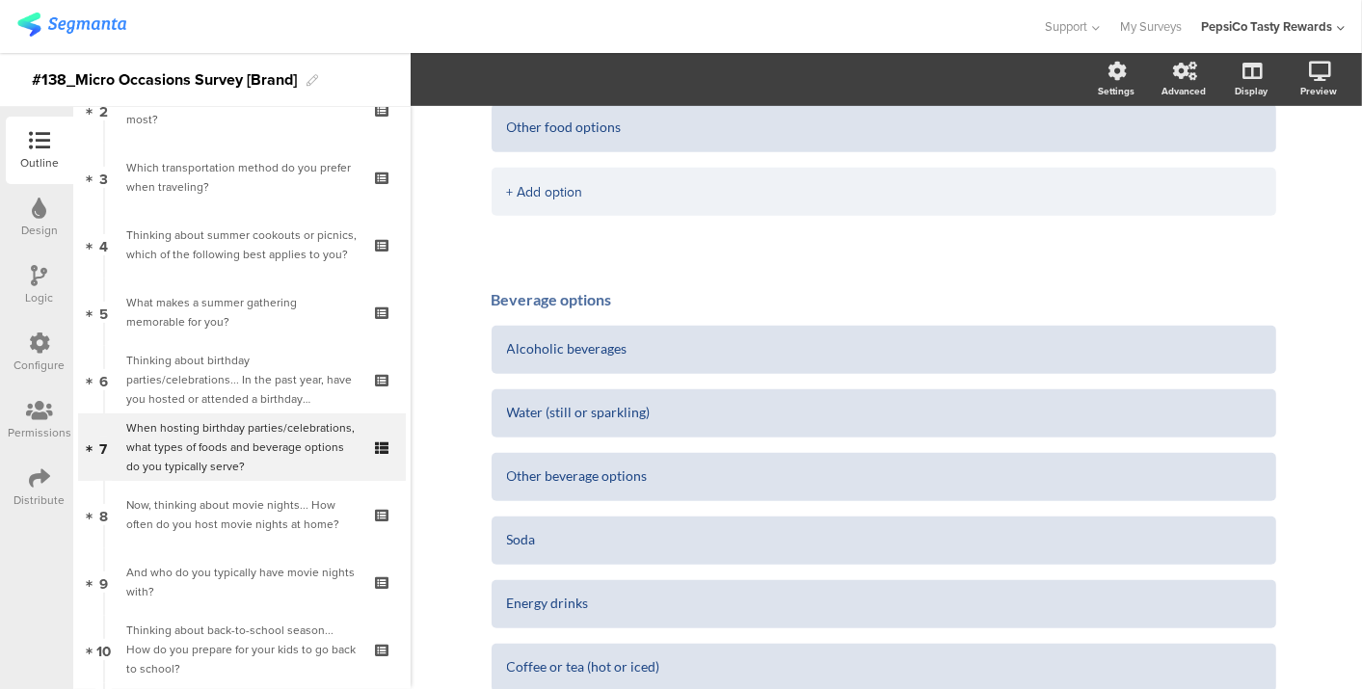
scroll to position [518, 0]
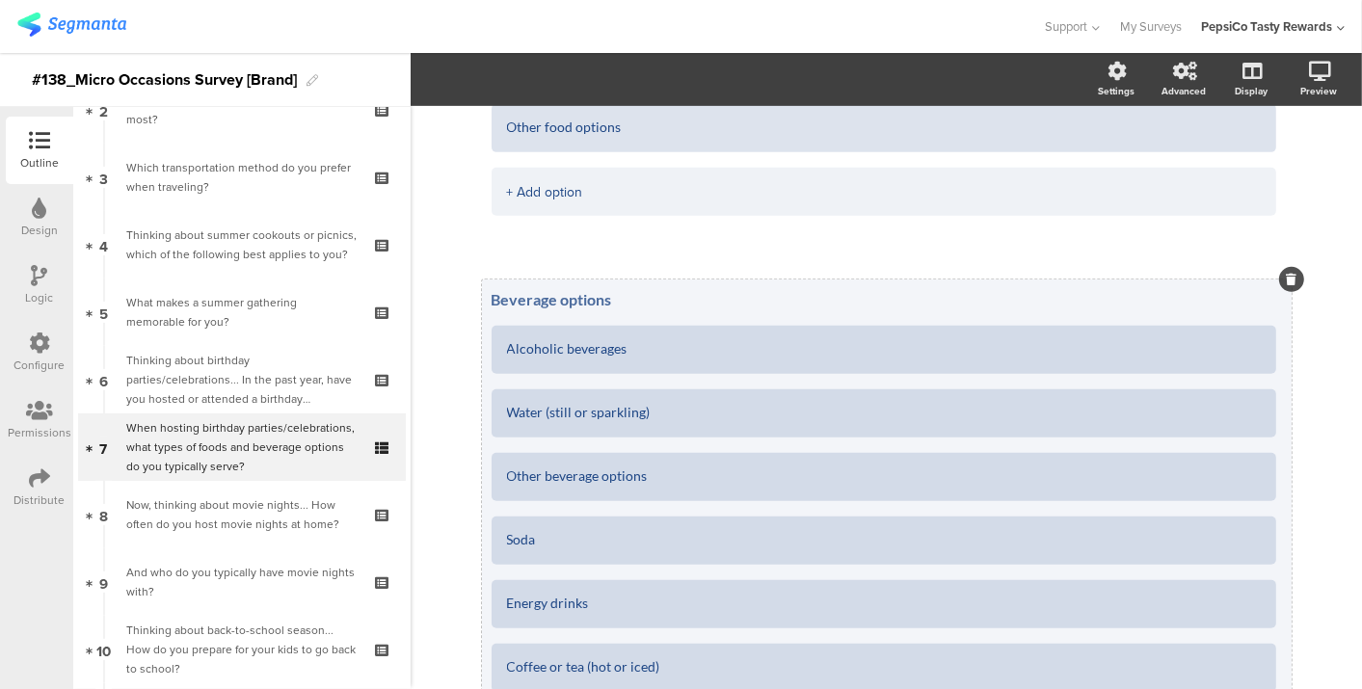
click at [626, 290] on textarea "Beverage options" at bounding box center [887, 299] width 790 height 18
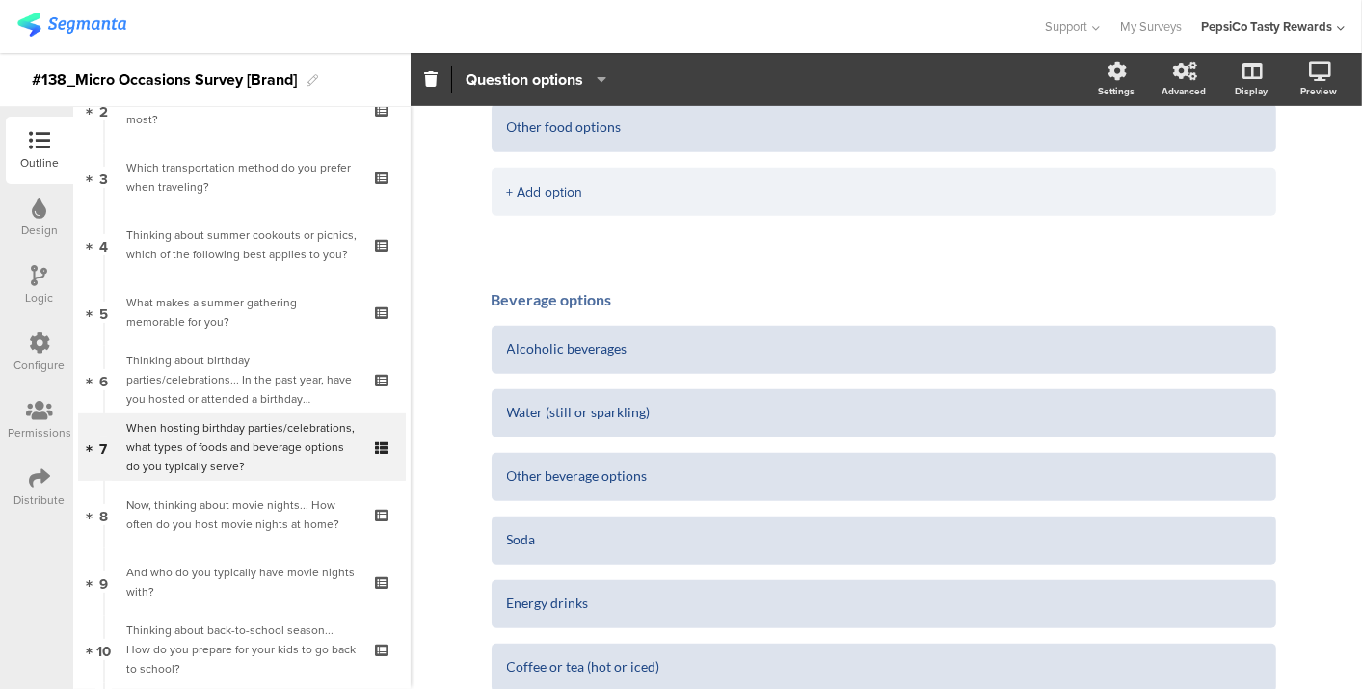
click at [623, 276] on span "Food options Full meals Savory snacks (e.g., chips, dips, etc.) Sweet snacks (e…" at bounding box center [887, 343] width 810 height 1080
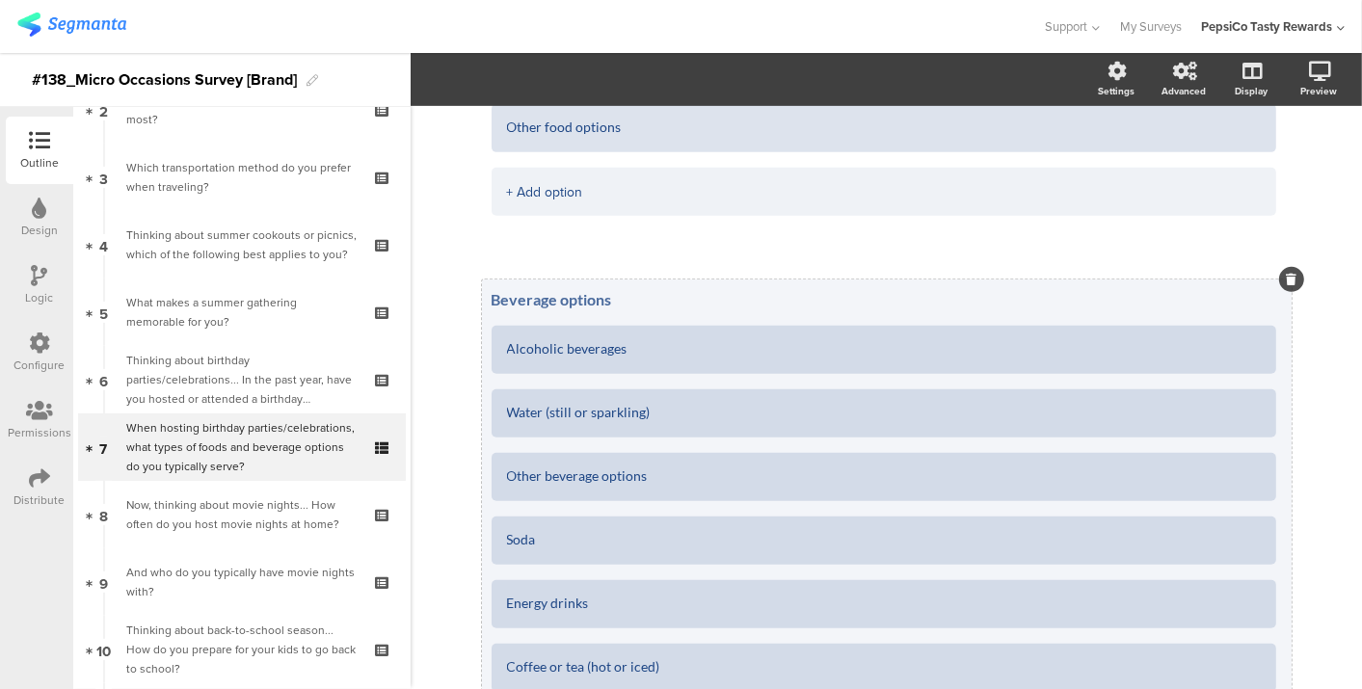
click at [611, 289] on div "Beverage options" at bounding box center [887, 298] width 790 height 19
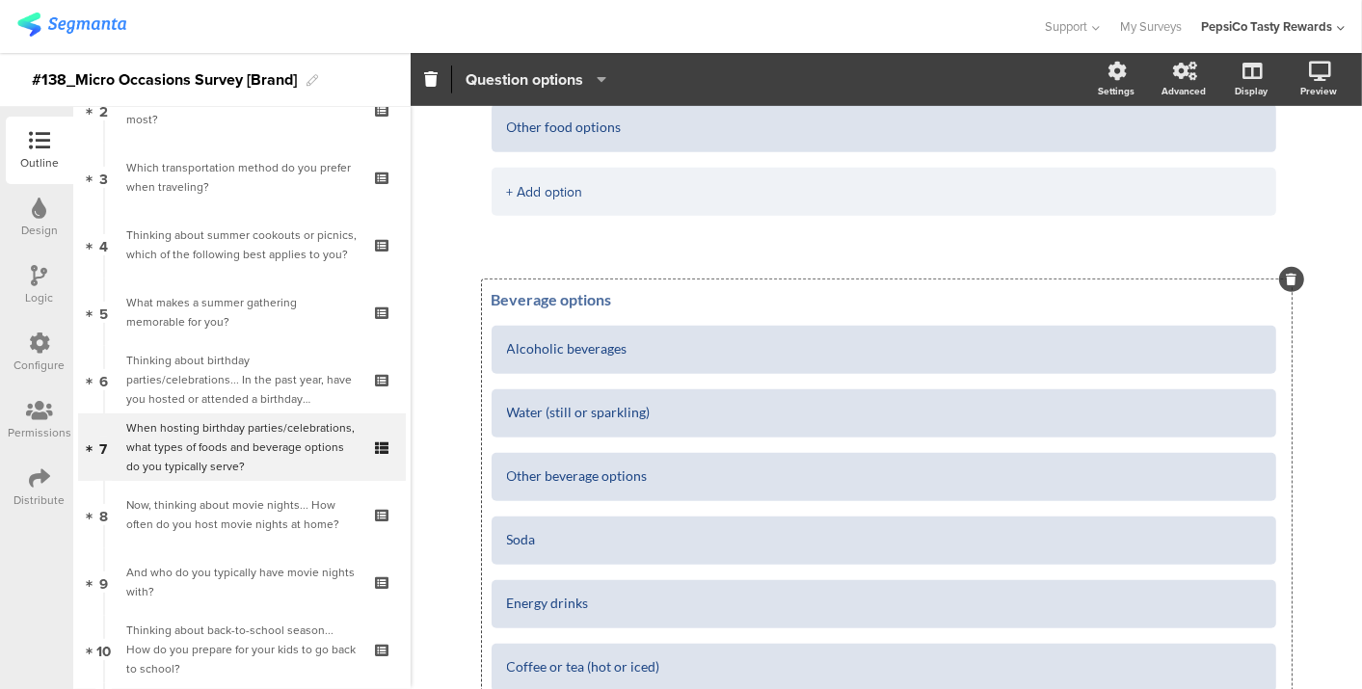
click at [574, 71] on span "Question options" at bounding box center [525, 79] width 118 height 22
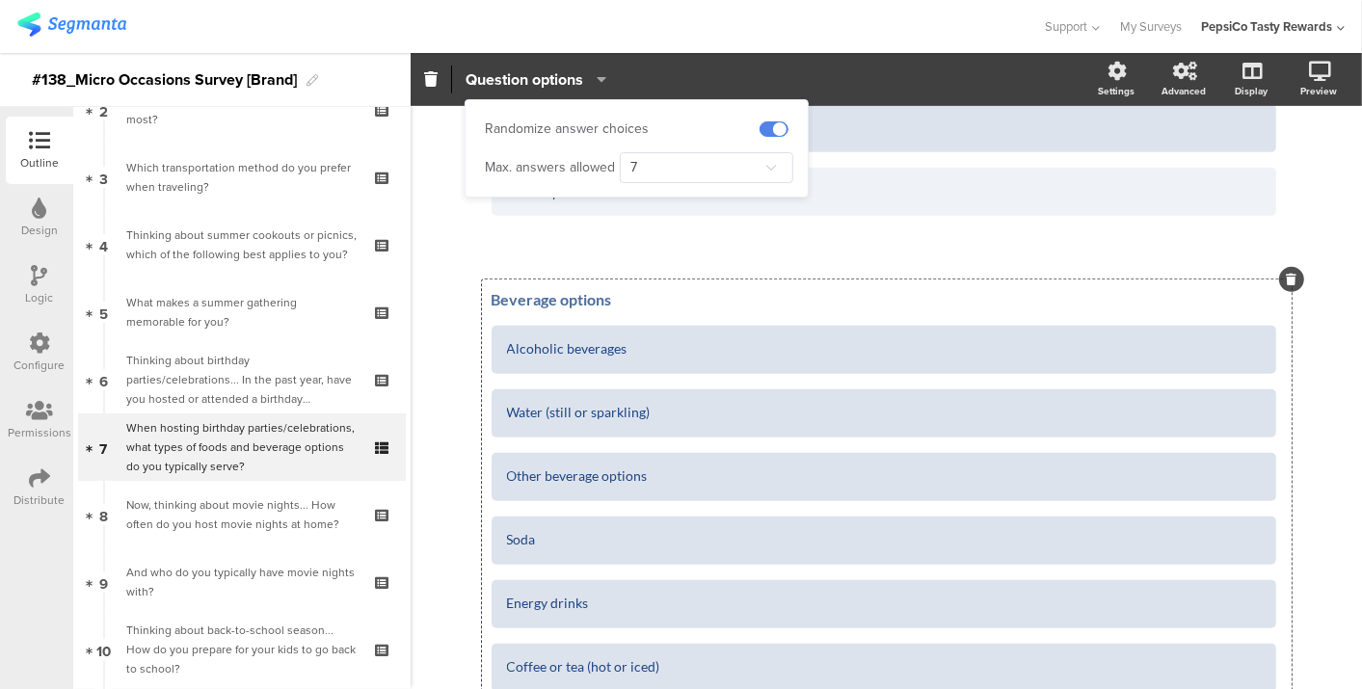
click at [774, 118] on div "Randomize answer choices" at bounding box center [637, 129] width 304 height 29
click at [774, 125] on span at bounding box center [774, 128] width 29 height 15
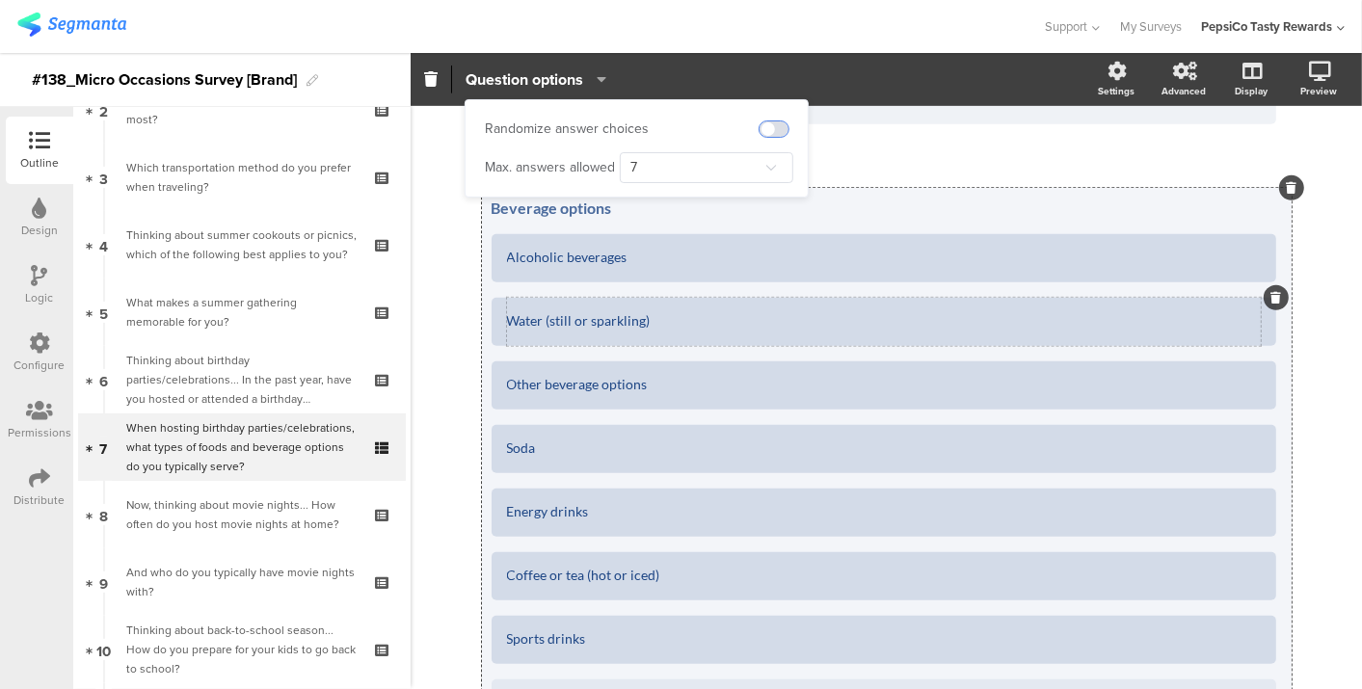
scroll to position [610, 0]
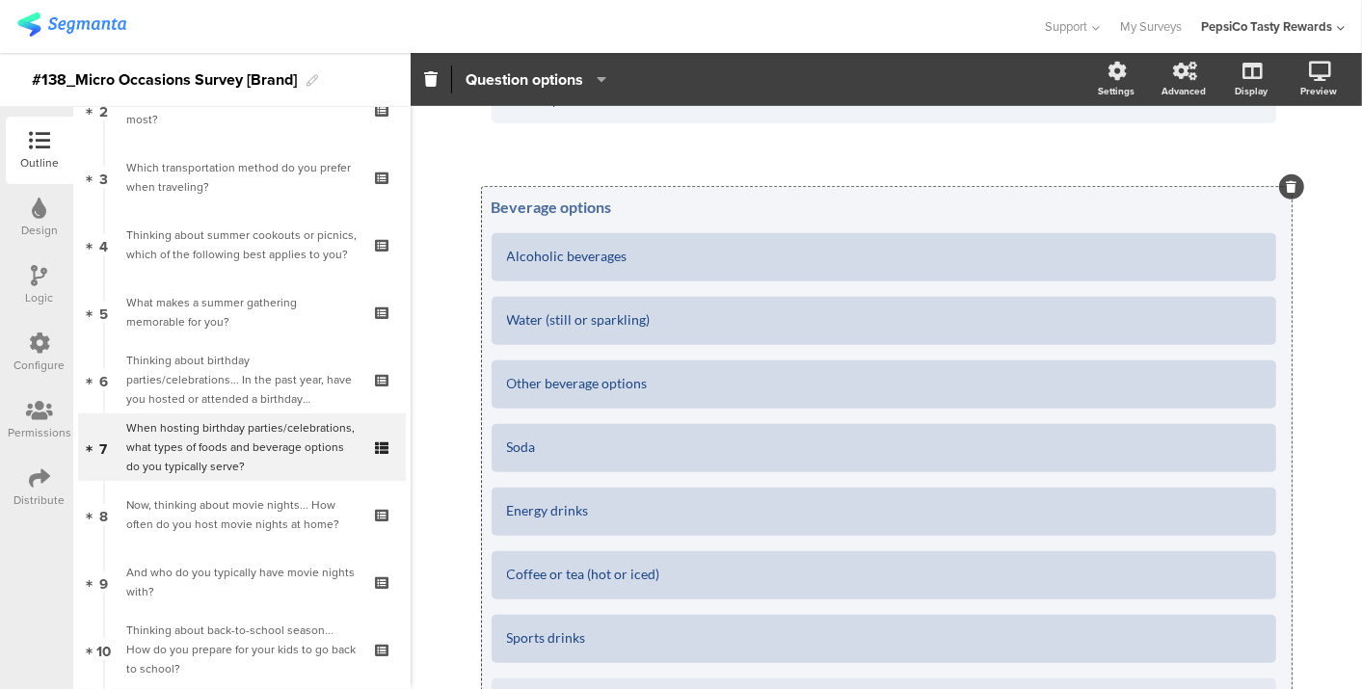
click at [1223, 358] on ul "Alcoholic beverages Water (still or sparkling) Other beverage options Soda Ener…" at bounding box center [892, 487] width 800 height 509
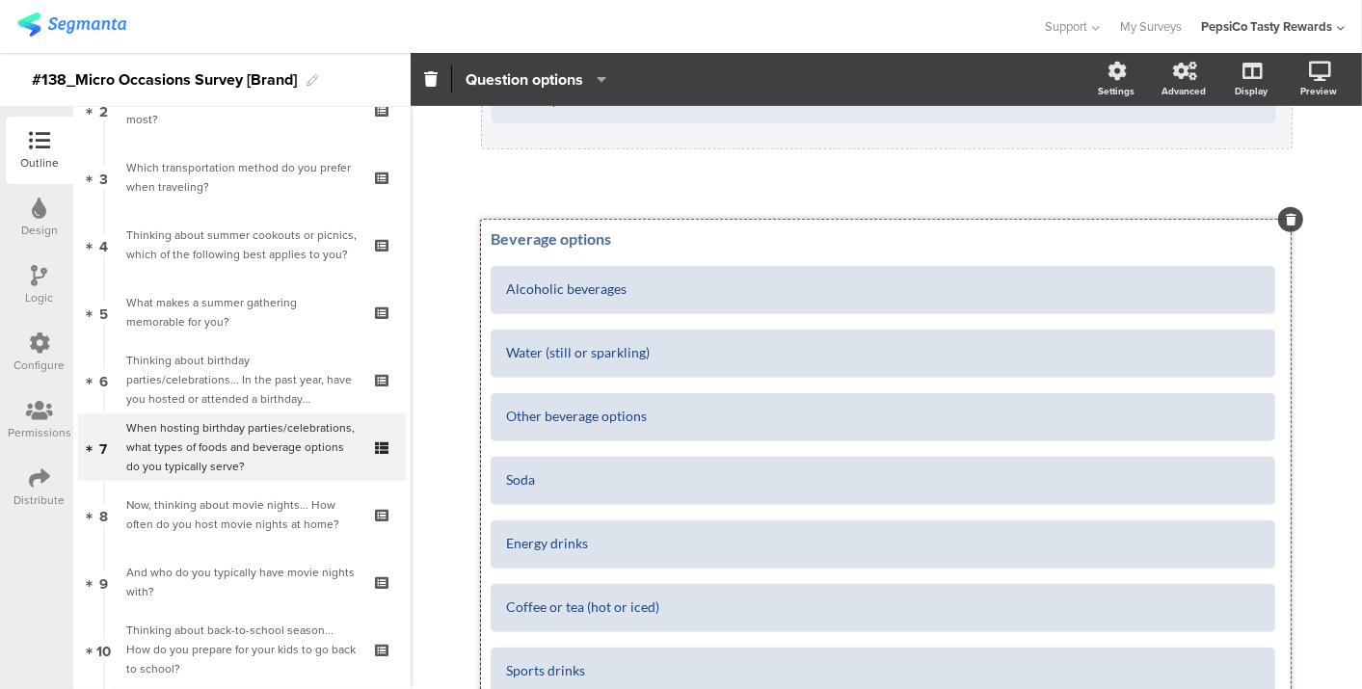
scroll to position [222, 0]
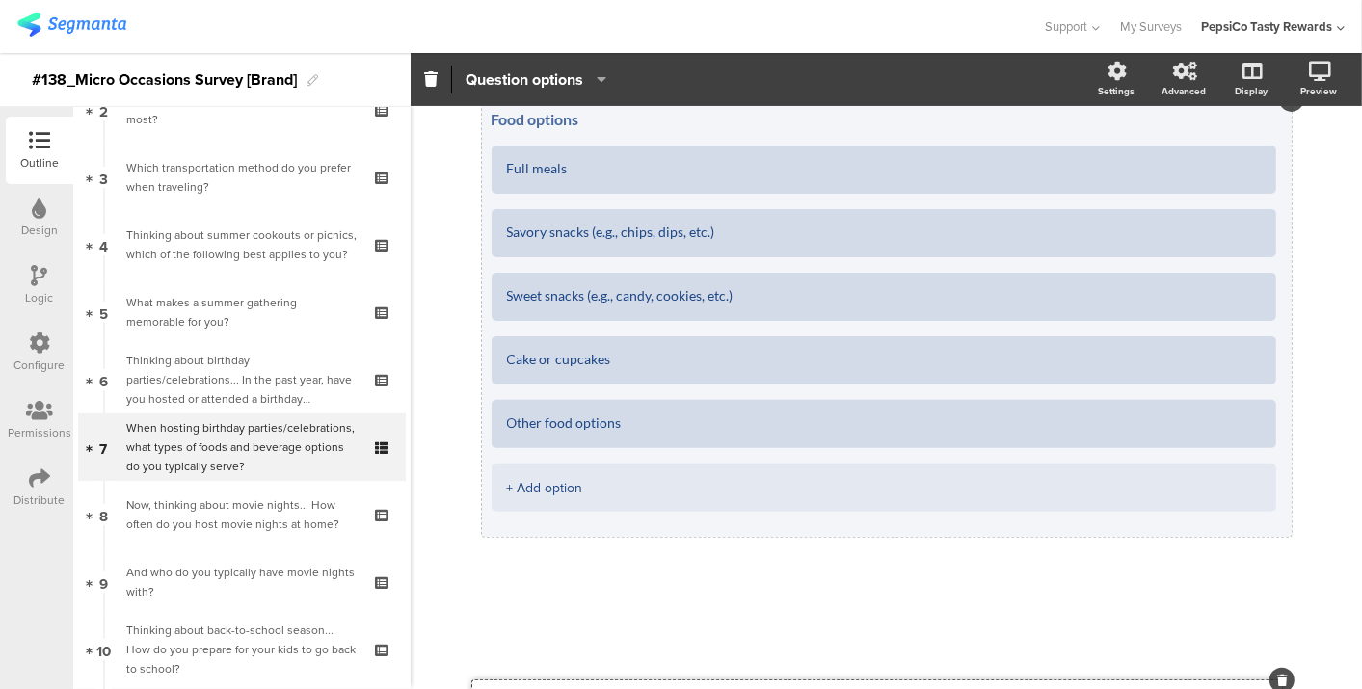
drag, startPoint x: 1223, startPoint y: 358, endPoint x: 1215, endPoint y: 462, distance: 104.5
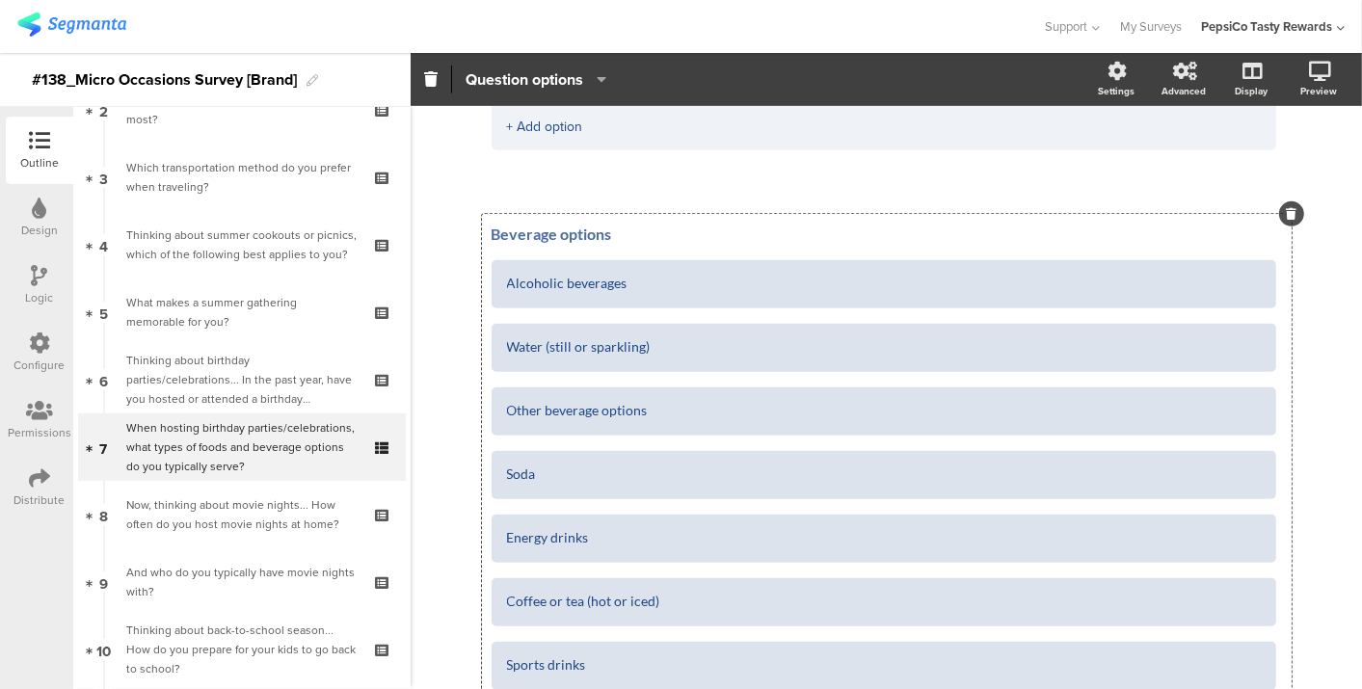
scroll to position [749, 0]
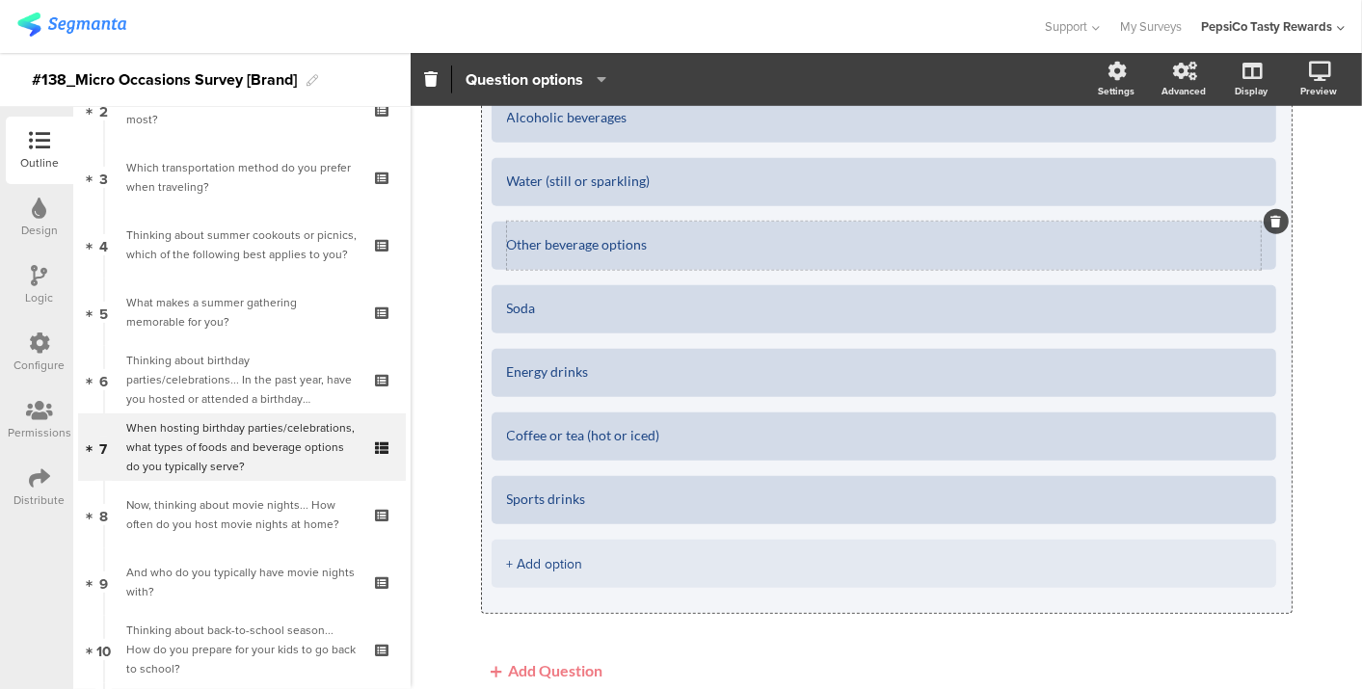
click at [583, 238] on textarea "Other beverage options" at bounding box center [884, 245] width 754 height 15
type textarea "Sports drinks"
click at [557, 505] on textarea "Sports drinks" at bounding box center [884, 500] width 754 height 15
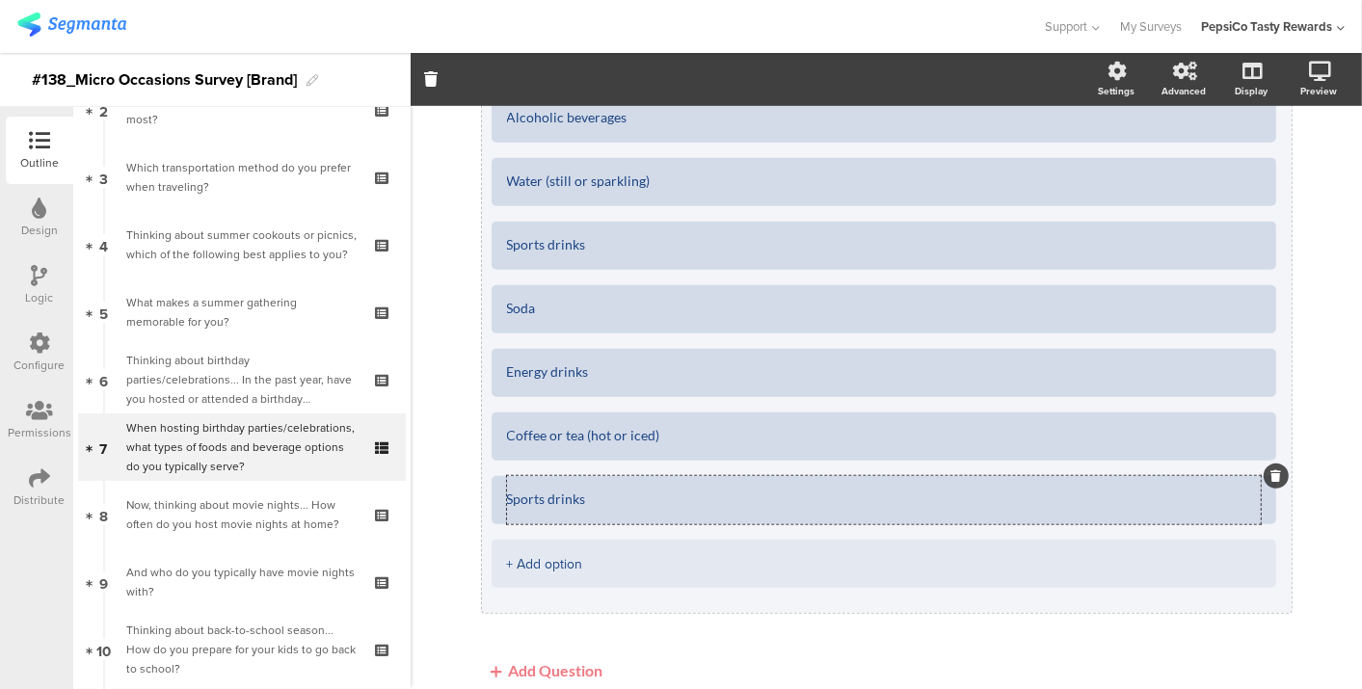
click at [557, 505] on textarea "Sports drinks" at bounding box center [884, 500] width 754 height 15
paste textarea "Other beverage option"
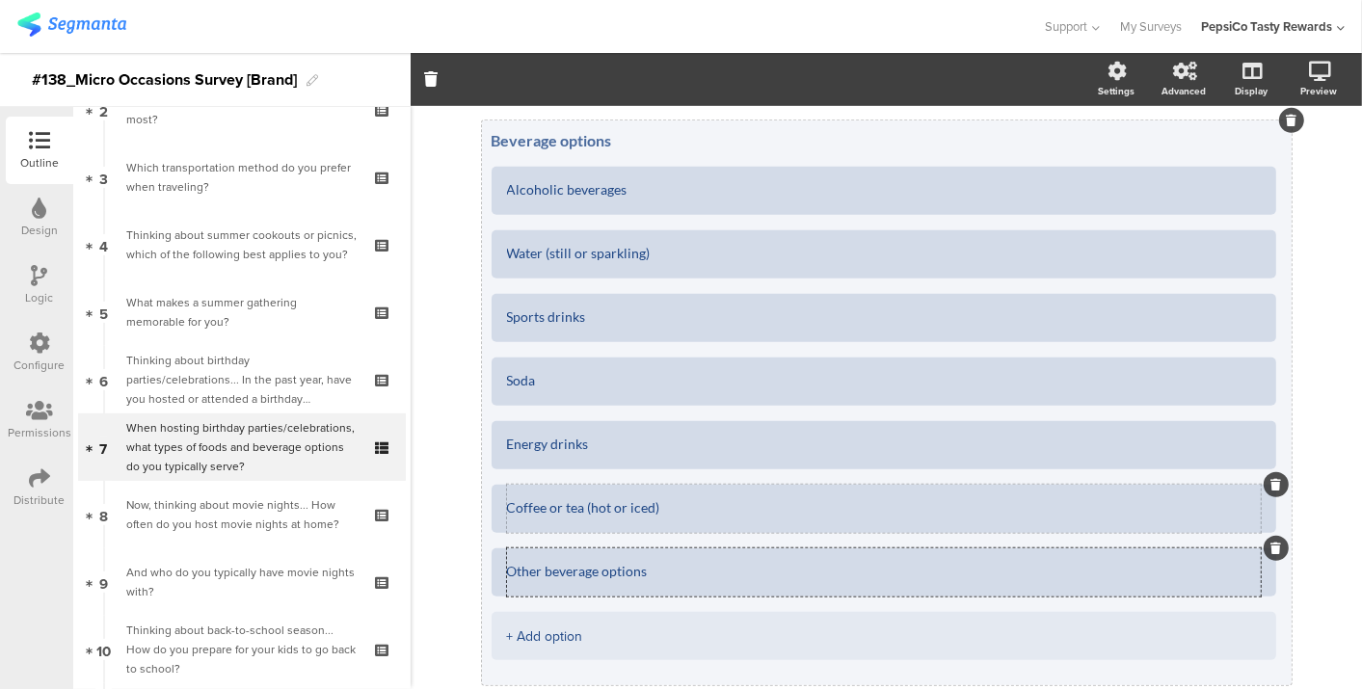
scroll to position [676, 0]
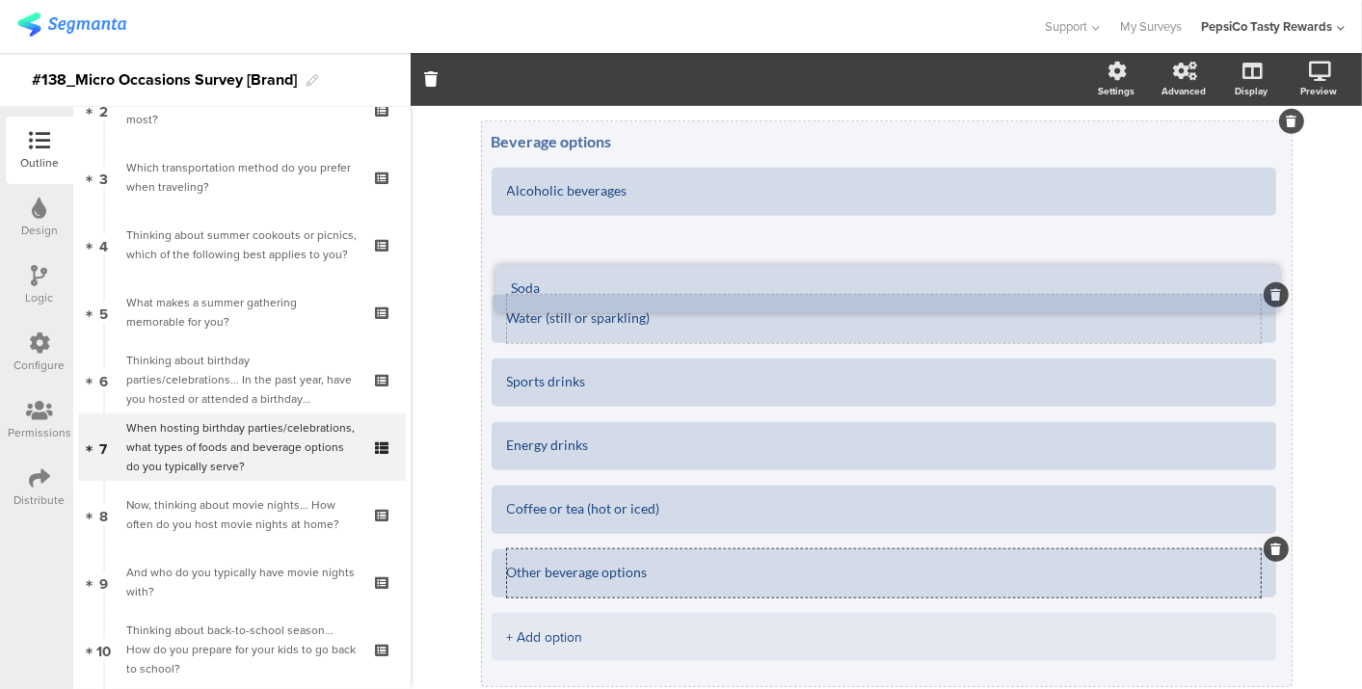
drag, startPoint x: 516, startPoint y: 358, endPoint x: 521, endPoint y: 264, distance: 93.6
type textarea "Other beverage options"
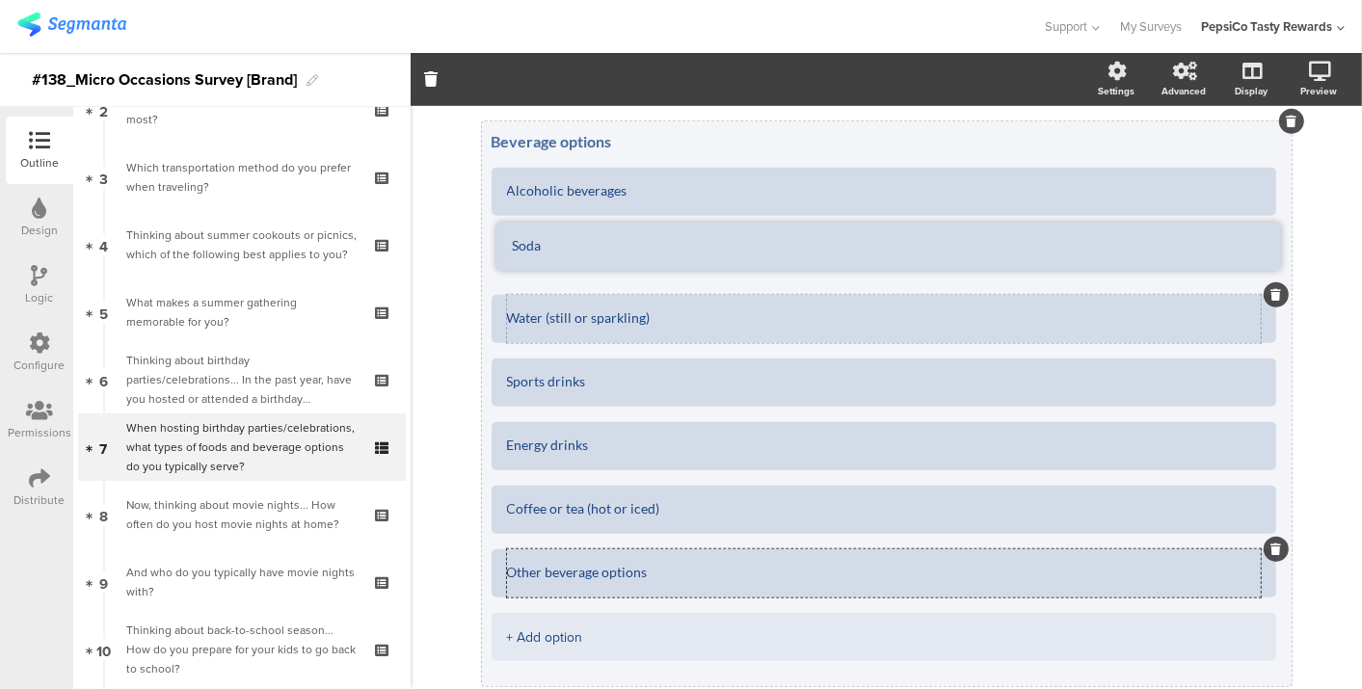
drag, startPoint x: 524, startPoint y: 371, endPoint x: 528, endPoint y: 233, distance: 137.9
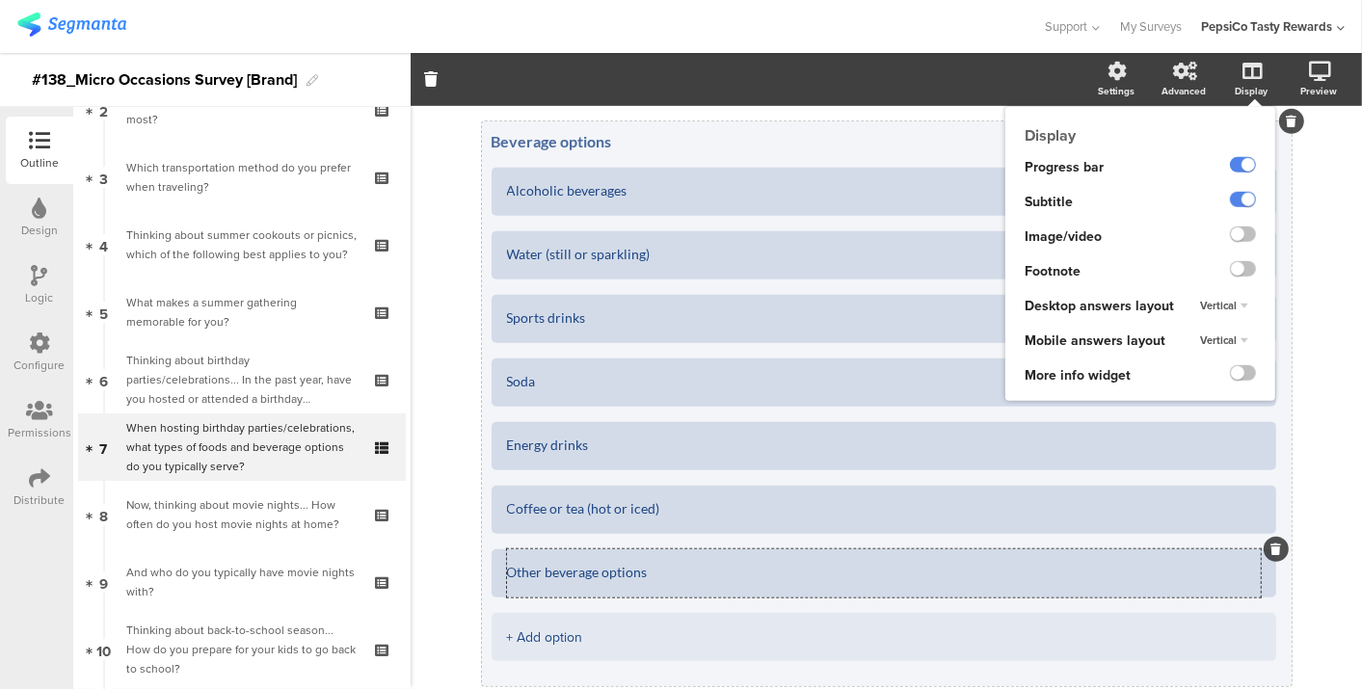
click at [1219, 310] on span "Vertical" at bounding box center [1218, 305] width 37 height 15
click at [1195, 319] on div "Horizontal" at bounding box center [1213, 324] width 114 height 20
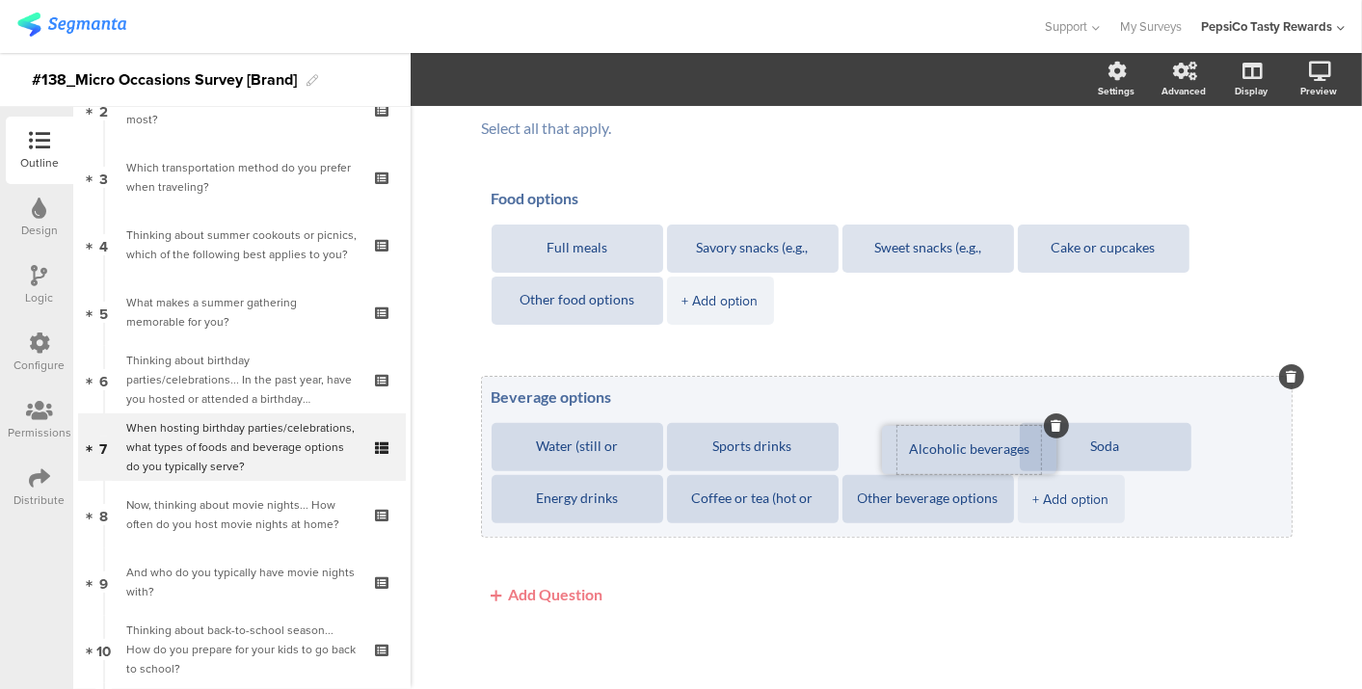
drag, startPoint x: 595, startPoint y: 431, endPoint x: 986, endPoint y: 433, distance: 391.4
drag, startPoint x: 1115, startPoint y: 429, endPoint x: 765, endPoint y: 429, distance: 349.9
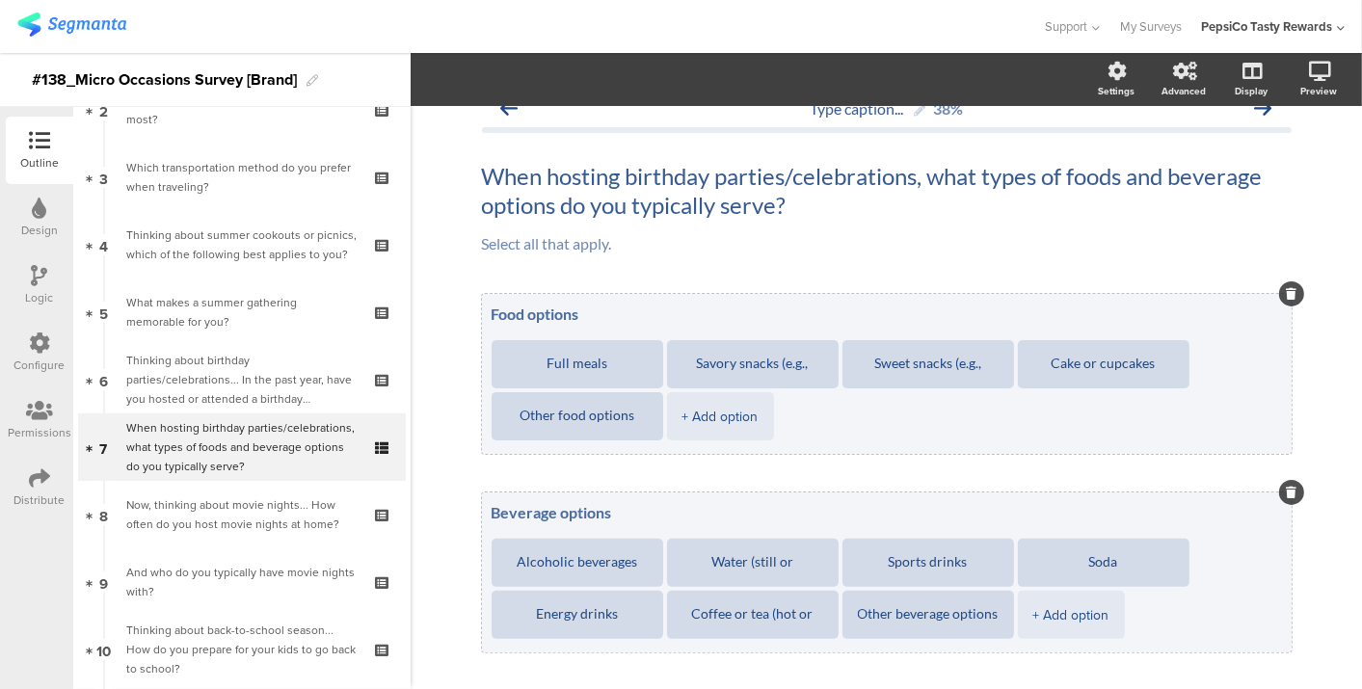
scroll to position [0, 0]
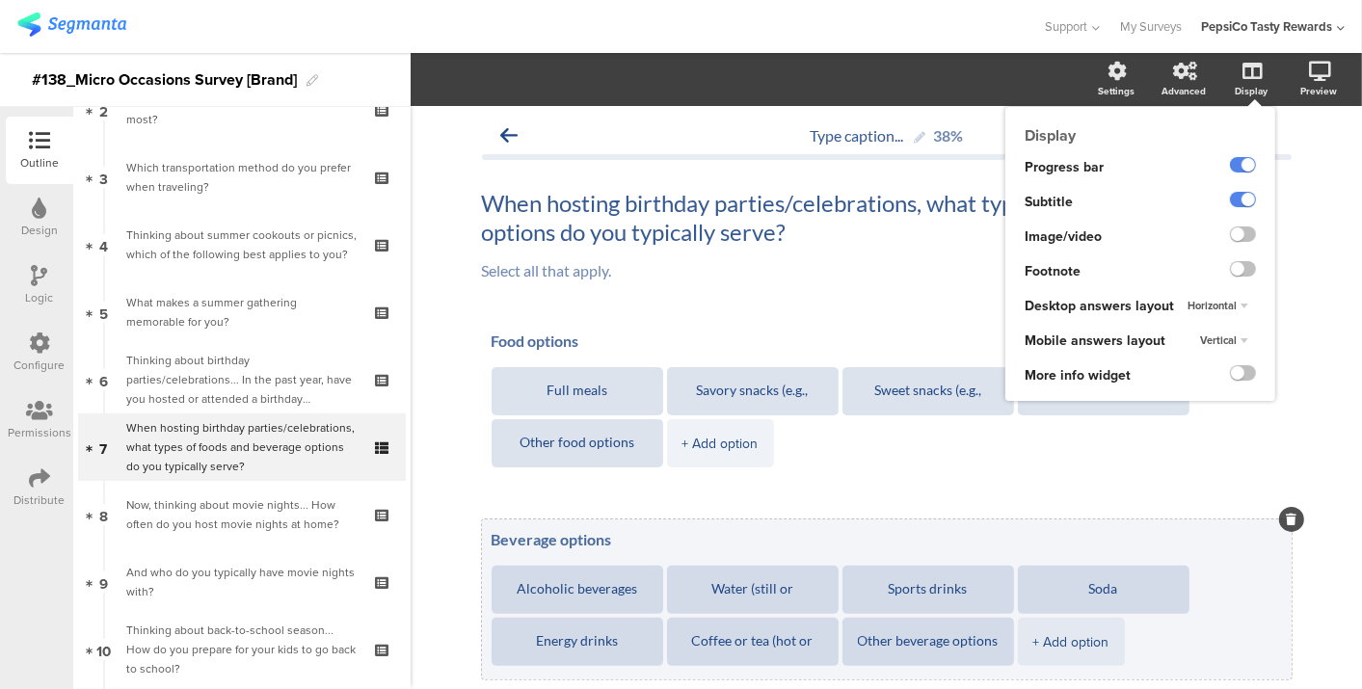
click at [1236, 310] on div "Horizontal" at bounding box center [1218, 306] width 76 height 23
click at [1217, 346] on div "Vertical" at bounding box center [1213, 345] width 114 height 20
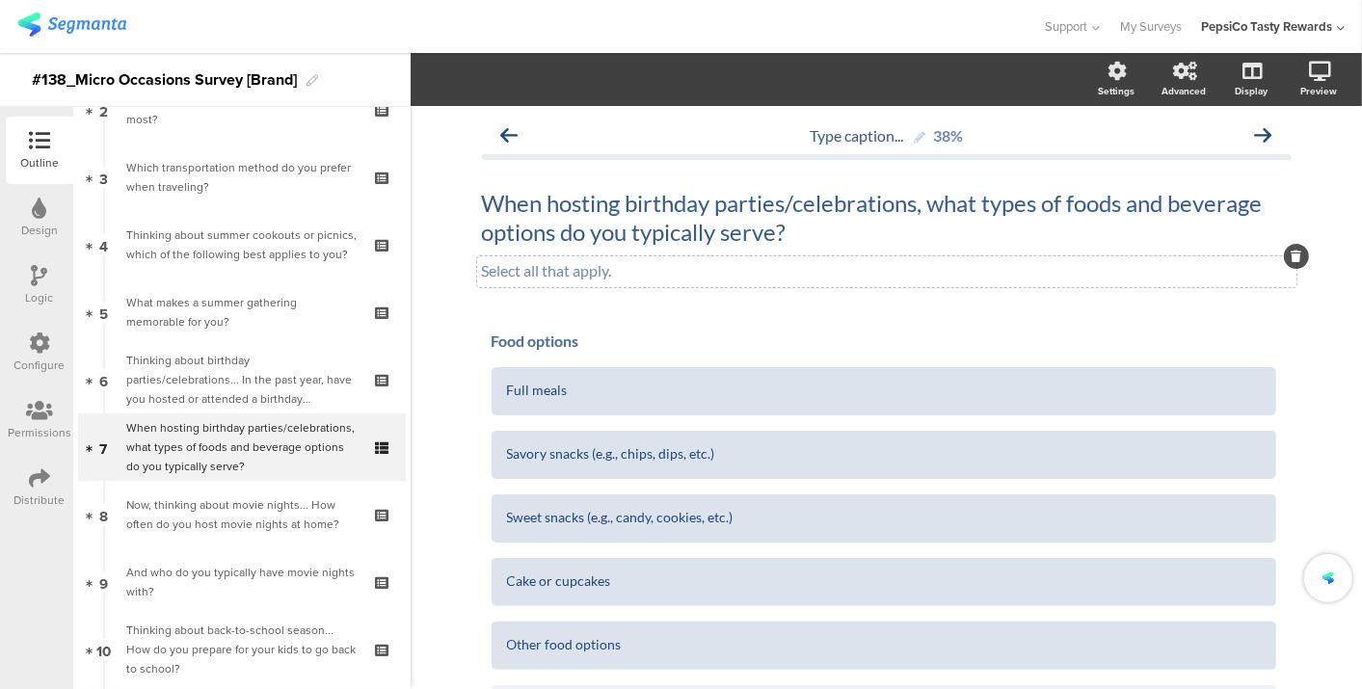
click at [704, 270] on div "Select all that apply. Select all that apply." at bounding box center [886, 271] width 819 height 31
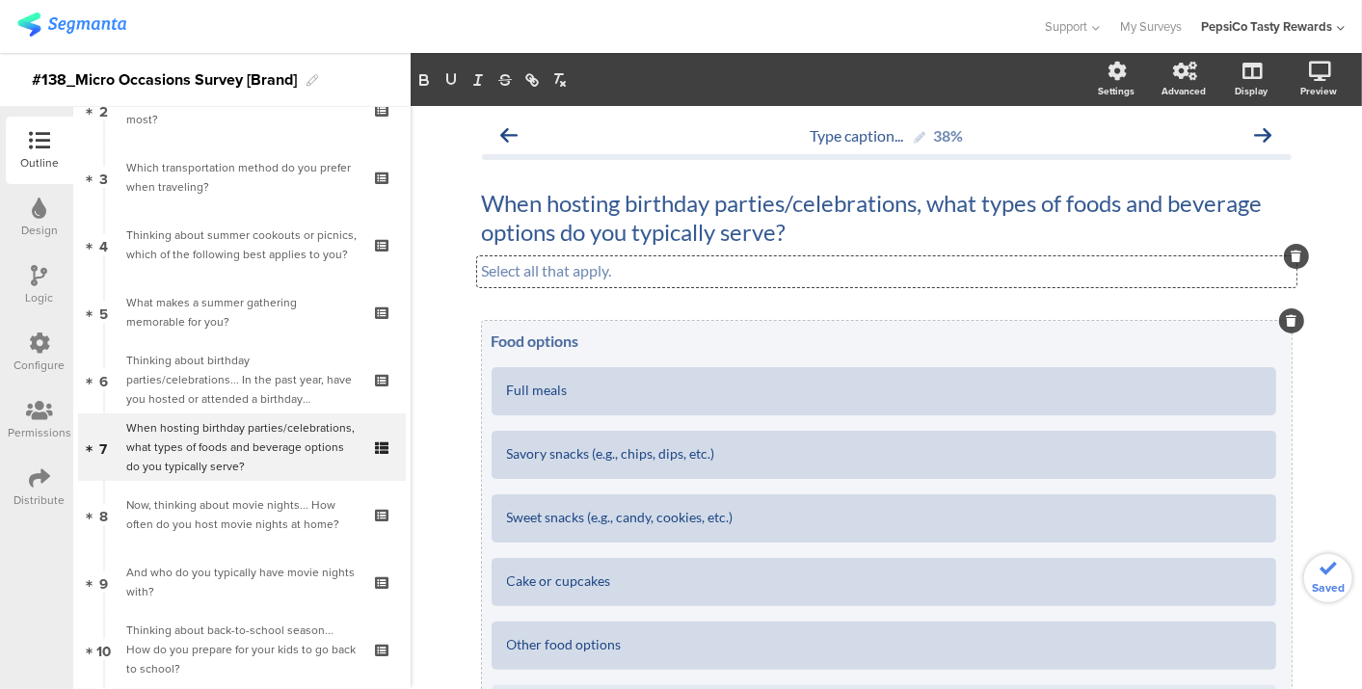
click at [705, 324] on div "Food options Full meals Savory snacks (e.g., chips, dips, etc.) Sweet snacks (e…" at bounding box center [887, 540] width 810 height 438
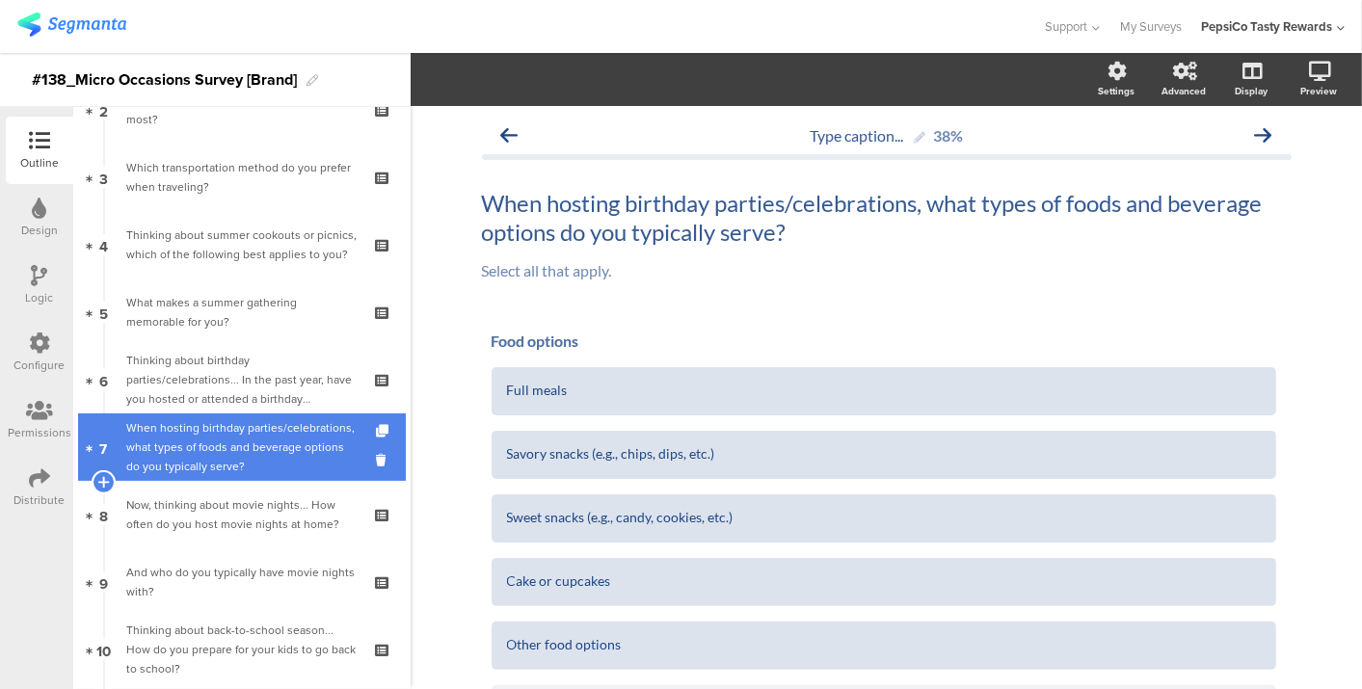
click at [238, 429] on div "When hosting birthday parties/celebrations, what types of foods and beverage op…" at bounding box center [241, 447] width 230 height 58
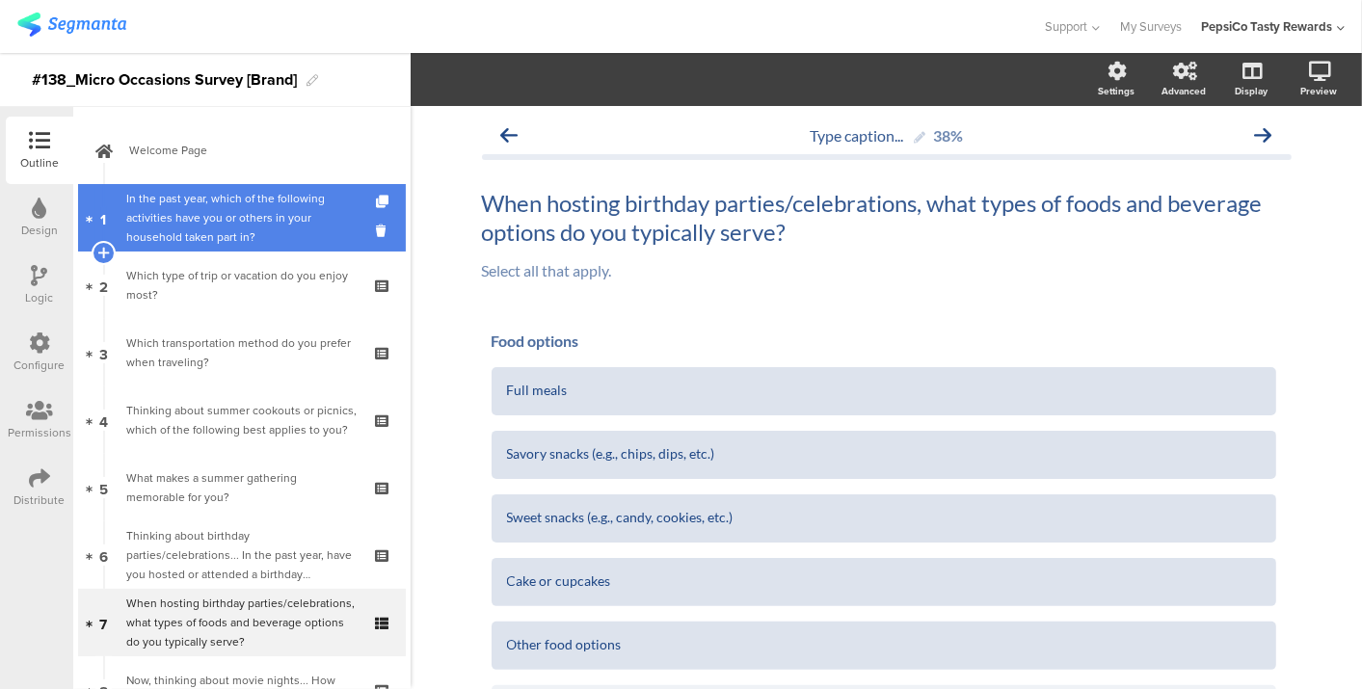
click at [233, 191] on div "In the past year, which of the following activities have you or others in your …" at bounding box center [241, 218] width 230 height 58
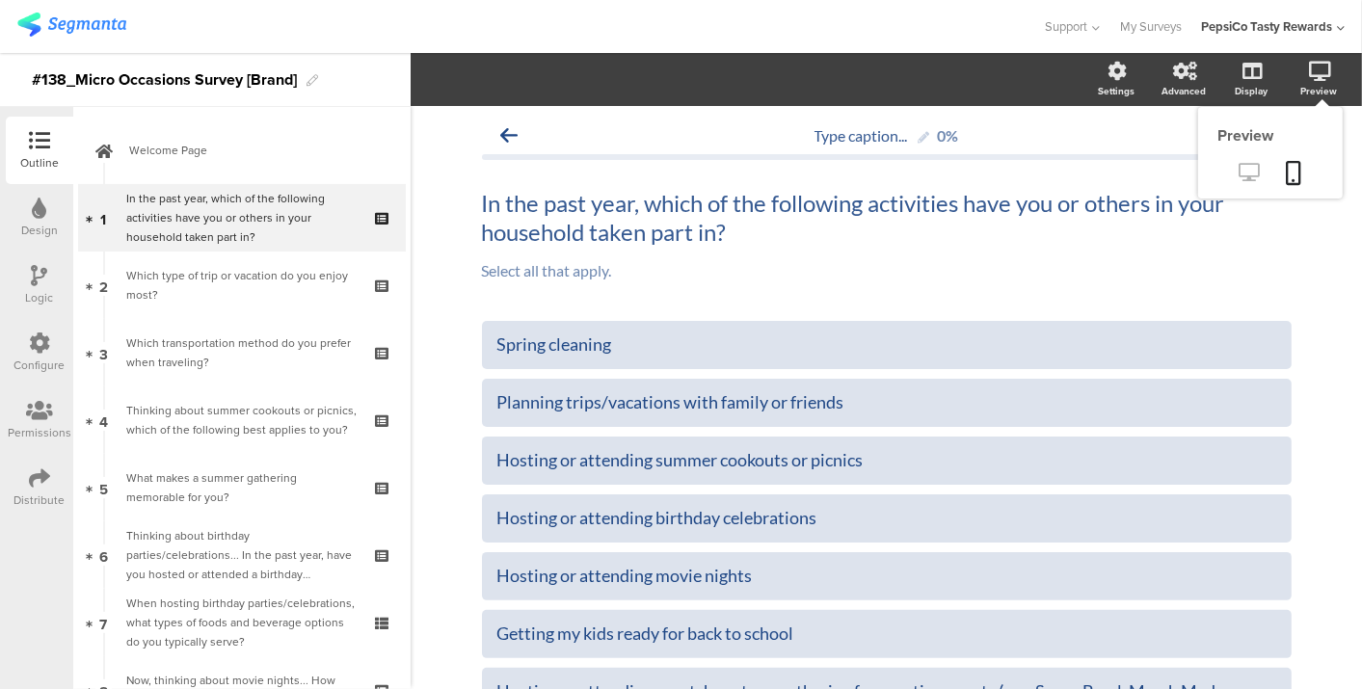
click at [1246, 171] on link at bounding box center [1249, 174] width 47 height 32
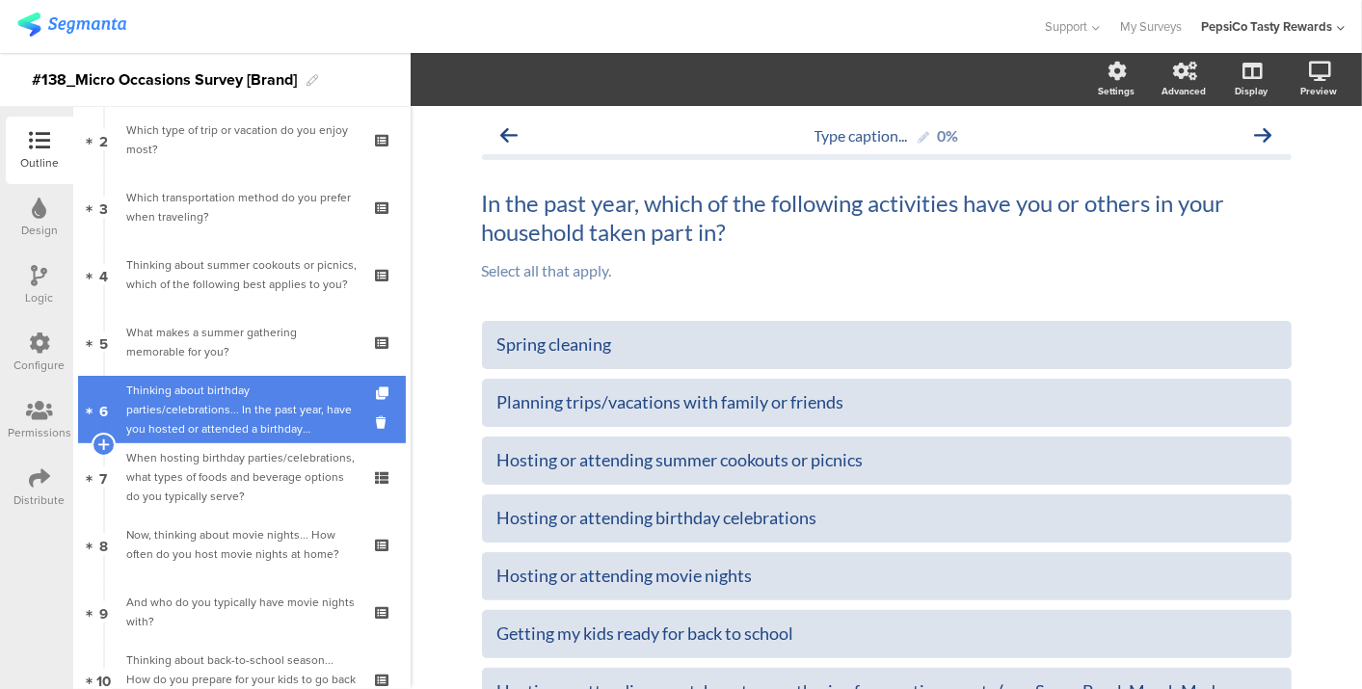
scroll to position [252, 0]
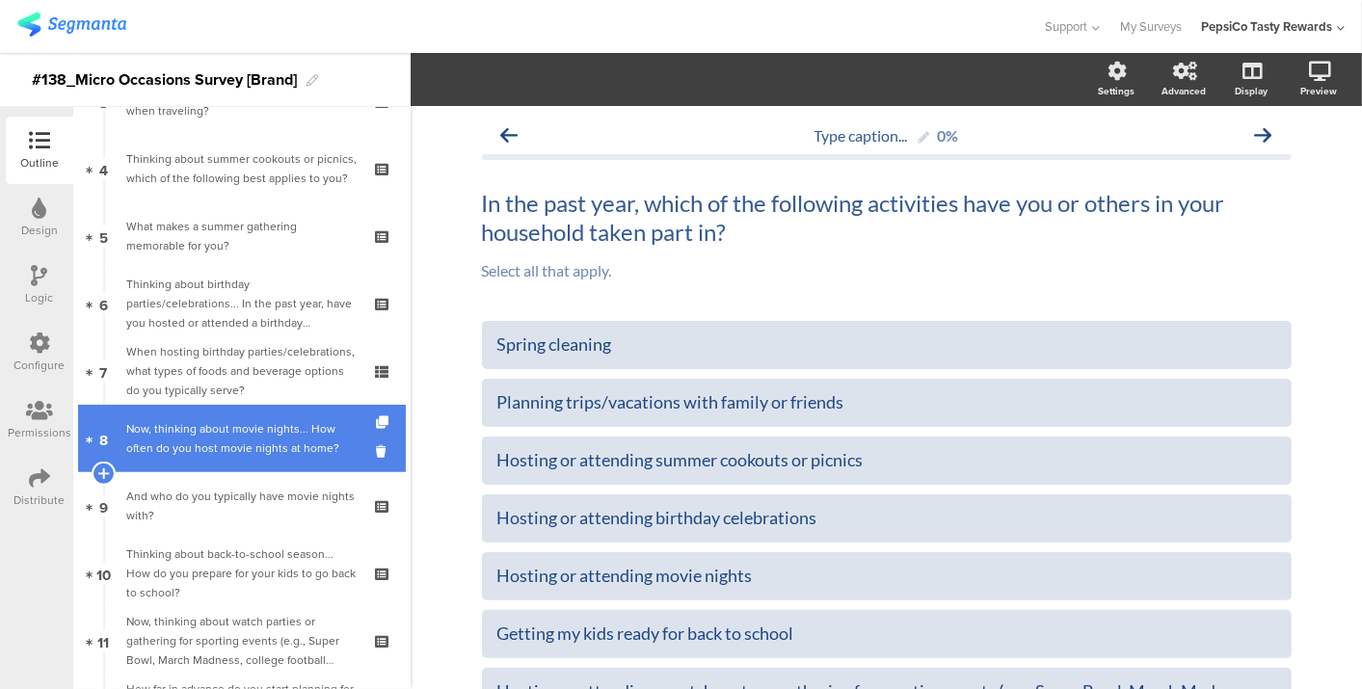
click at [245, 410] on link "8 Now, thinking about movie nights... How often do you host movie nights at hom…" at bounding box center [242, 438] width 328 height 67
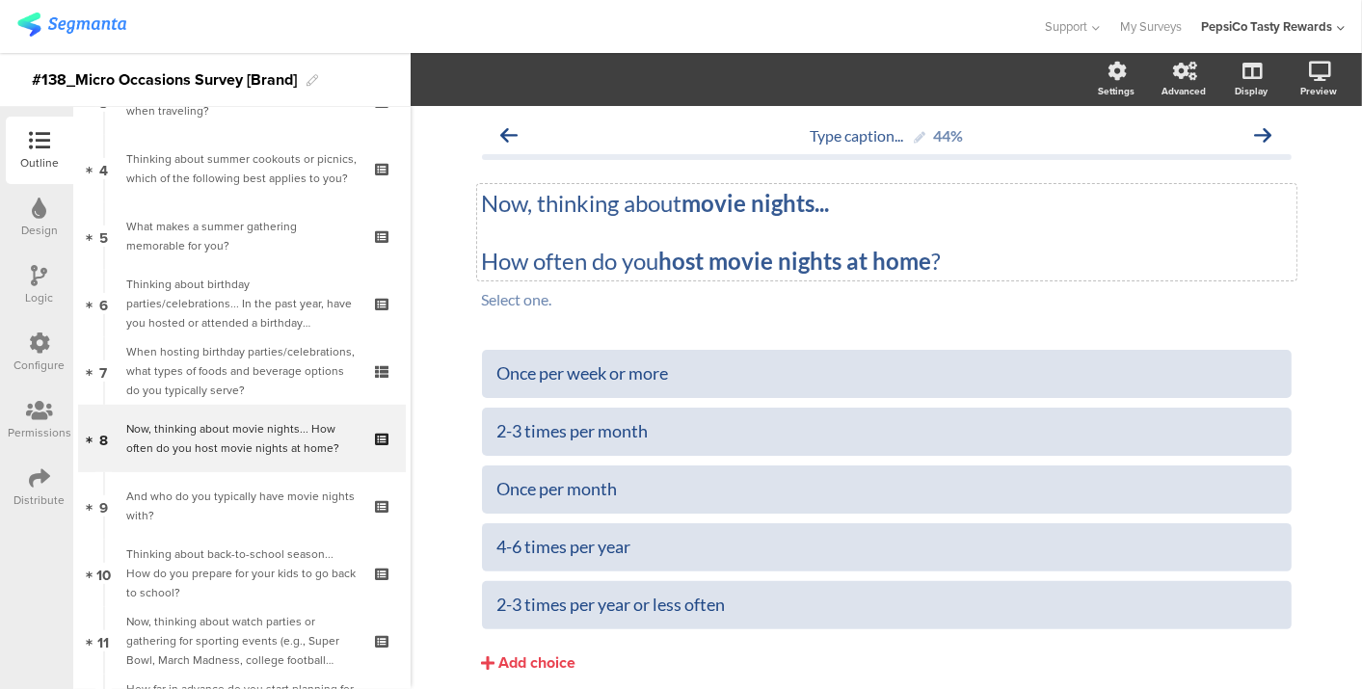
click at [679, 254] on div "Now, thinking about movie nights... How often do you host movie nights at home …" at bounding box center [886, 232] width 819 height 96
click at [679, 254] on strong "host" at bounding box center [681, 261] width 45 height 28
drag, startPoint x: 710, startPoint y: 255, endPoint x: 1016, endPoint y: 283, distance: 307.8
click at [1016, 283] on span "Now, thinking about movie nights... How often do you host movie nights at home …" at bounding box center [887, 250] width 810 height 122
click at [978, 319] on div "Now, thinking about movie nights... How often do you host movie nights at home?…" at bounding box center [887, 250] width 810 height 161
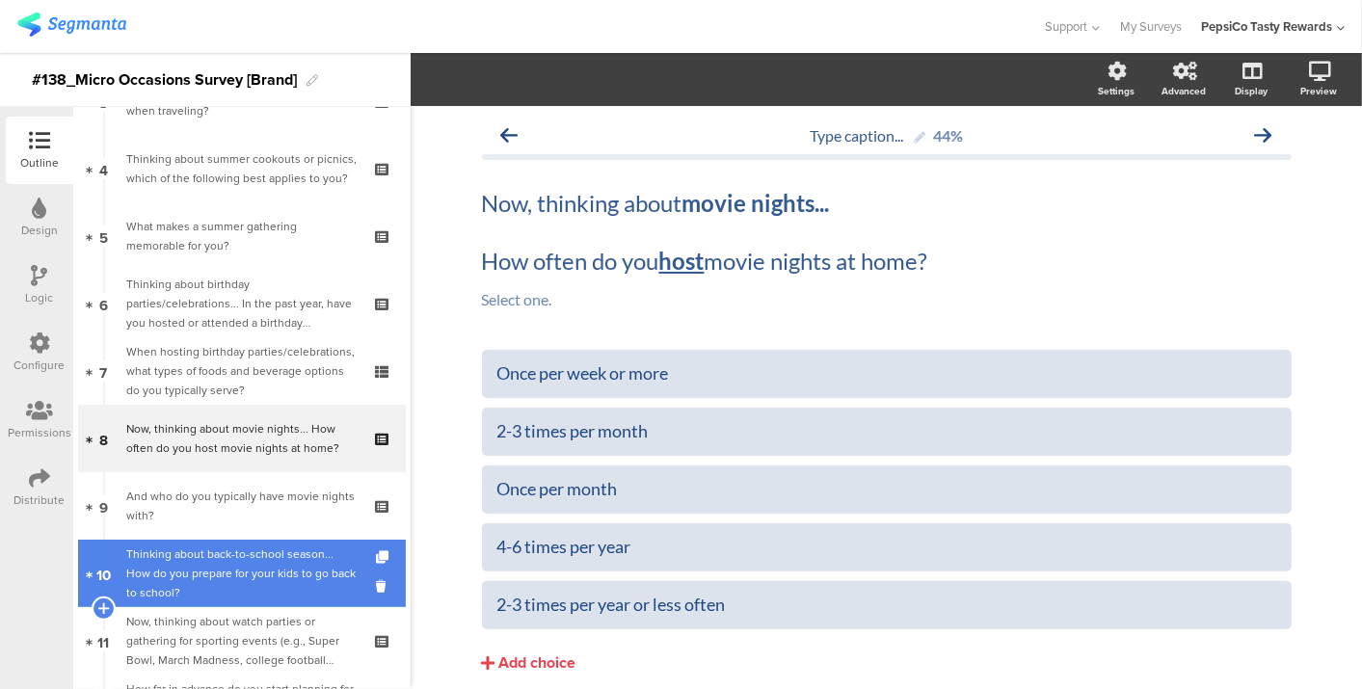
click at [157, 550] on div "Thinking about back-to-school season... How do you prepare for your kids to go …" at bounding box center [241, 574] width 230 height 58
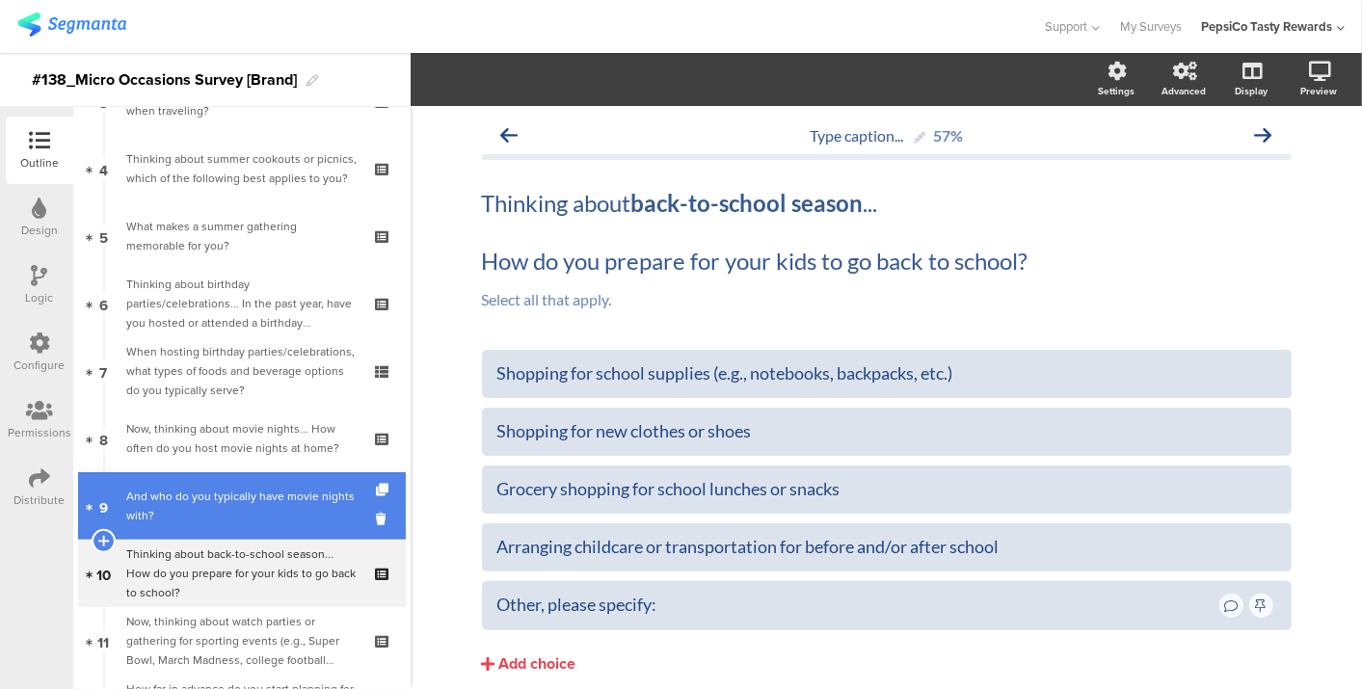
click at [168, 475] on link "9 And who do you typically have movie nights with?" at bounding box center [242, 505] width 328 height 67
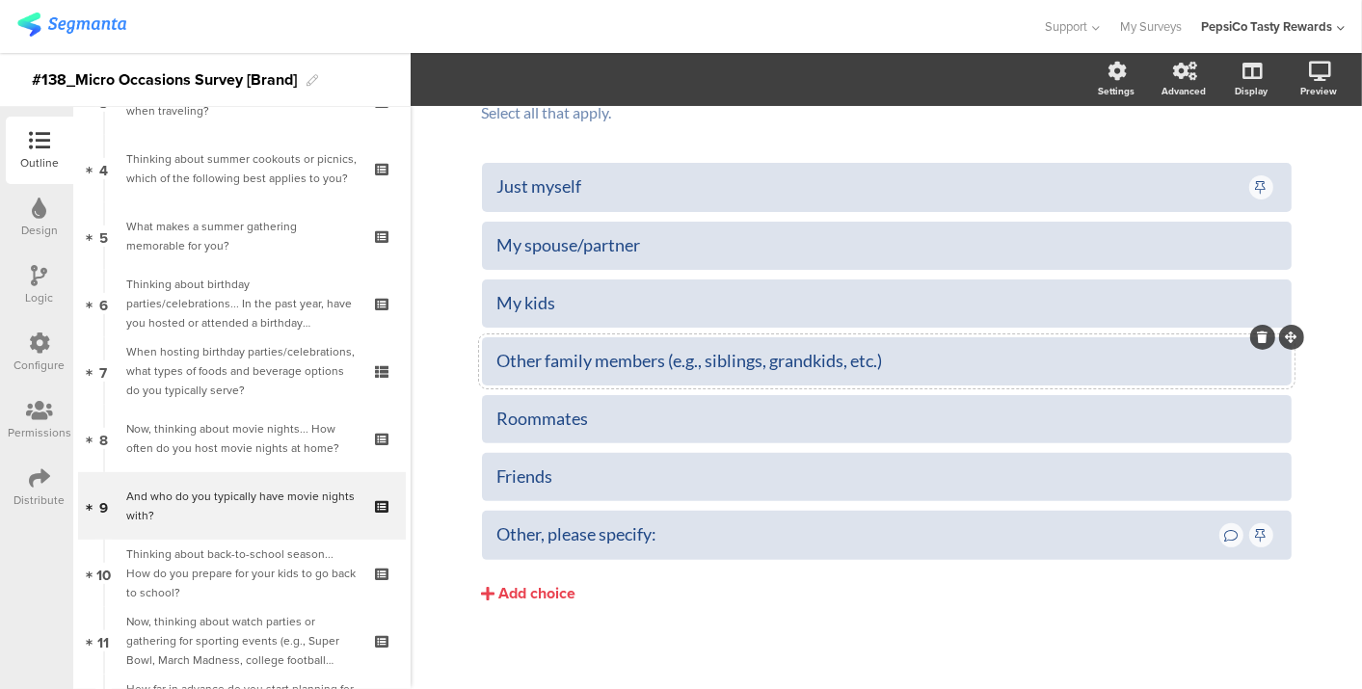
scroll to position [130, 0]
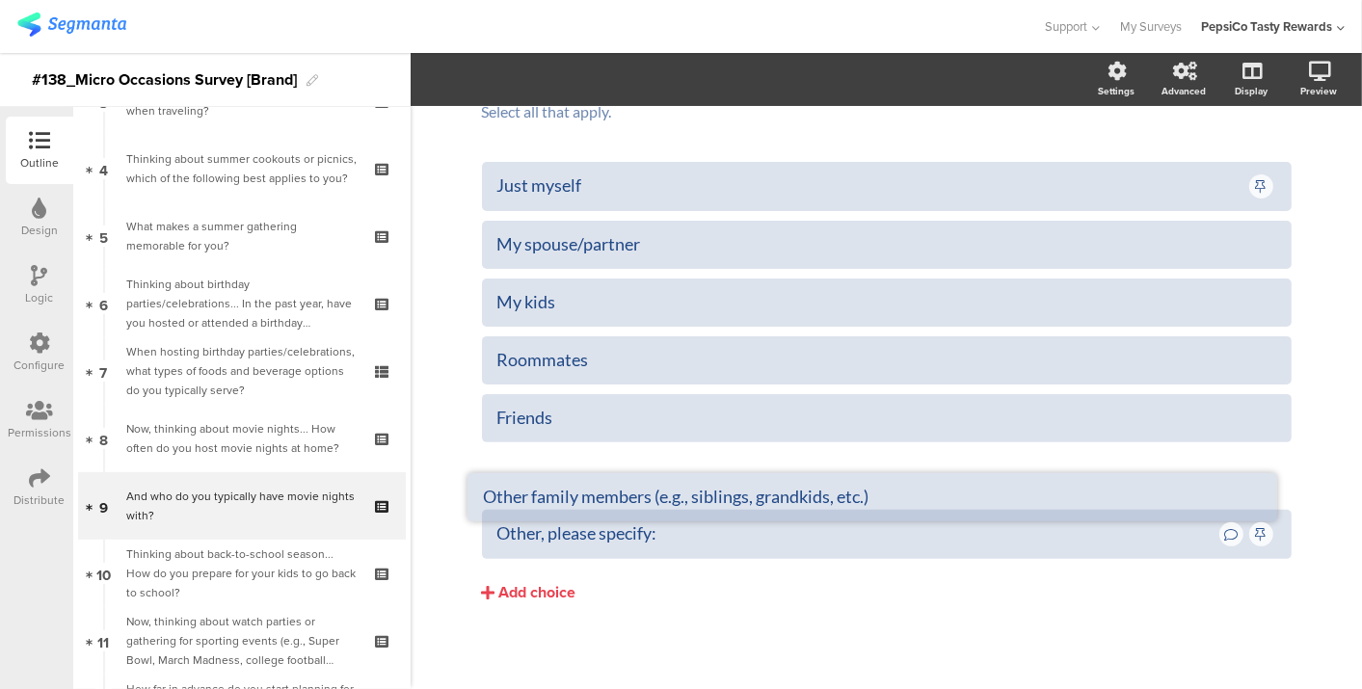
drag, startPoint x: 1286, startPoint y: 333, endPoint x: 1286, endPoint y: 469, distance: 136.9
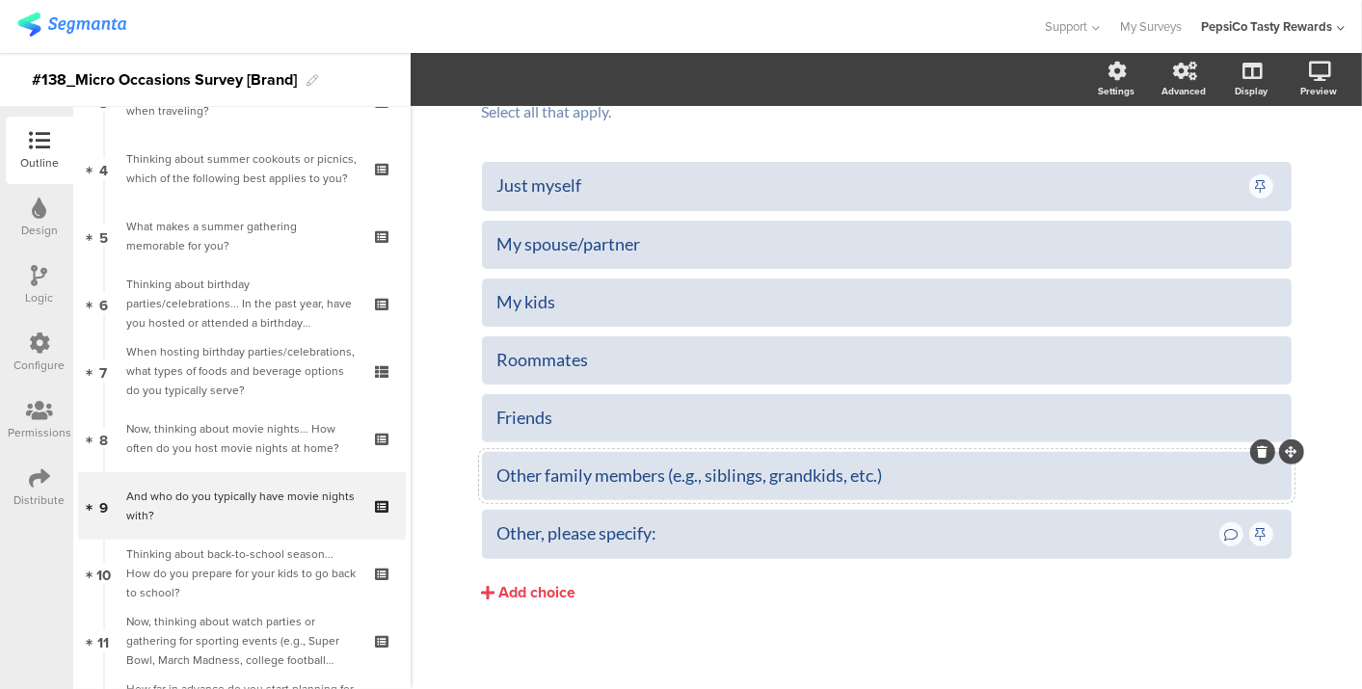
click at [1065, 482] on div "Other family members (e.g., siblings, grandkids, etc.)" at bounding box center [886, 476] width 779 height 22
click at [510, 83] on span "Choice options" at bounding box center [517, 79] width 103 height 22
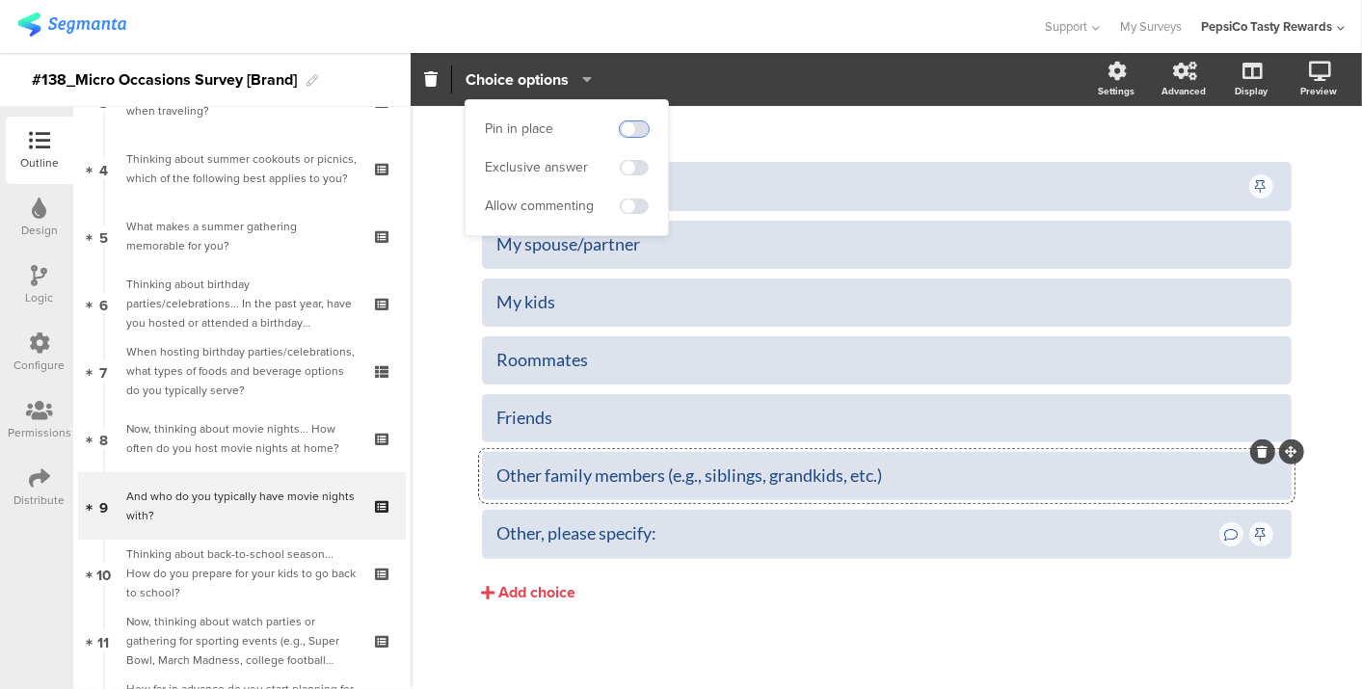
click at [631, 131] on span at bounding box center [634, 128] width 29 height 15
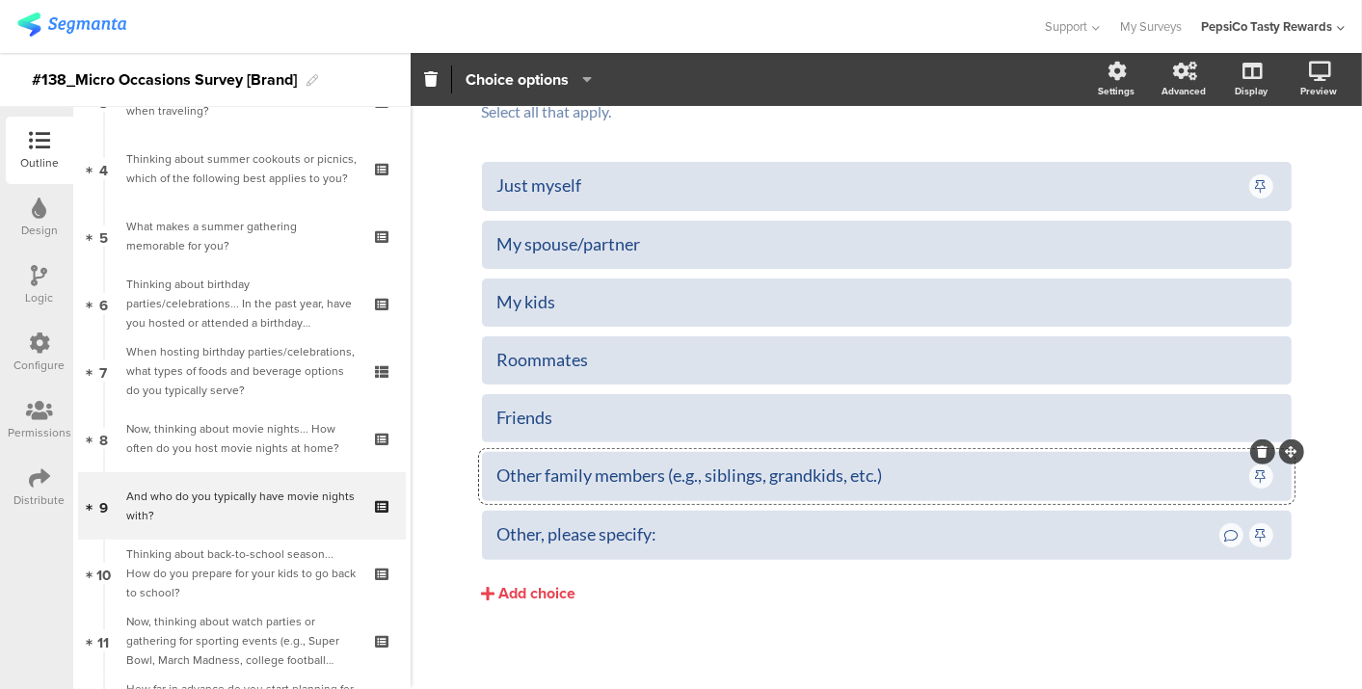
click at [1333, 273] on div "Type caption... 50% And who do you typically have movie nights with? And who do…" at bounding box center [886, 335] width 951 height 719
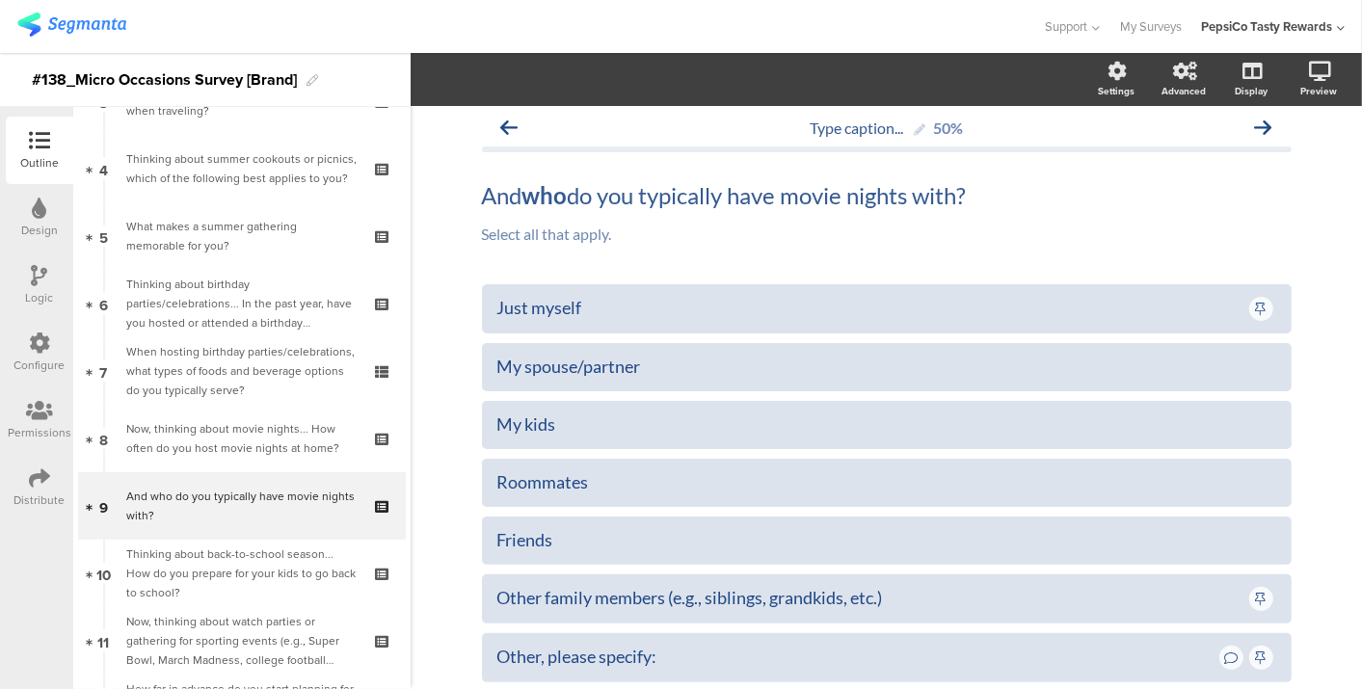
scroll to position [6, 0]
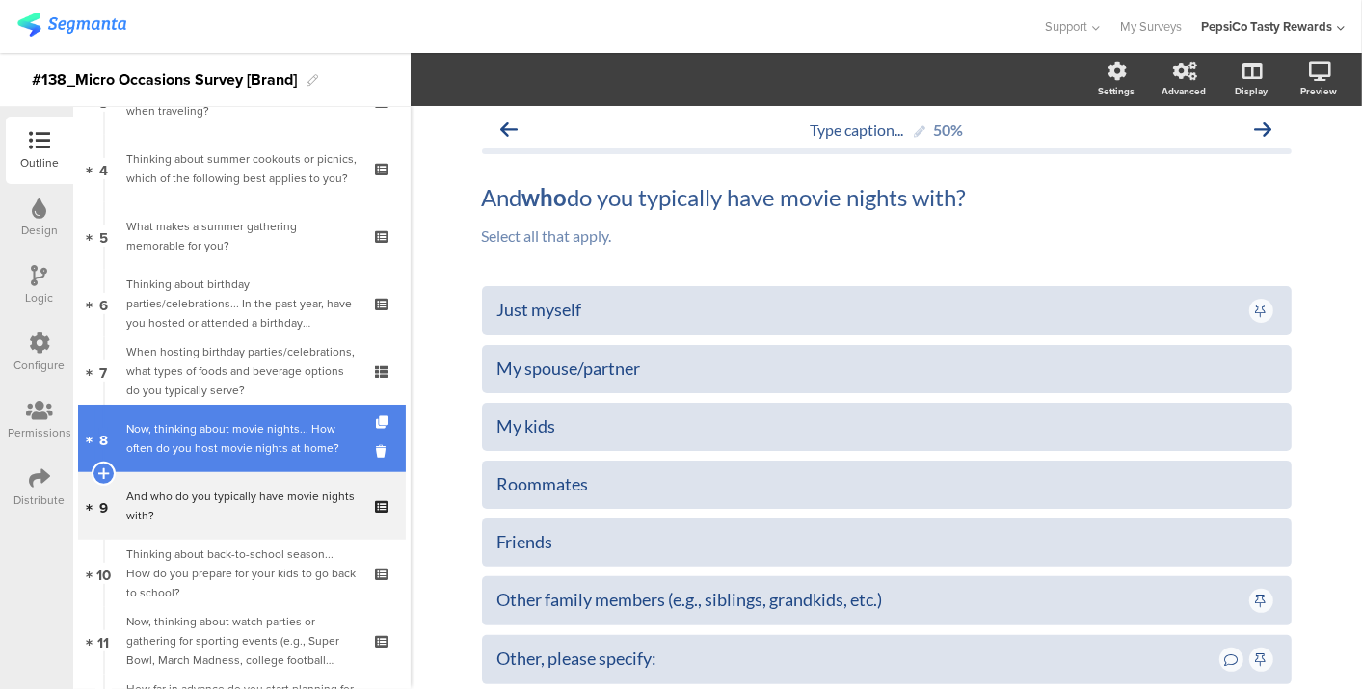
click at [190, 421] on div "Now, thinking about movie nights... How often do you host movie nights at home?" at bounding box center [241, 438] width 230 height 39
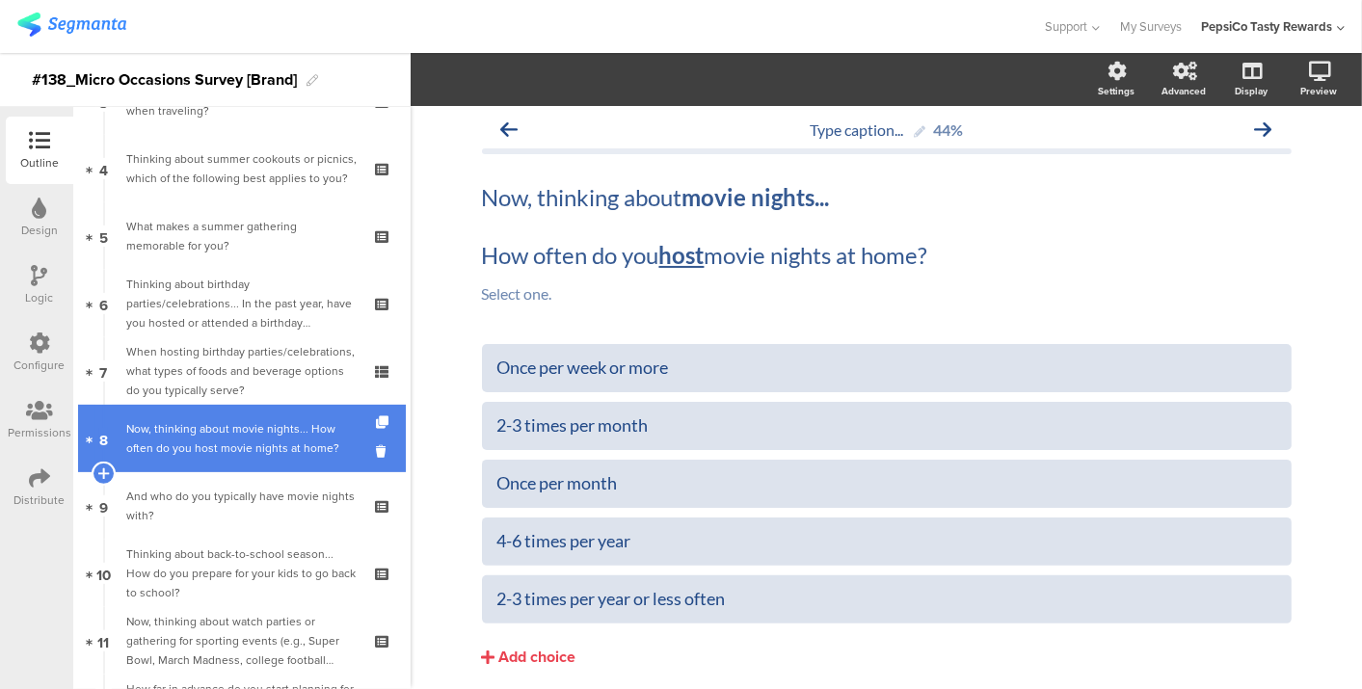
scroll to position [35, 0]
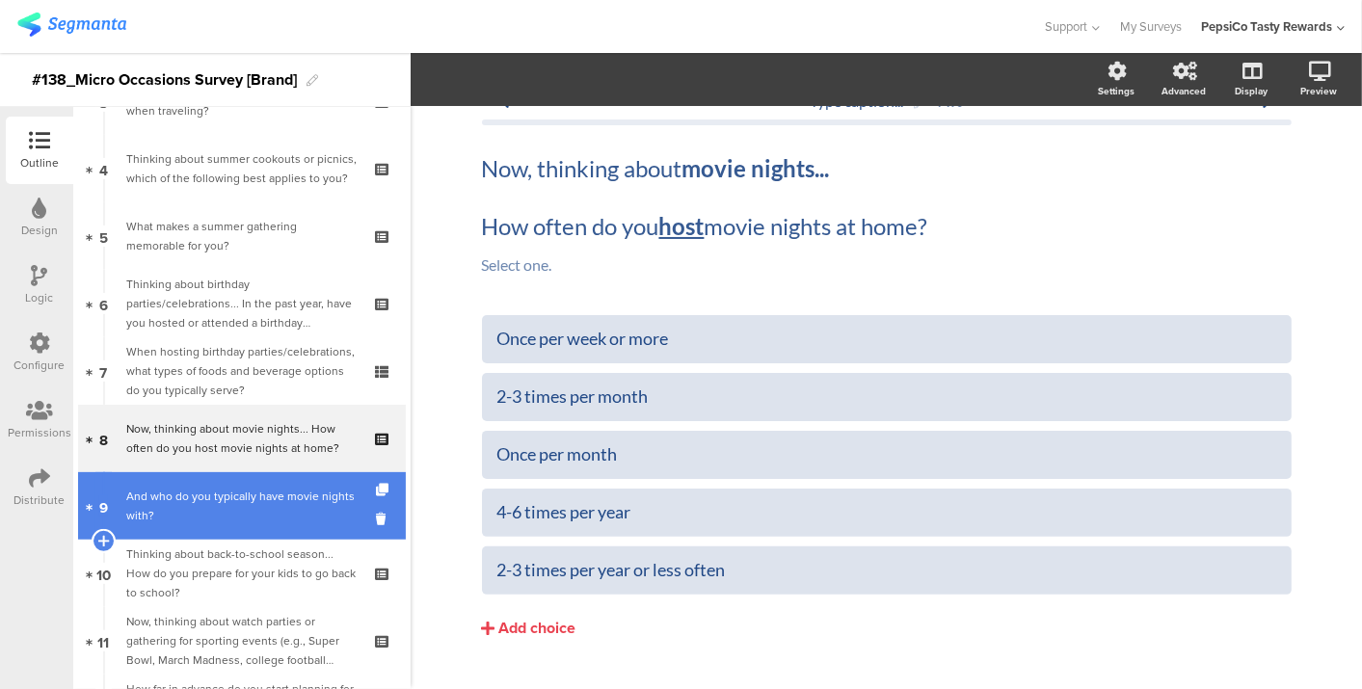
click at [187, 495] on div "And who do you typically have movie nights with?" at bounding box center [241, 506] width 230 height 39
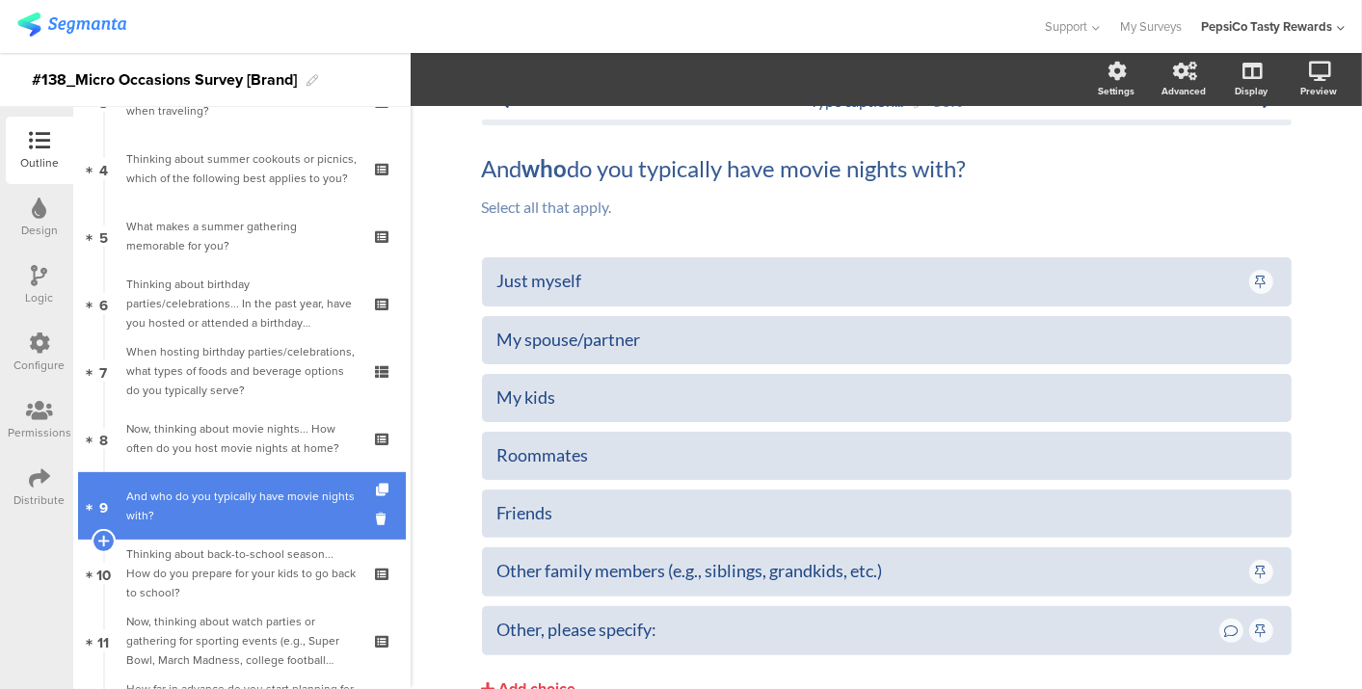
click at [187, 495] on div "And who do you typically have movie nights with?" at bounding box center [241, 506] width 230 height 39
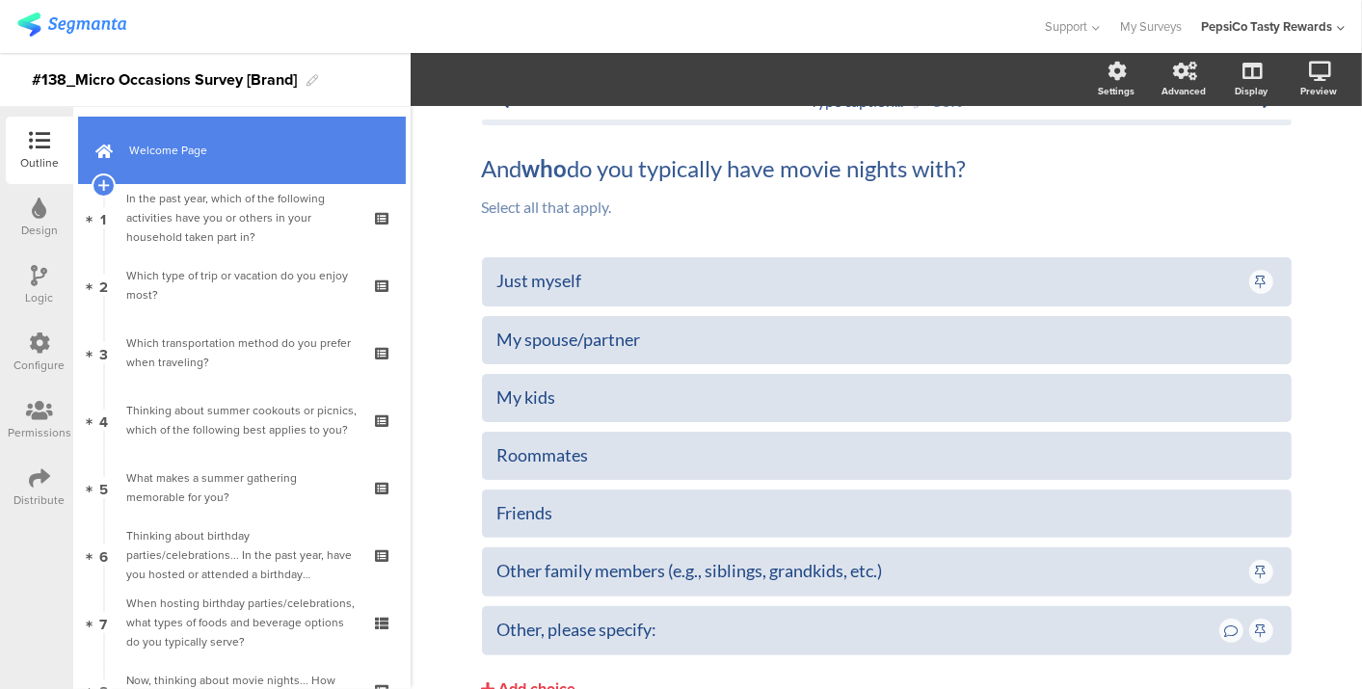
click at [255, 156] on span "Welcome Page" at bounding box center [252, 150] width 247 height 19
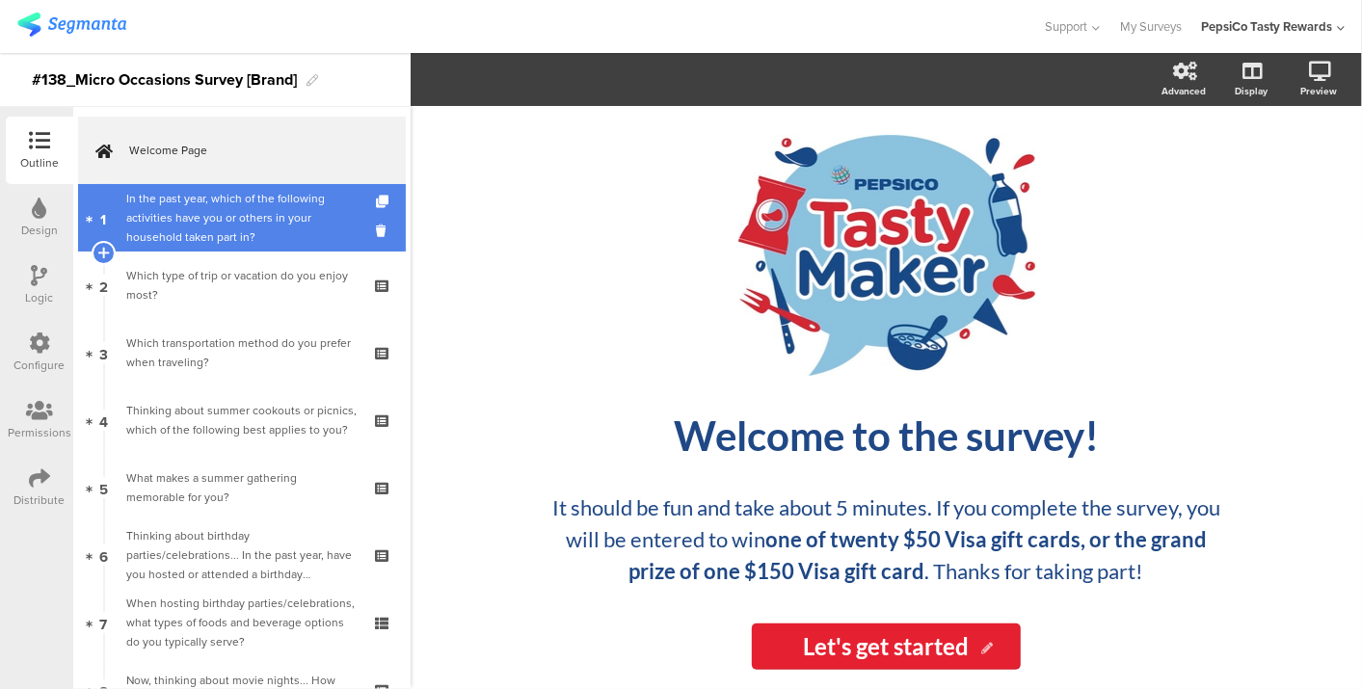
click at [261, 233] on div "In the past year, which of the following activities have you or others in your …" at bounding box center [241, 218] width 230 height 58
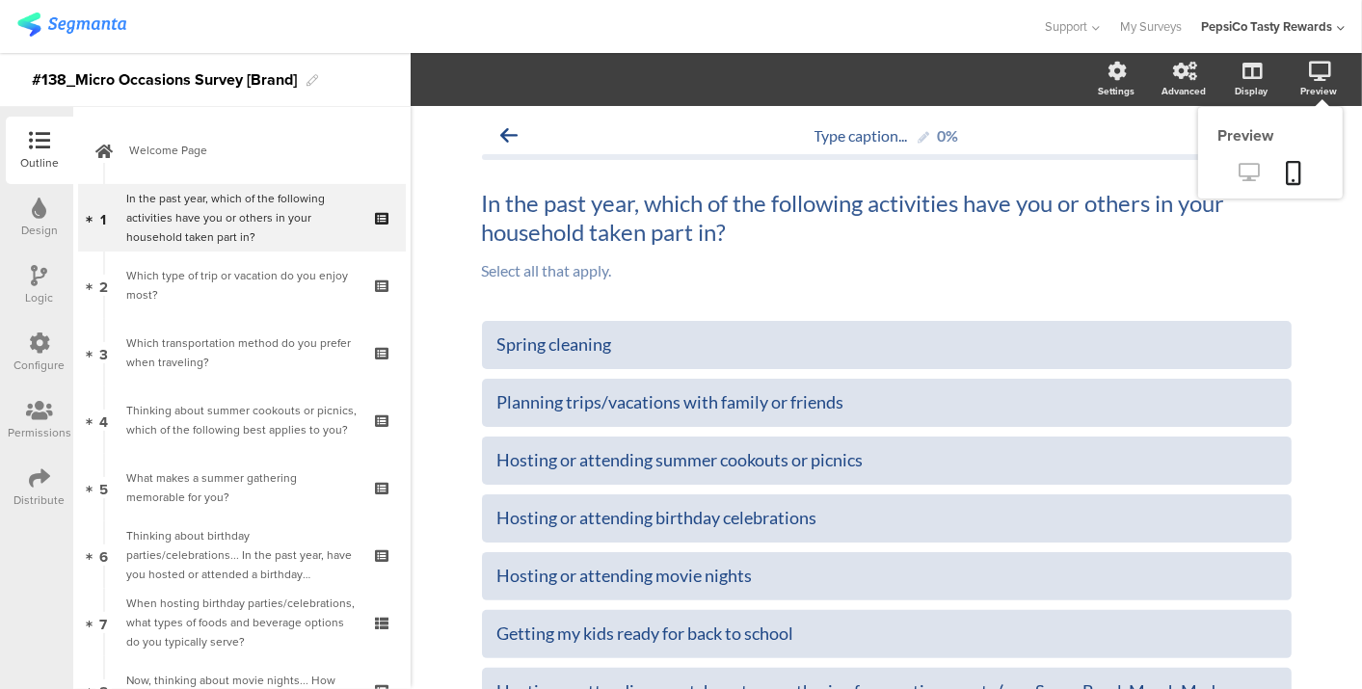
click at [1240, 171] on icon at bounding box center [1250, 172] width 20 height 18
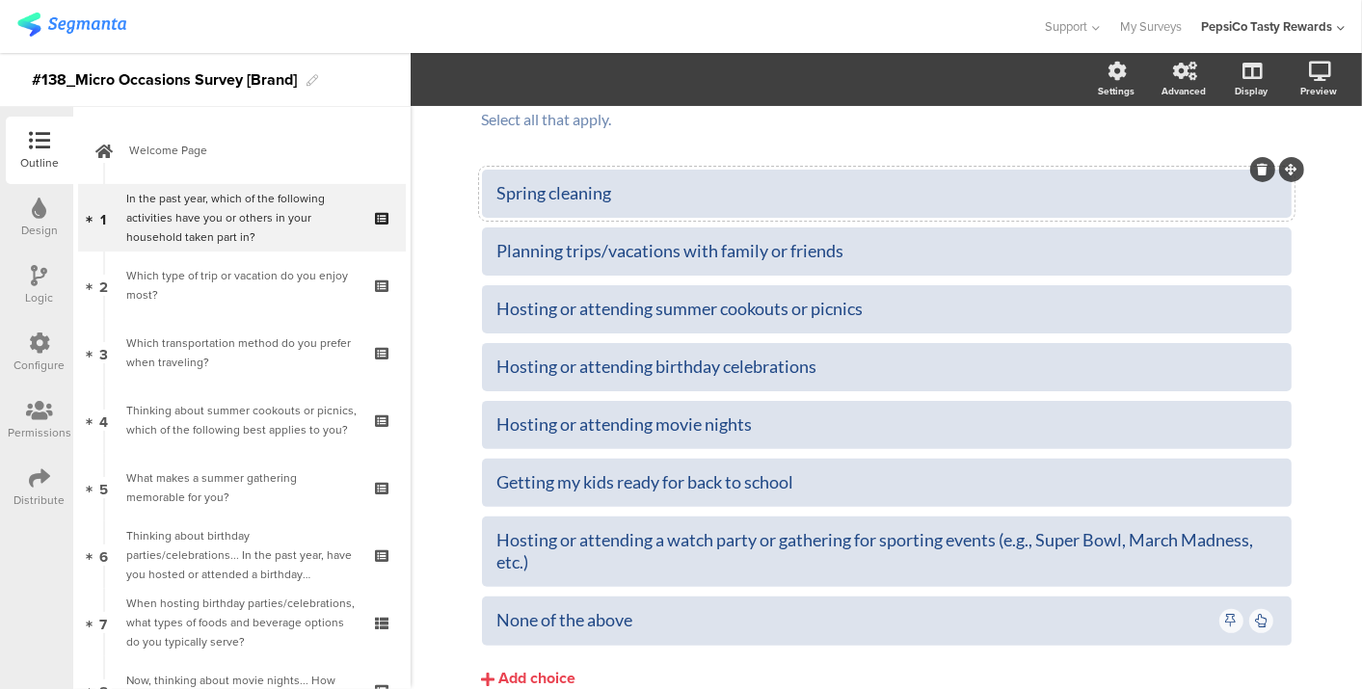
scroll to position [153, 0]
click at [523, 570] on div "Hosting or attending a watch party or gathering for sporting events (e.g., Supe…" at bounding box center [886, 549] width 779 height 45
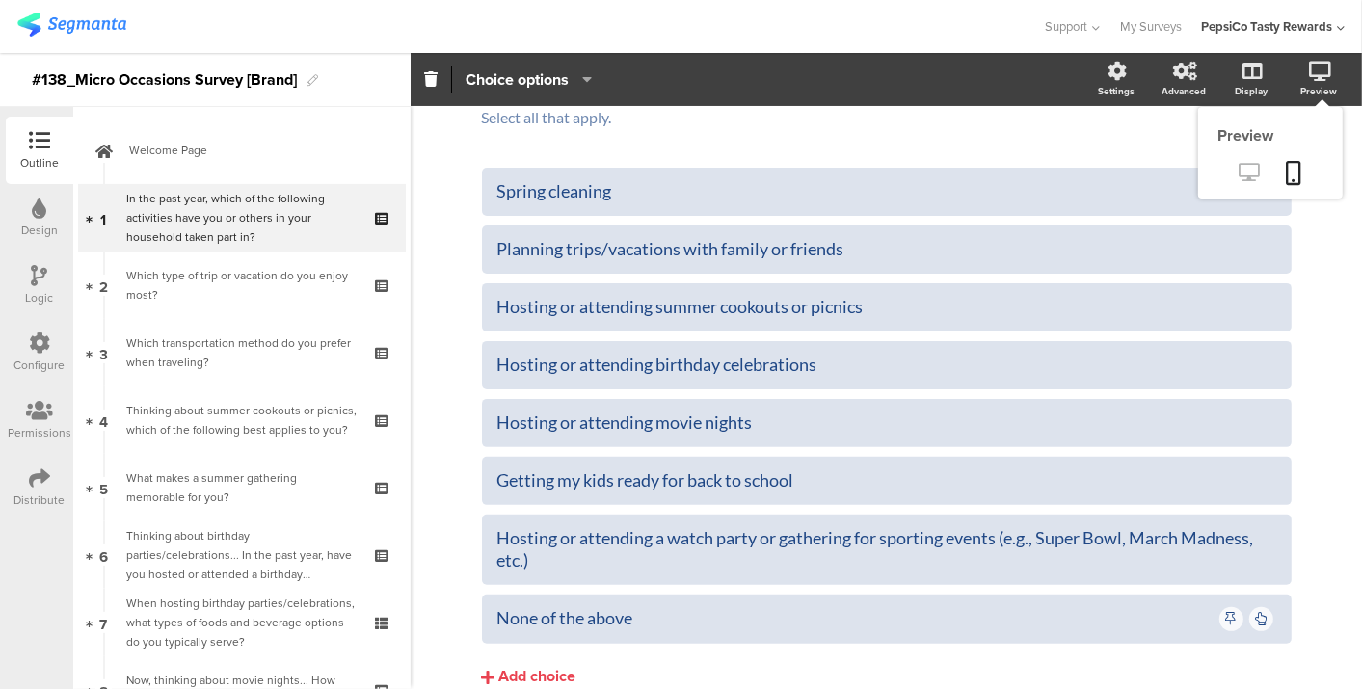
click at [1240, 177] on icon at bounding box center [1250, 172] width 20 height 18
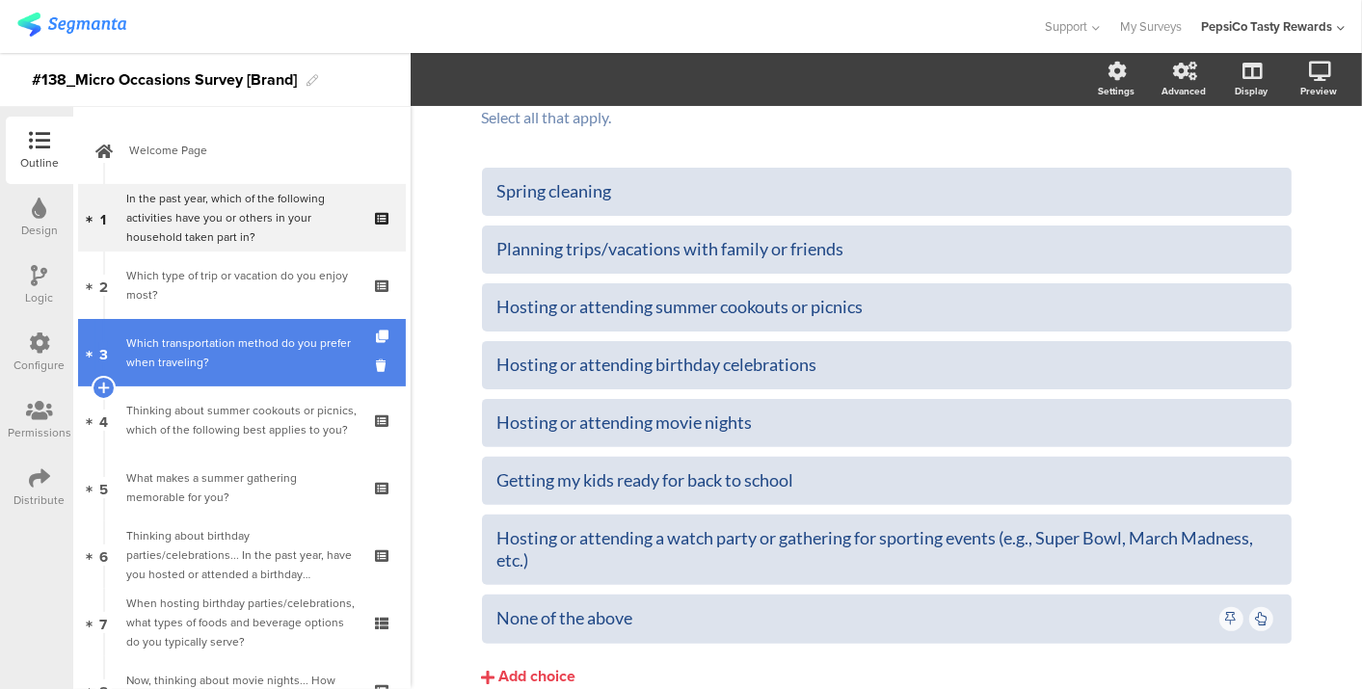
scroll to position [752, 0]
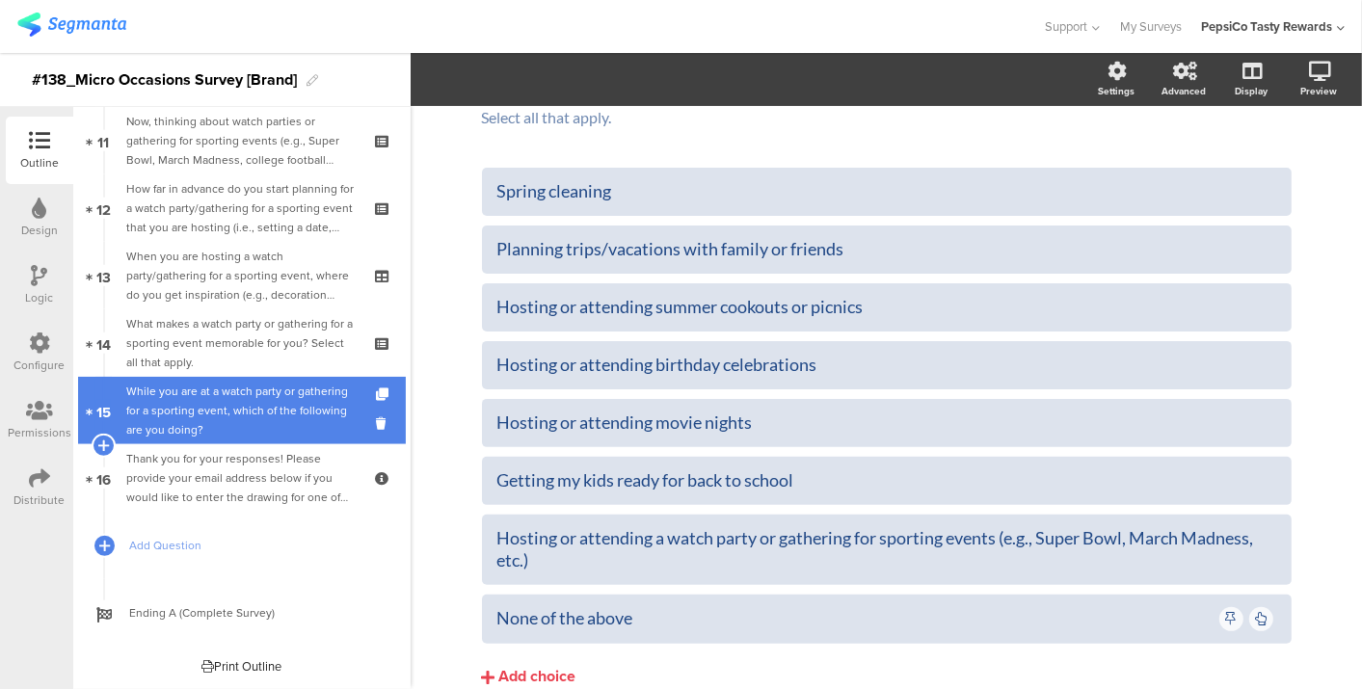
click at [226, 415] on div "While you are at a watch party or gathering for a sporting event, which of the …" at bounding box center [241, 411] width 230 height 58
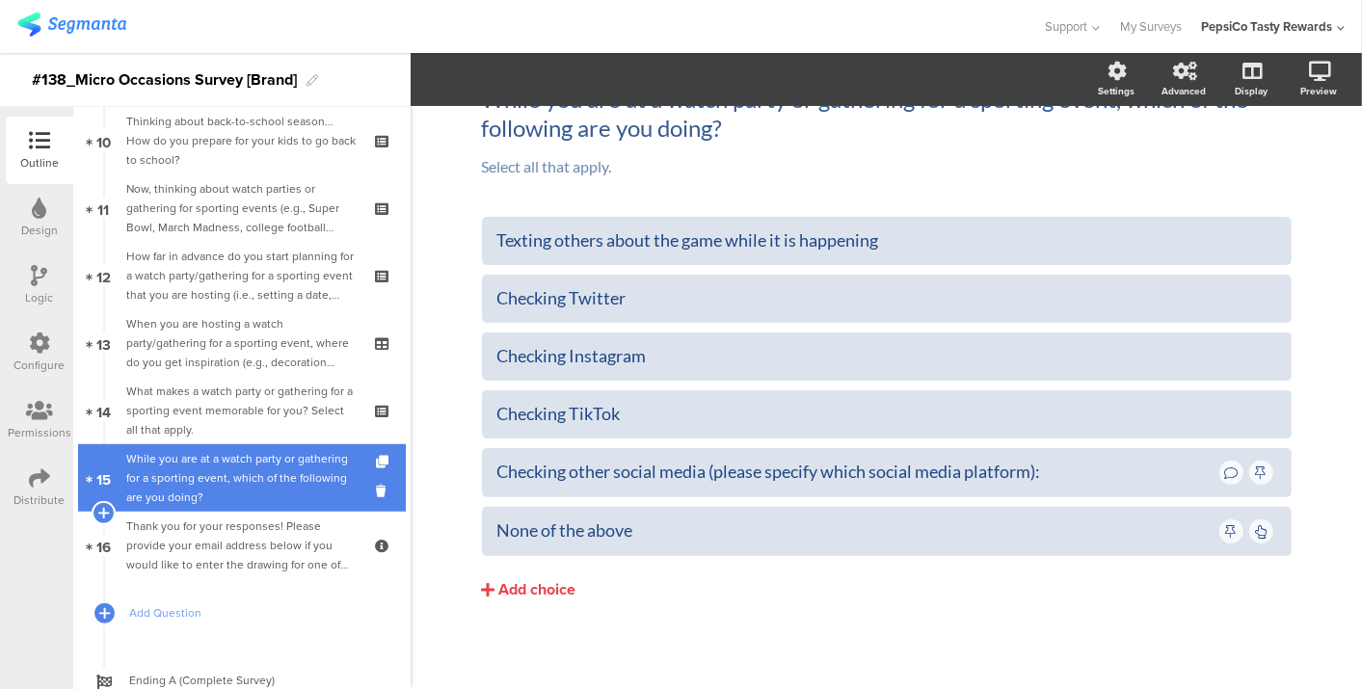
scroll to position [685, 0]
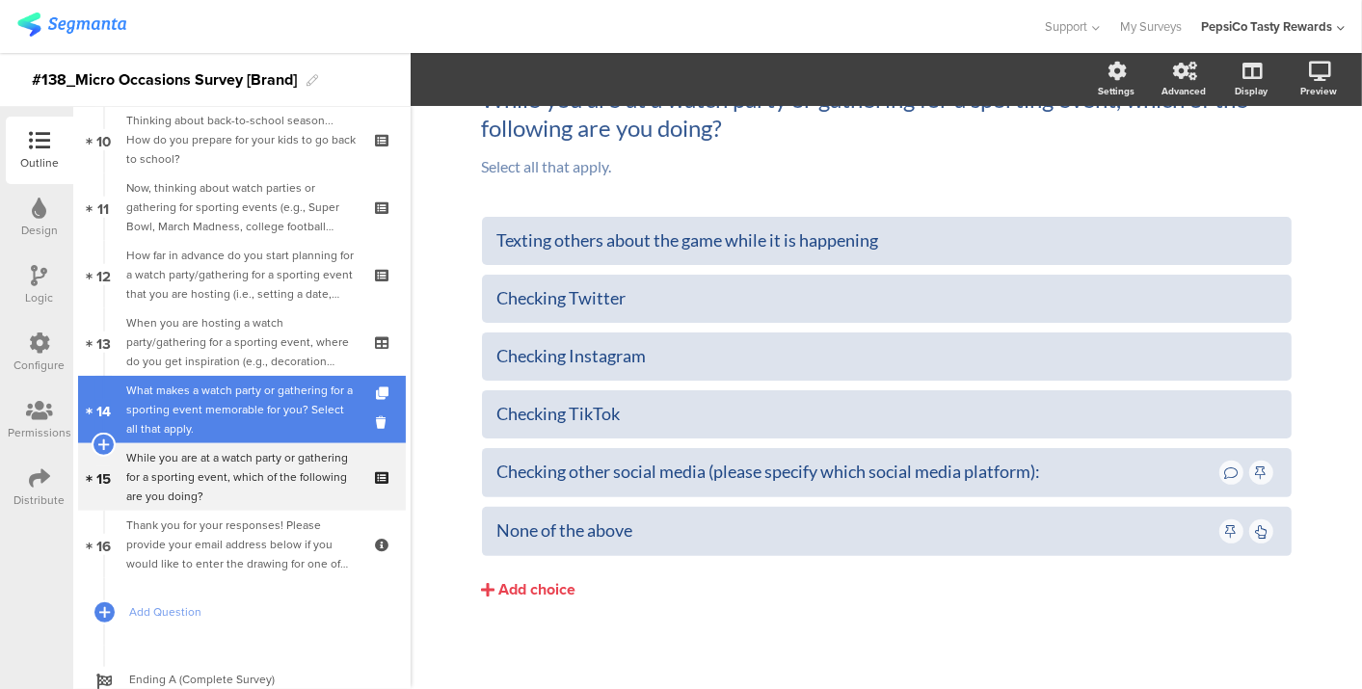
click at [227, 393] on div "What makes a watch party or gathering for a sporting event memorable for you? S…" at bounding box center [241, 410] width 230 height 58
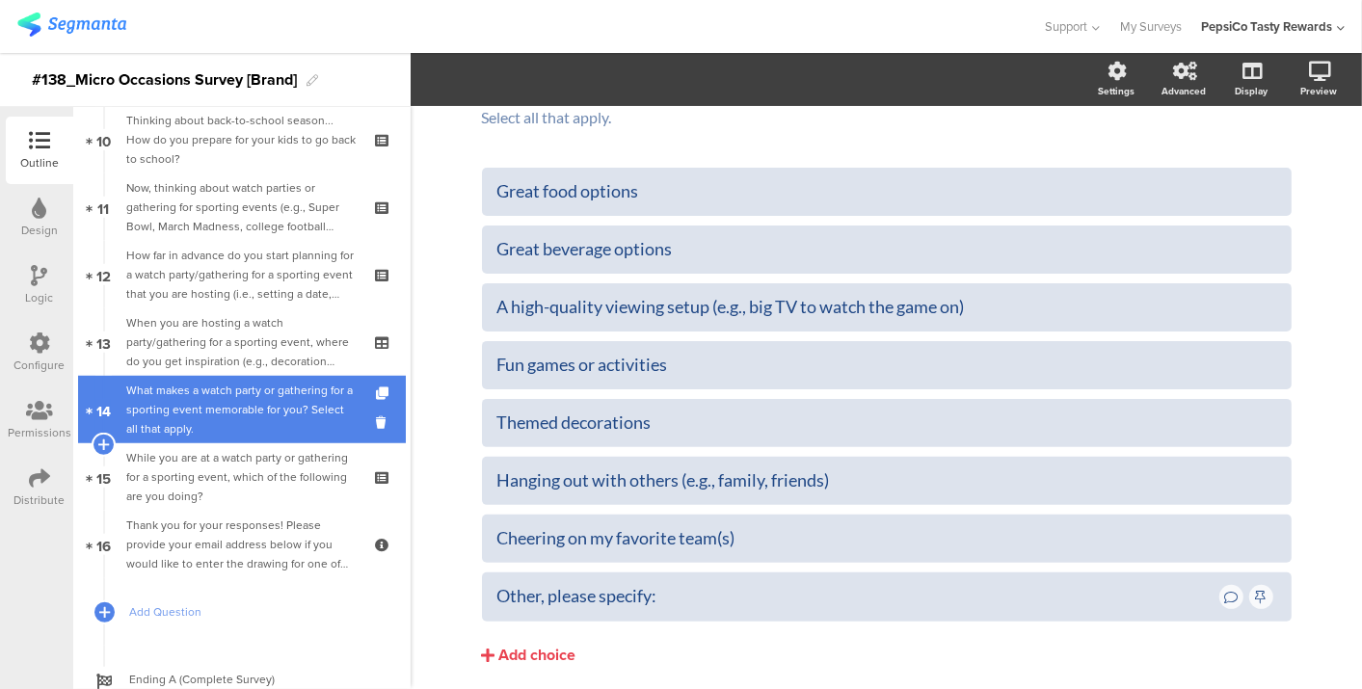
scroll to position [605, 0]
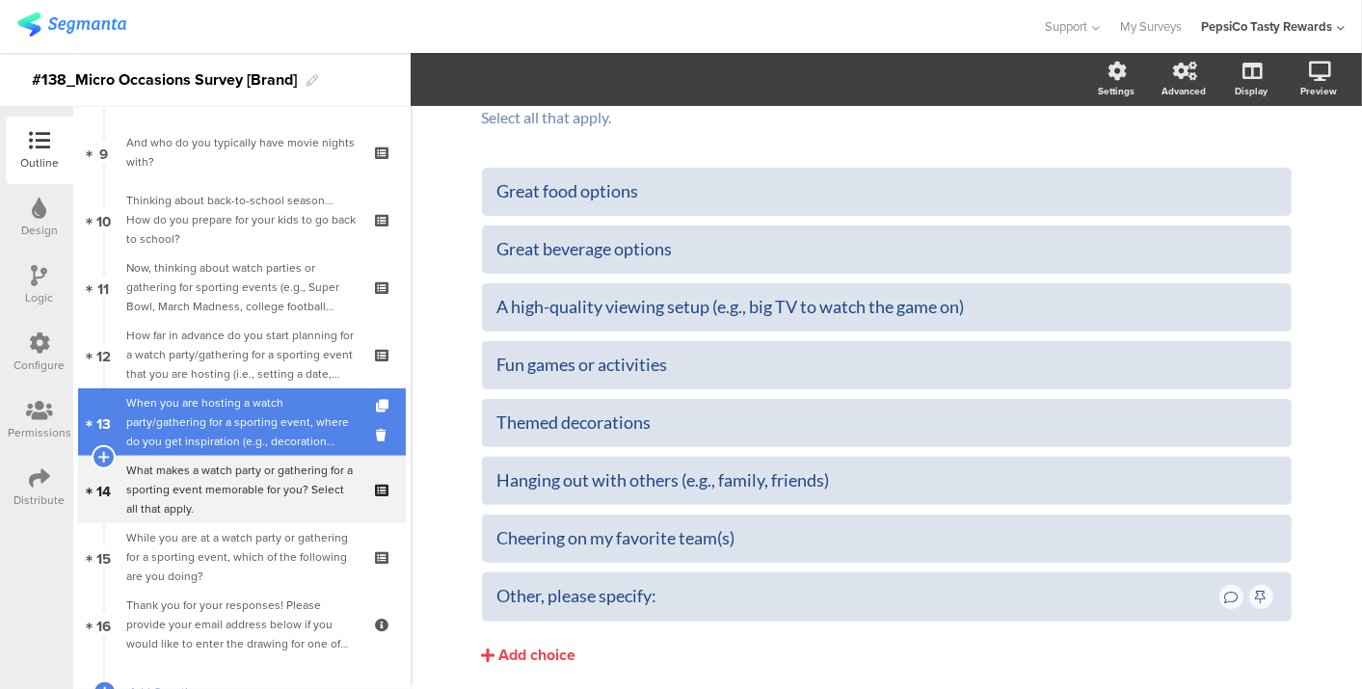
click at [233, 424] on div "When you are hosting a watch party/gathering for a sporting event, where do you…" at bounding box center [241, 422] width 230 height 58
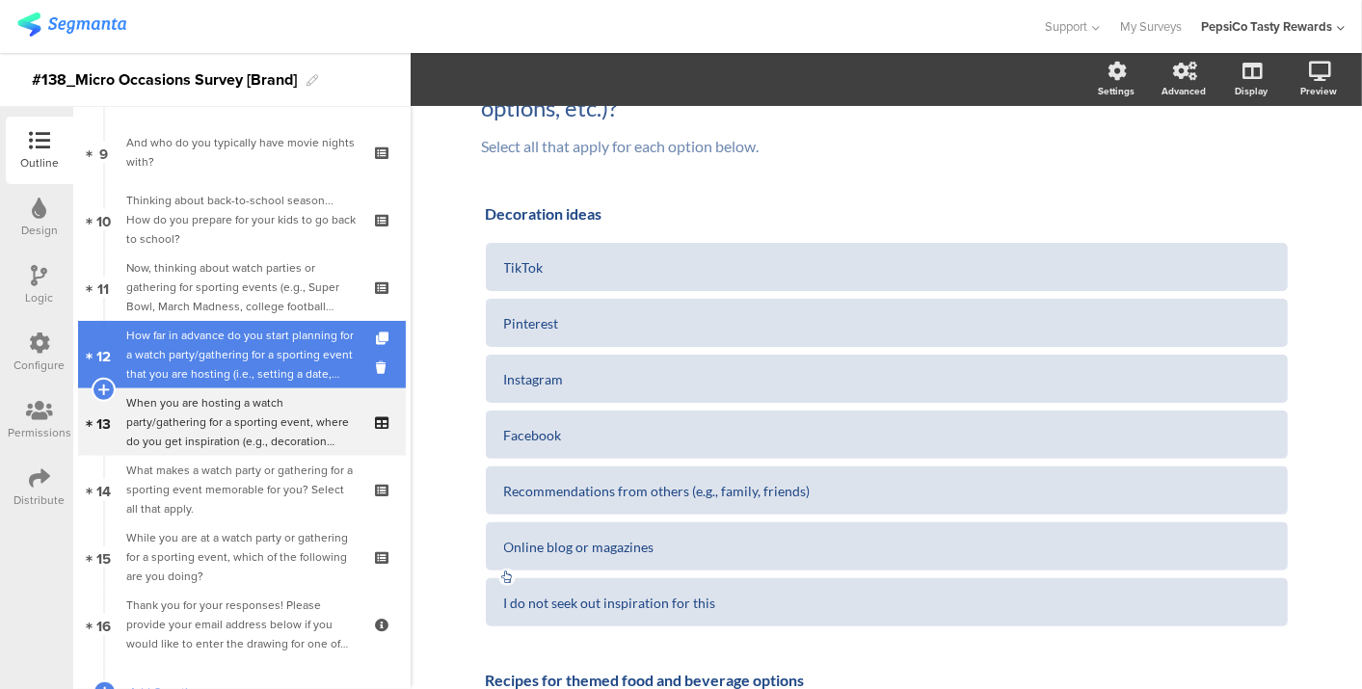
click at [270, 357] on div "How far in advance do you start planning for a watch party/gathering for a spor…" at bounding box center [241, 355] width 230 height 58
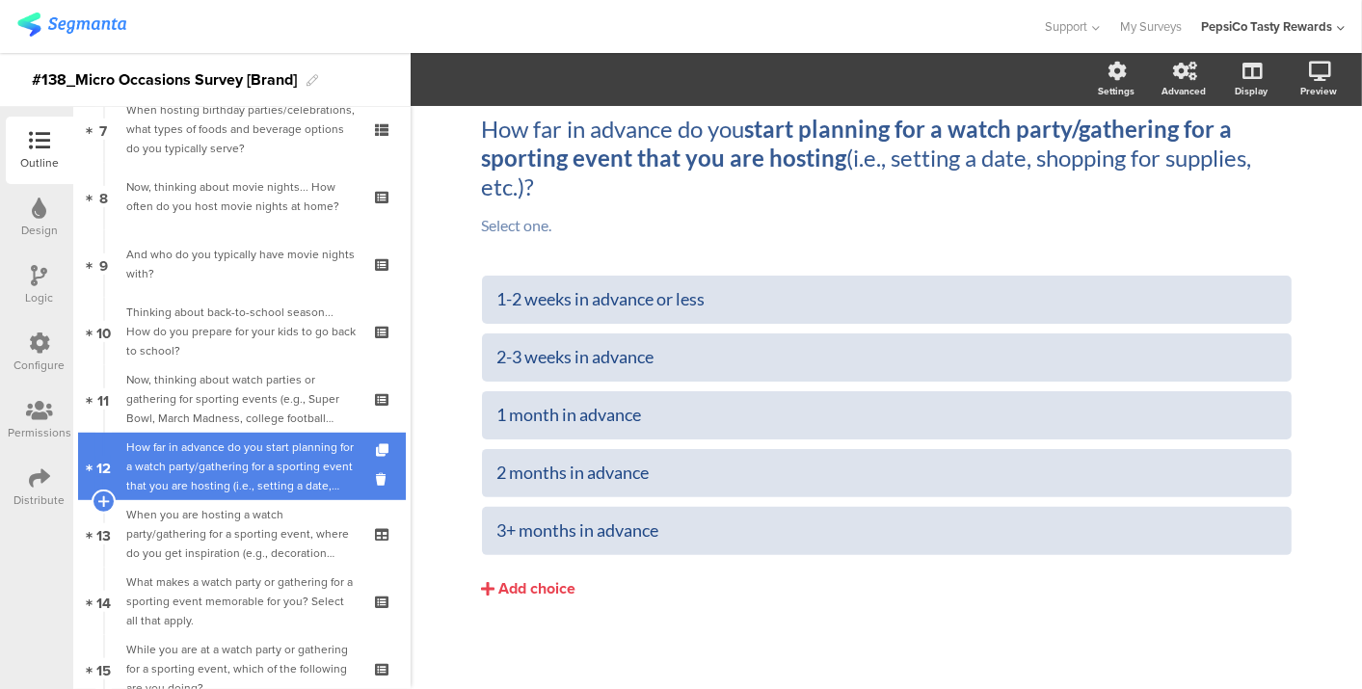
scroll to position [495, 0]
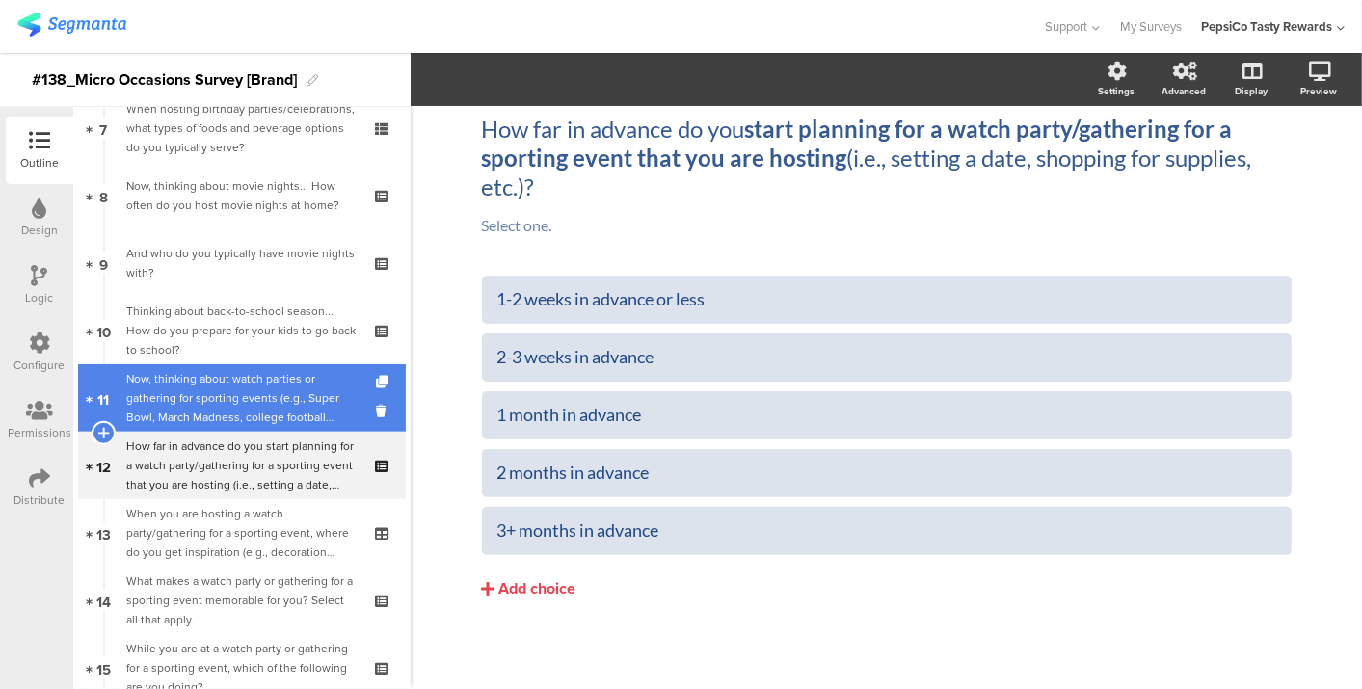
click at [270, 369] on div "Now, thinking about watch parties or gathering for sporting events (e.g., Super…" at bounding box center [241, 398] width 230 height 58
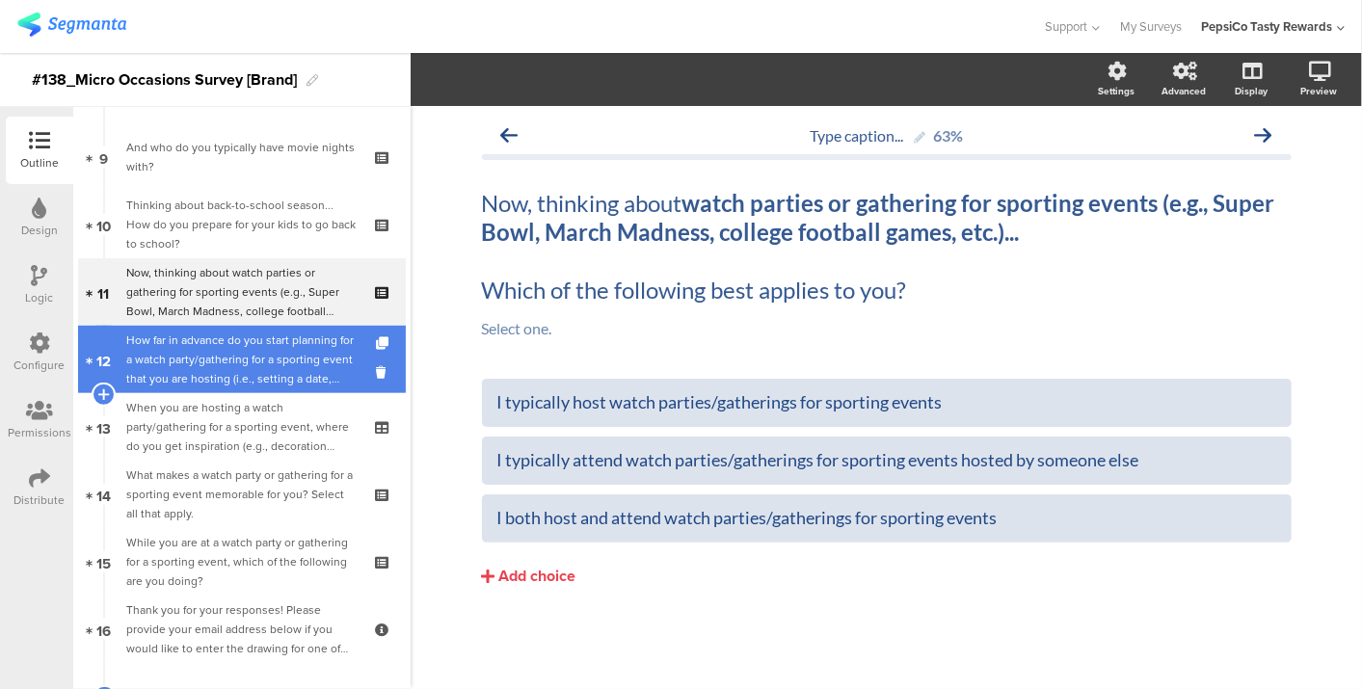
scroll to position [602, 0]
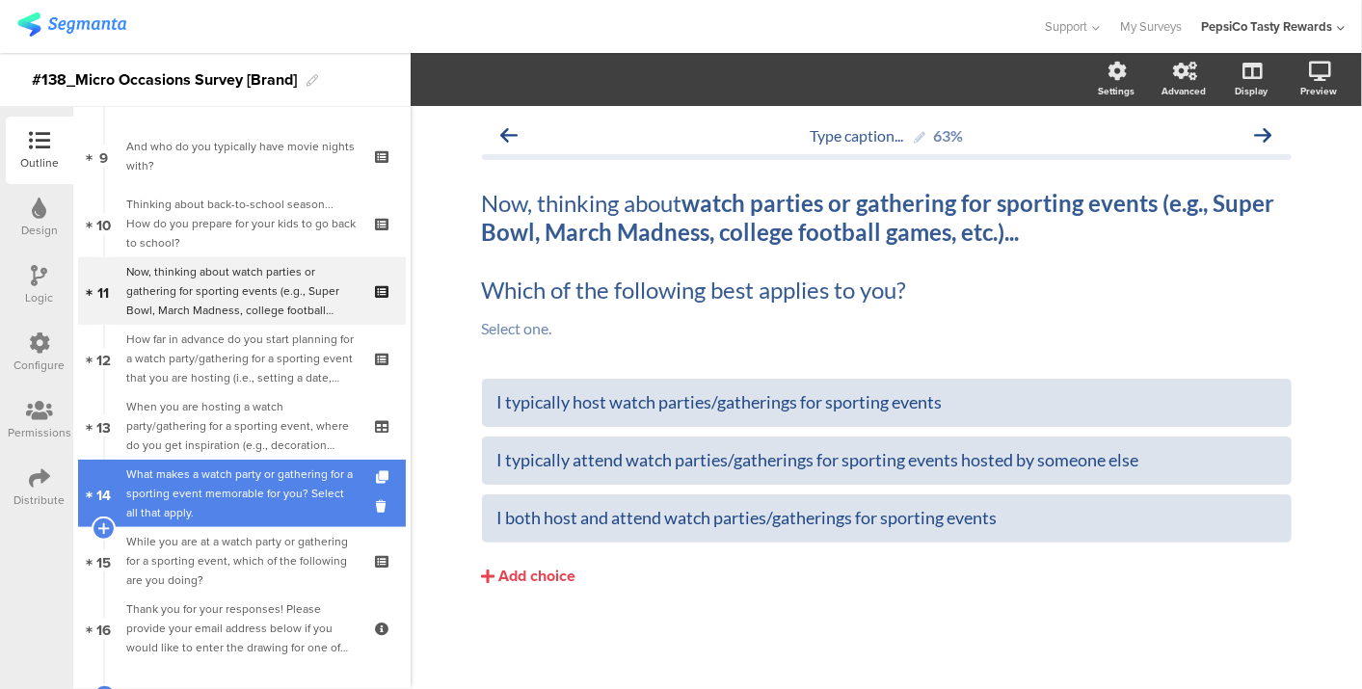
click at [228, 485] on div "What makes a watch party or gathering for a sporting event memorable for you? S…" at bounding box center [241, 494] width 230 height 58
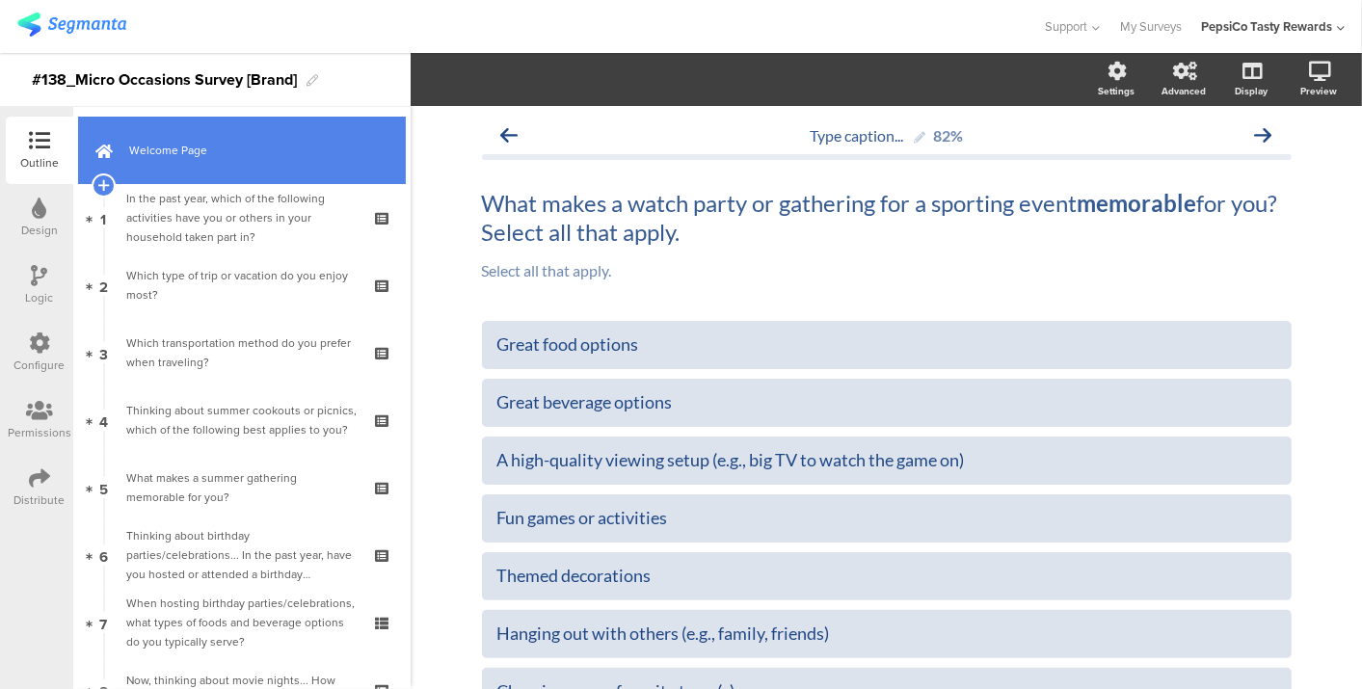
click at [268, 129] on link "Welcome Page" at bounding box center [242, 150] width 328 height 67
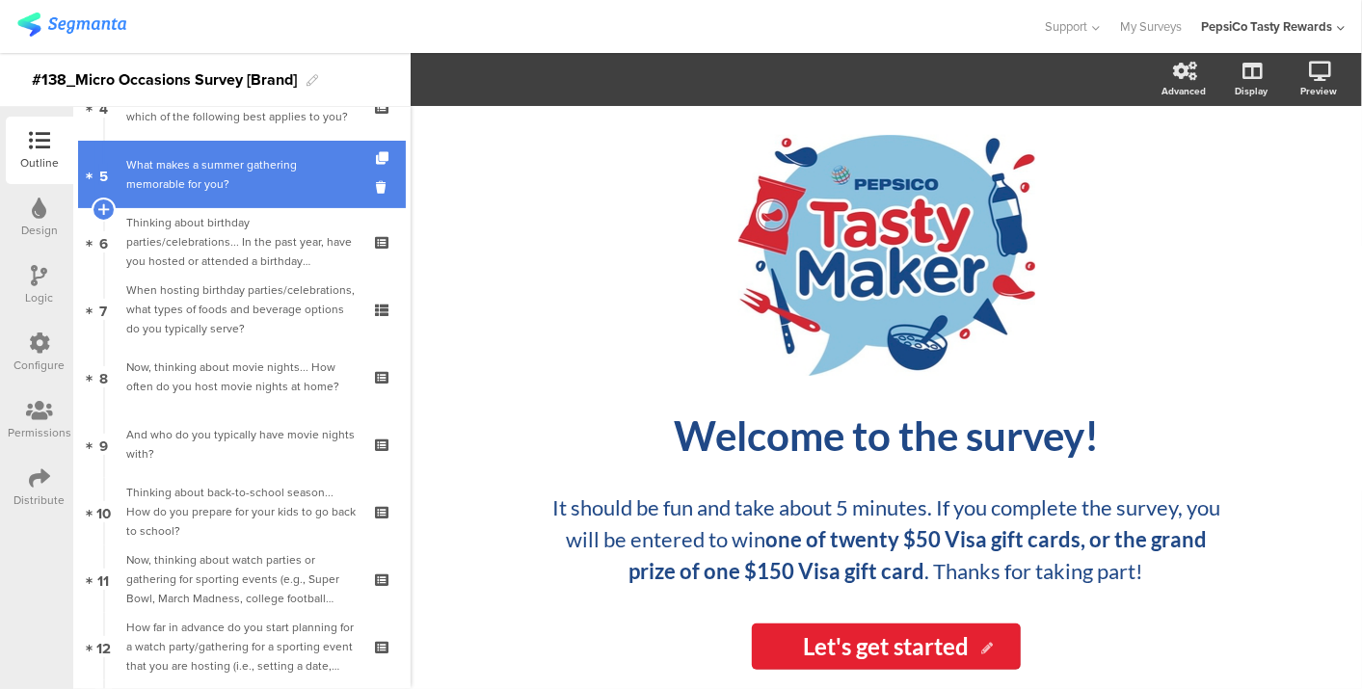
scroll to position [314, 0]
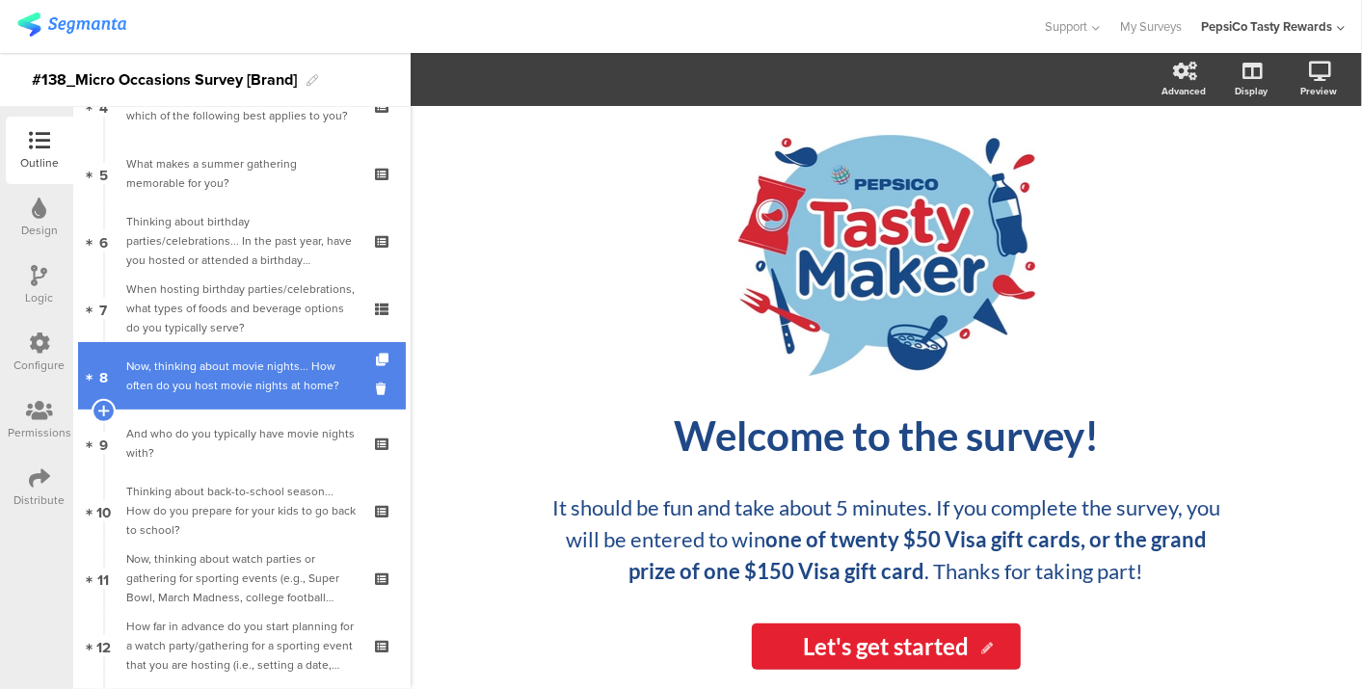
click at [275, 375] on div "Now, thinking about movie nights... How often do you host movie nights at home?" at bounding box center [241, 376] width 230 height 39
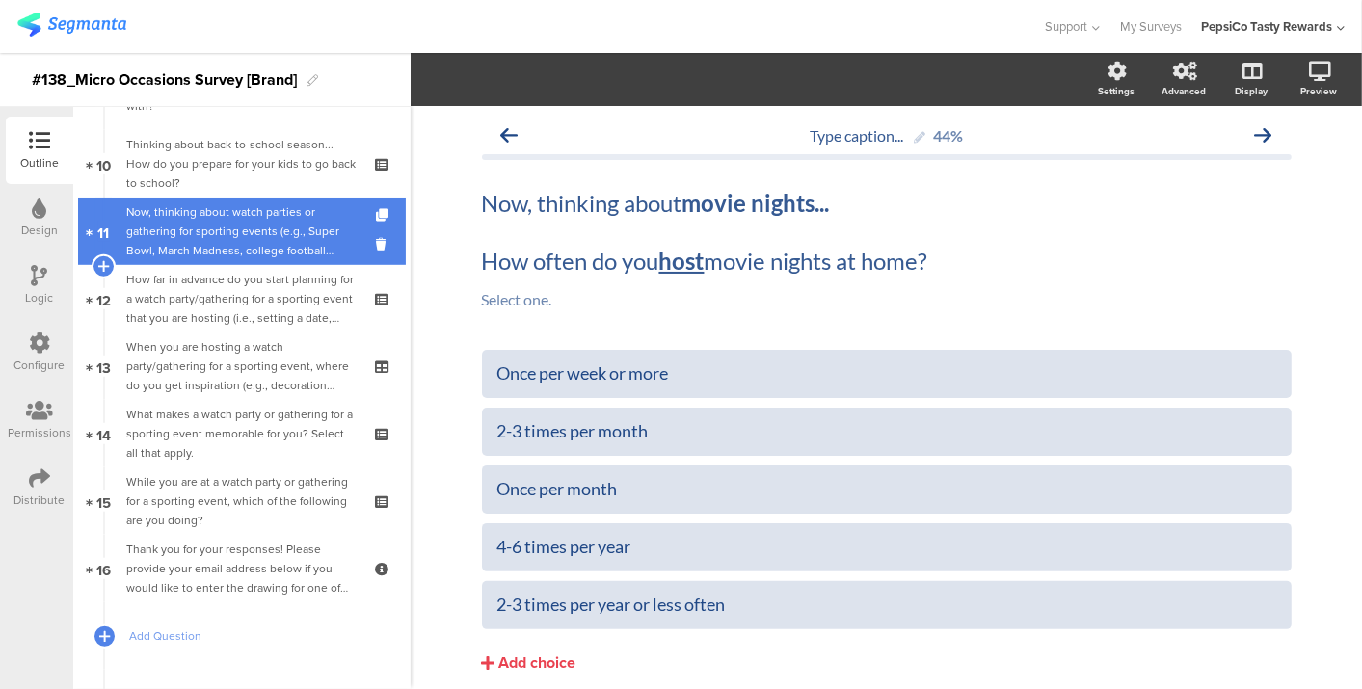
scroll to position [663, 0]
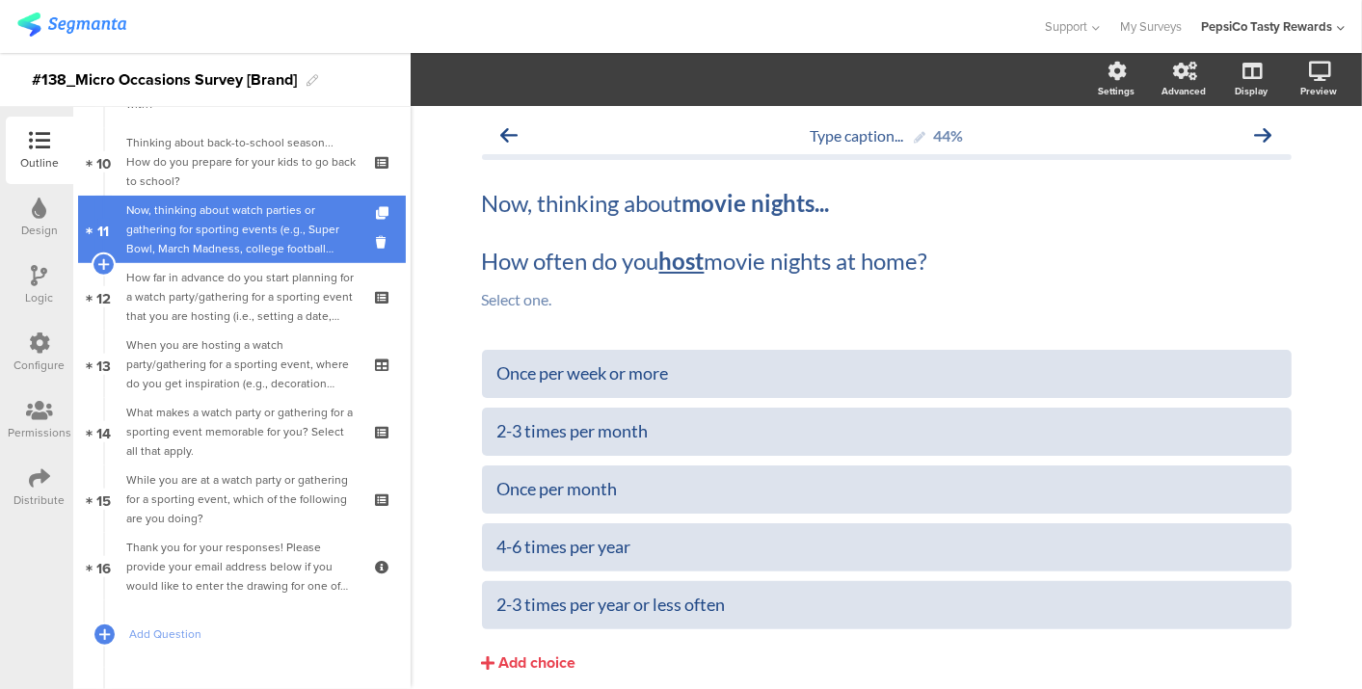
click at [291, 212] on div "Now, thinking about watch parties or gathering for sporting events (e.g., Super…" at bounding box center [241, 230] width 230 height 58
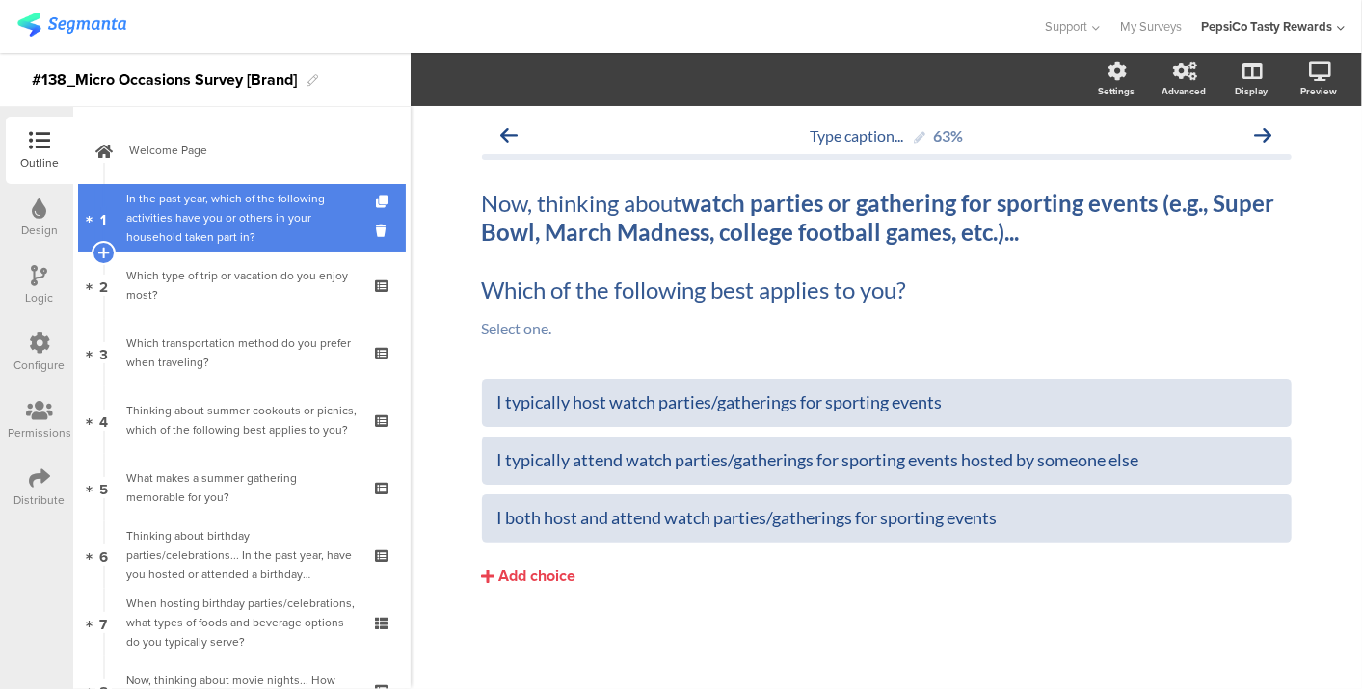
click at [213, 226] on div "In the past year, which of the following activities have you or others in your …" at bounding box center [241, 218] width 230 height 58
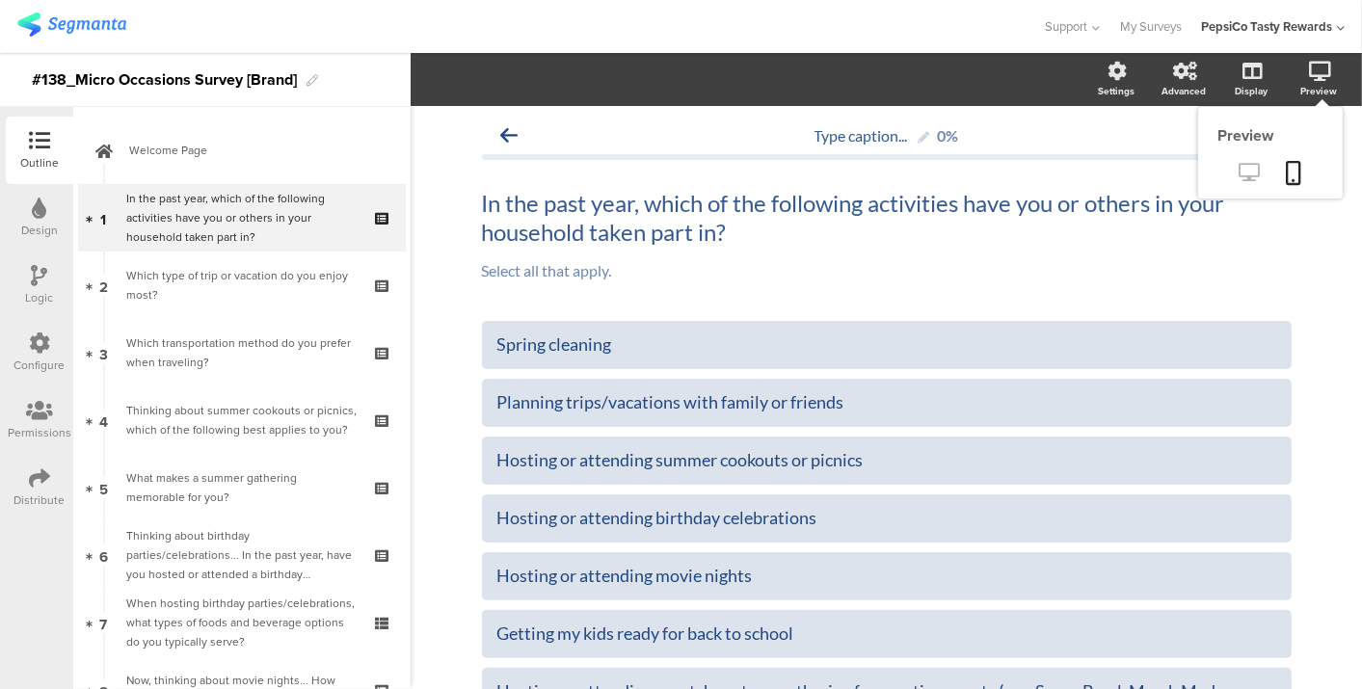
click at [1240, 171] on icon at bounding box center [1250, 172] width 20 height 18
